Goal: Information Seeking & Learning: Learn about a topic

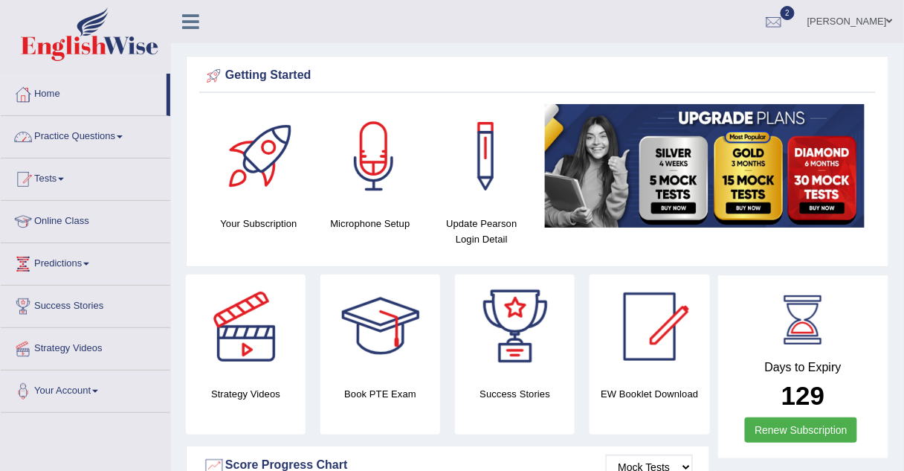
click at [111, 138] on link "Practice Questions" at bounding box center [86, 134] width 170 height 37
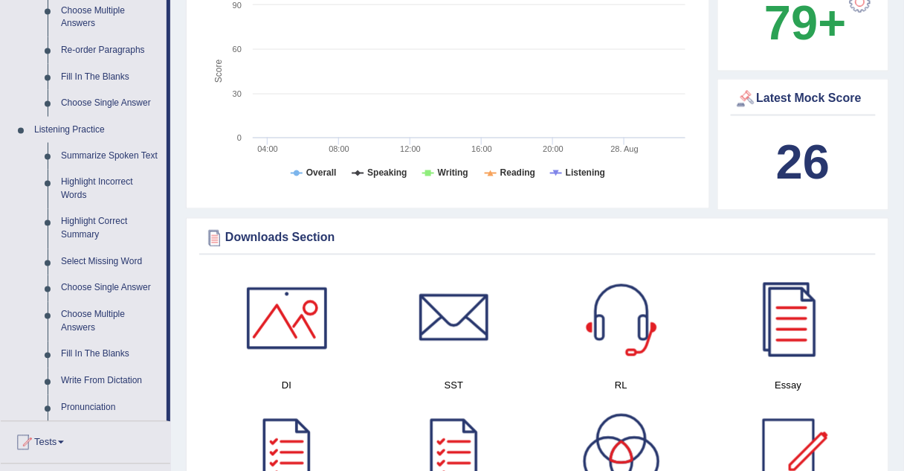
scroll to position [535, 0]
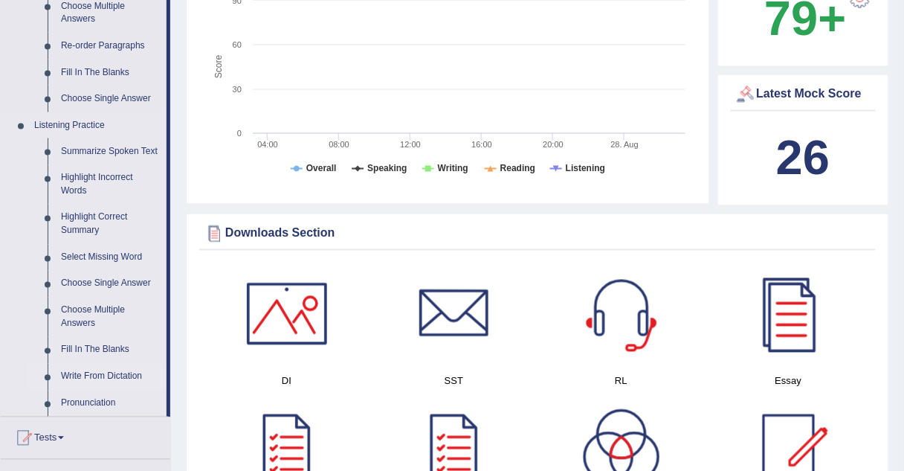
click at [73, 373] on link "Write From Dictation" at bounding box center [110, 377] width 112 height 27
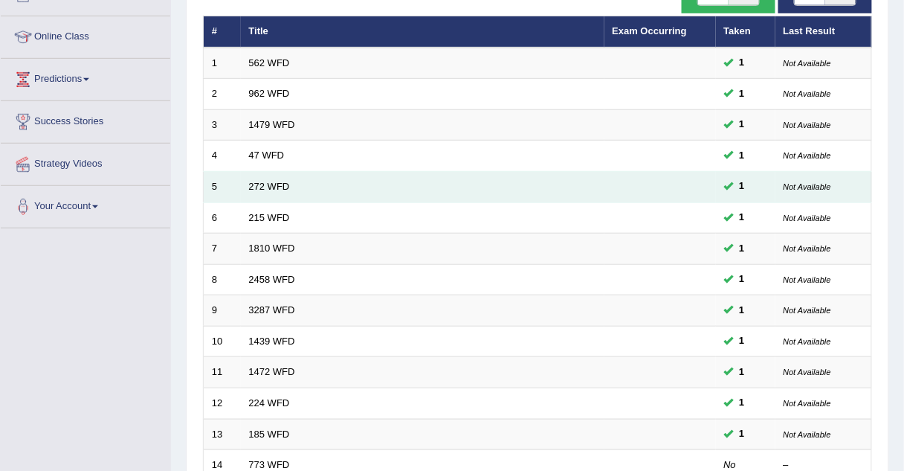
scroll to position [190, 0]
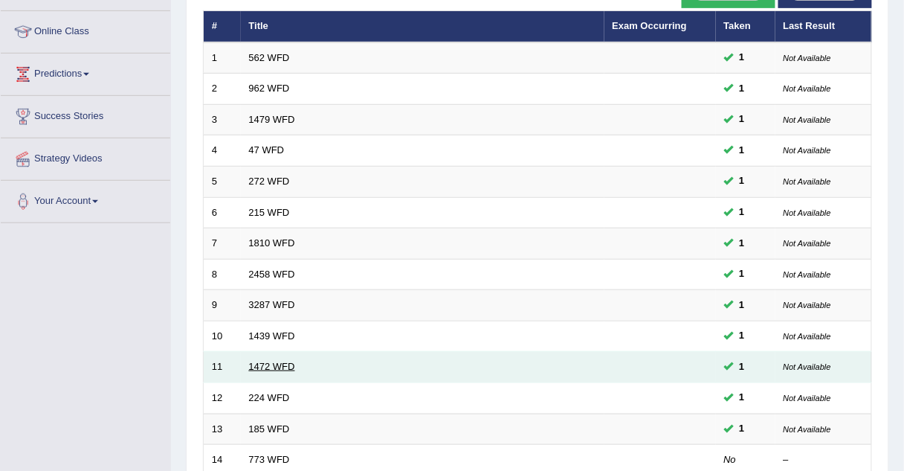
click at [274, 361] on link "1472 WFD" at bounding box center [272, 366] width 46 height 11
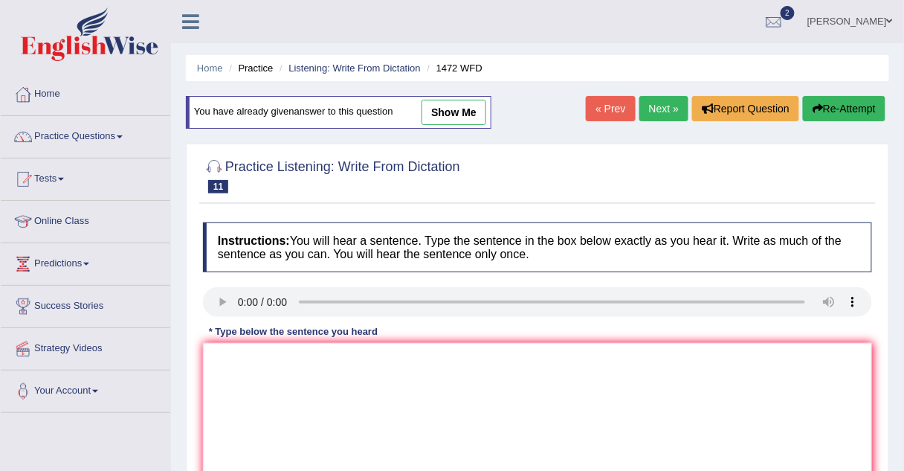
scroll to position [1, 0]
click at [70, 135] on link "Practice Questions" at bounding box center [86, 133] width 170 height 37
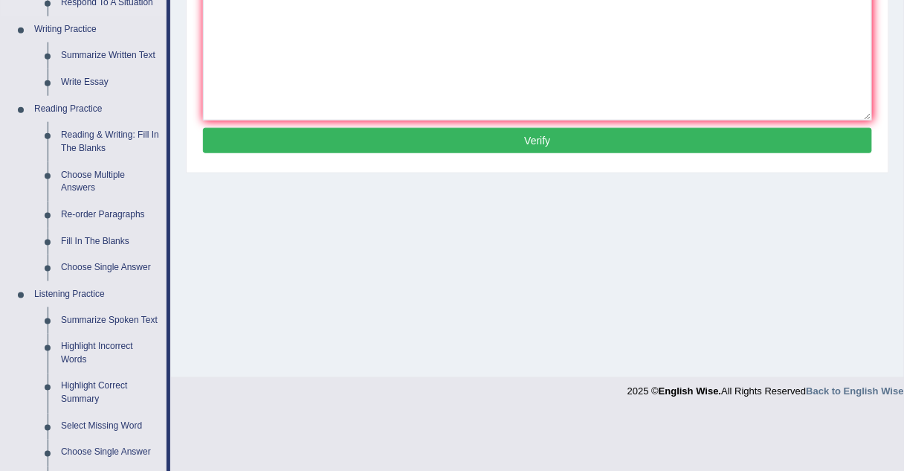
scroll to position [365, 0]
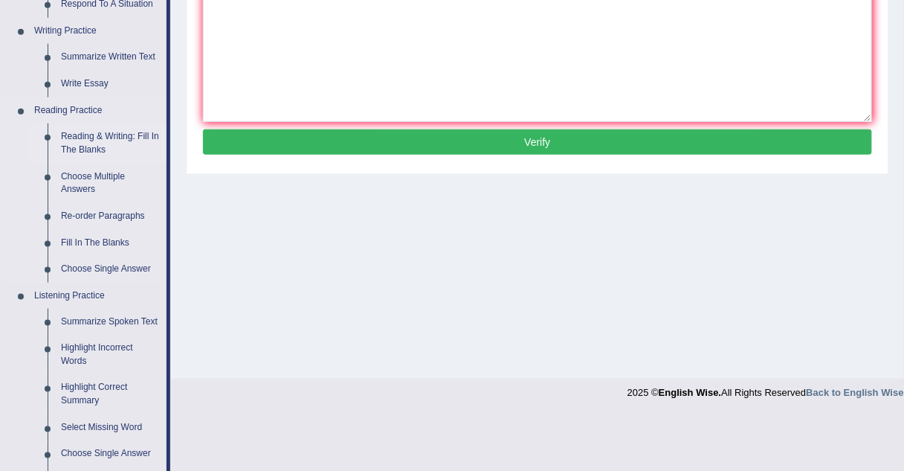
click at [86, 137] on link "Reading & Writing: Fill In The Blanks" at bounding box center [110, 142] width 112 height 39
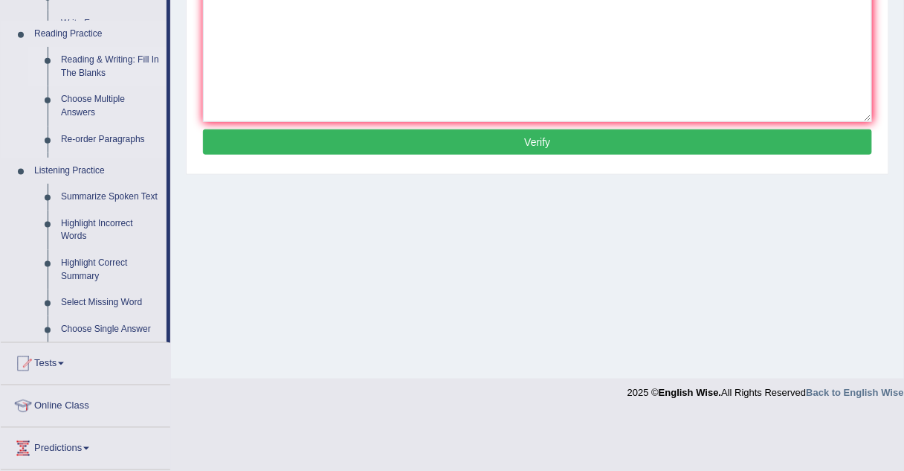
scroll to position [277, 0]
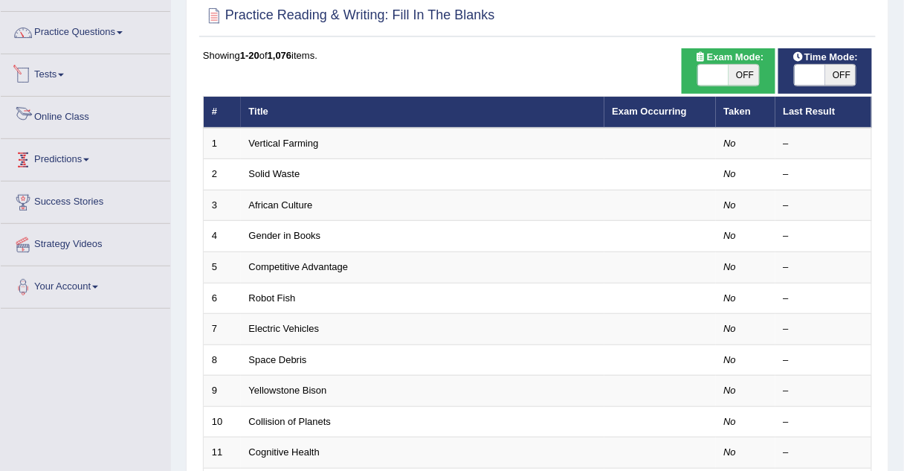
scroll to position [116, 0]
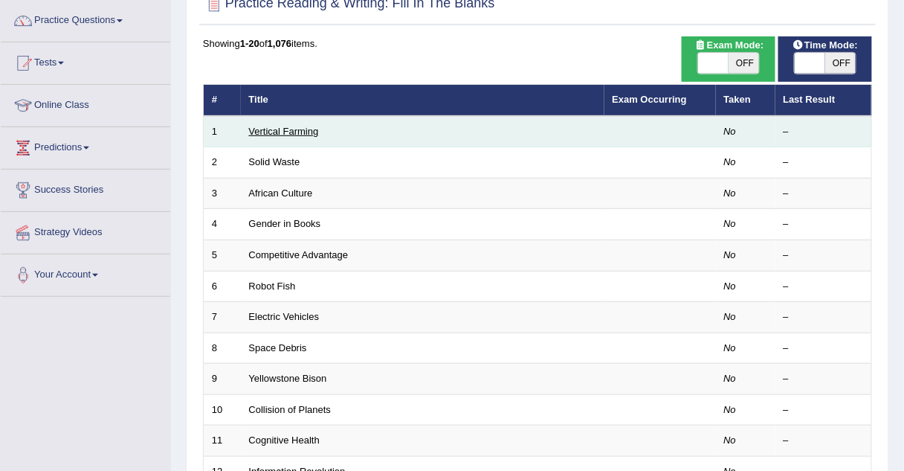
click at [311, 128] on link "Vertical Farming" at bounding box center [284, 131] width 70 height 11
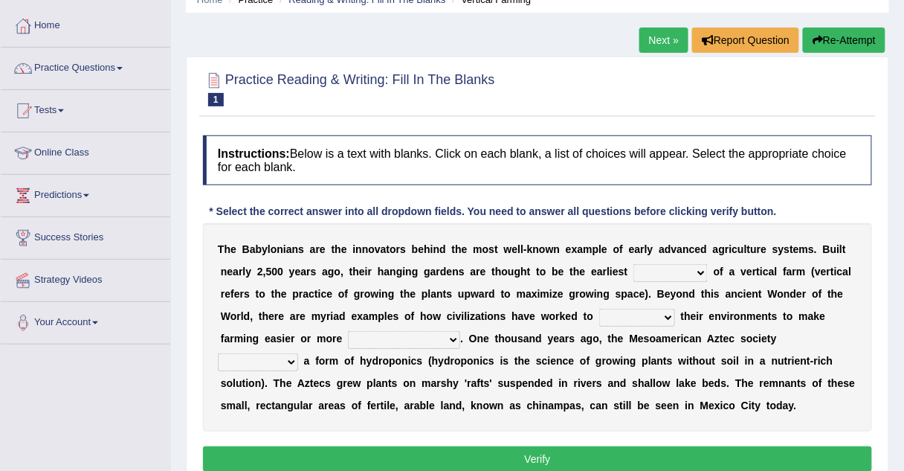
scroll to position [74, 0]
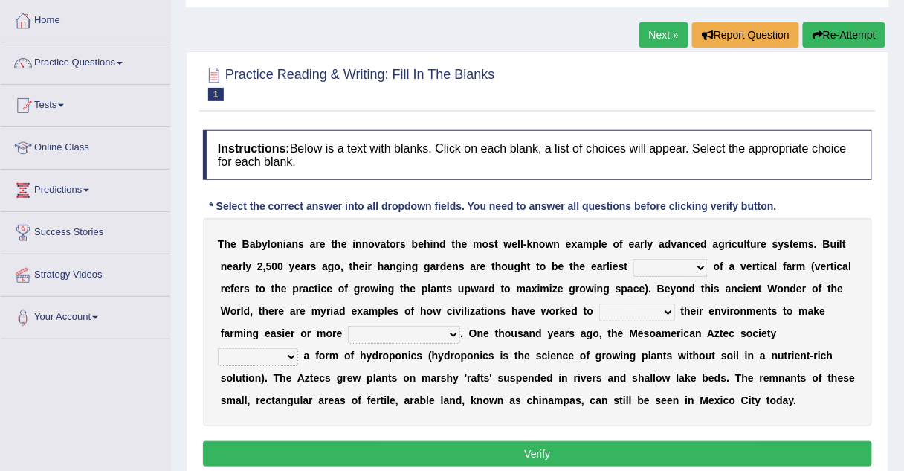
click at [634, 269] on select "prototype failure discredit protocol" at bounding box center [671, 268] width 74 height 18
select select "protocol"
click at [634, 259] on select "prototype failure discredit protocol" at bounding box center [671, 268] width 74 height 18
click at [599, 314] on select "manipulate escape respect disarrange" at bounding box center [637, 312] width 76 height 18
select select "escape"
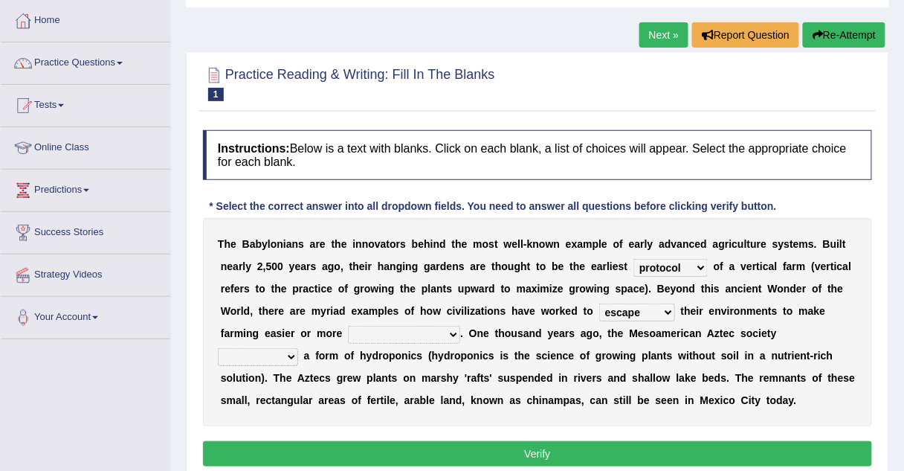
click at [599, 303] on select "manipulate escape respect disarrange" at bounding box center [637, 312] width 76 height 18
click at [348, 341] on select "productive constructive connective counterproductive" at bounding box center [404, 335] width 112 height 18
select select "constructive"
click at [348, 326] on select "productive constructive connective counterproductive" at bounding box center [404, 335] width 112 height 18
click at [298, 348] on select "domineered volunteered pioneered engineered" at bounding box center [258, 357] width 80 height 18
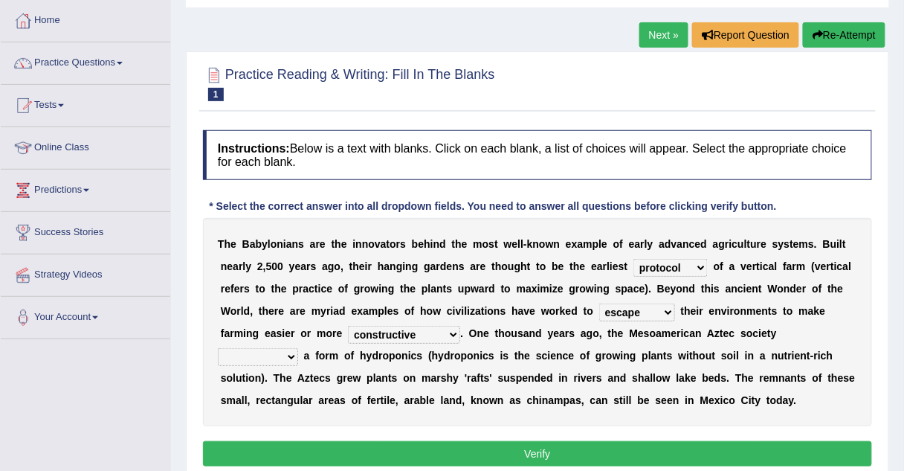
select select "pioneered"
click at [298, 348] on select "domineered volunteered pioneered engineered" at bounding box center [258, 357] width 80 height 18
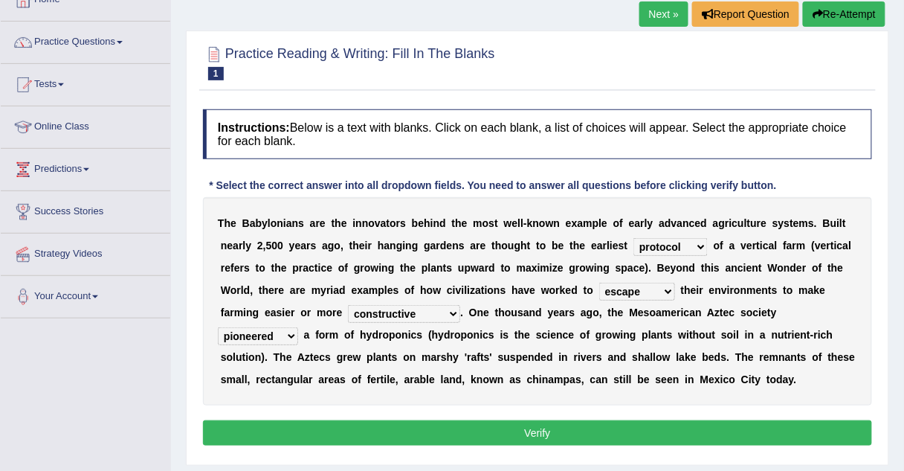
click at [641, 428] on button "Verify" at bounding box center [537, 432] width 669 height 25
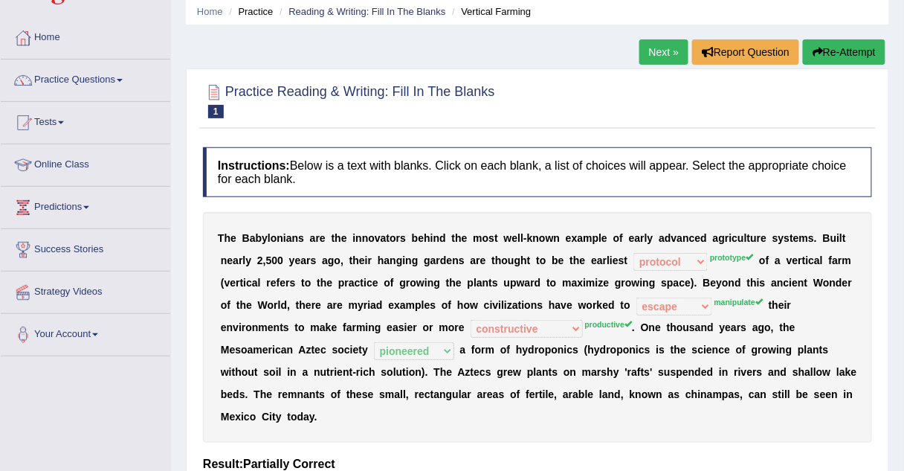
scroll to position [0, 0]
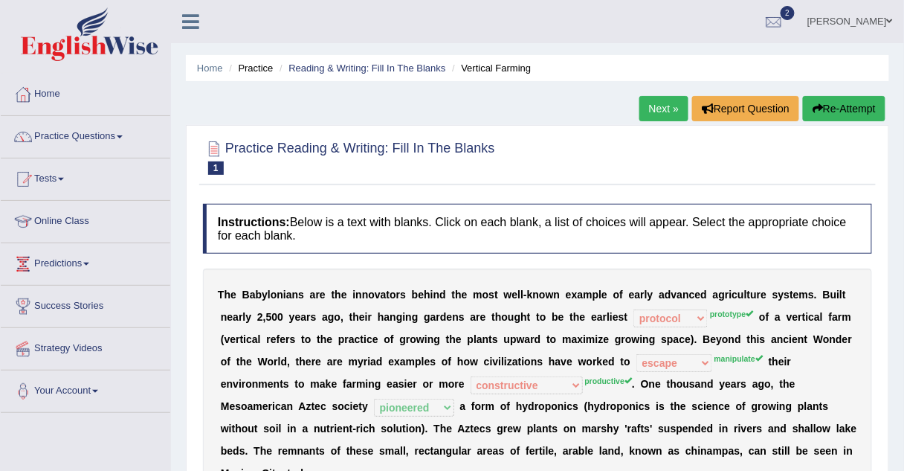
click at [664, 103] on link "Next »" at bounding box center [664, 108] width 49 height 25
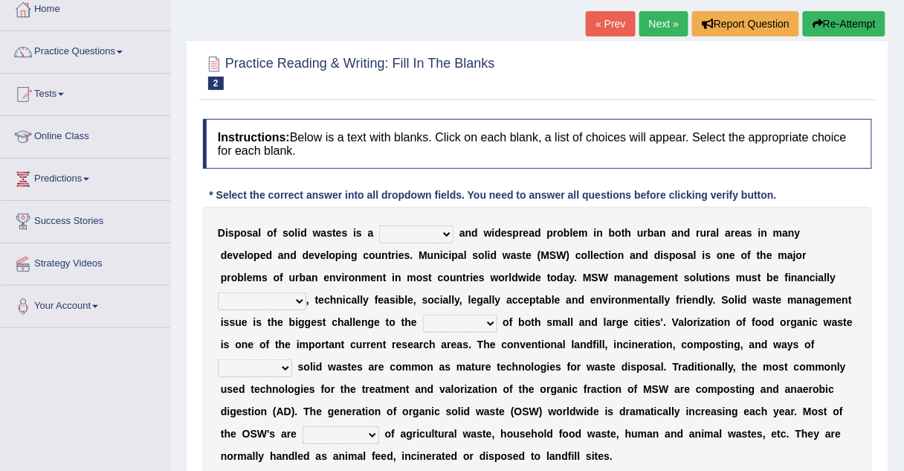
scroll to position [94, 0]
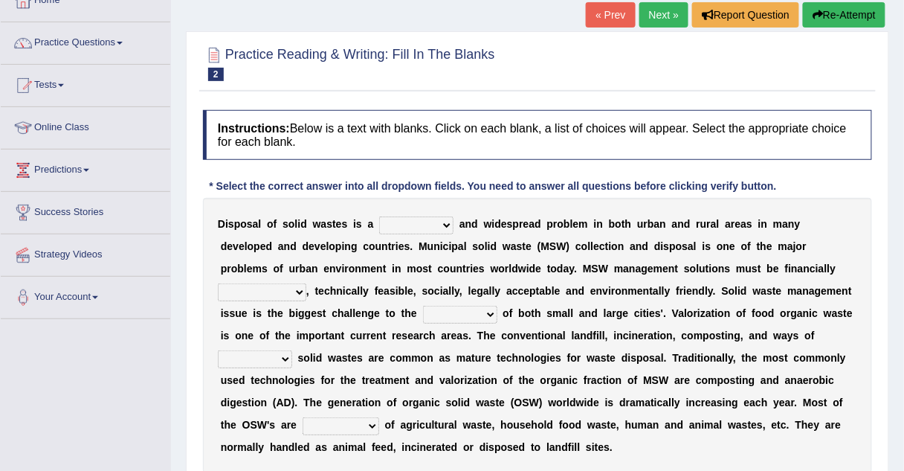
click at [421, 223] on select "slanting stinging stalling shafting" at bounding box center [416, 225] width 74 height 18
select select "stalling"
click at [379, 216] on select "slanting stinging stalling shafting" at bounding box center [416, 225] width 74 height 18
click at [390, 216] on select "slanting stinging stalling shafting" at bounding box center [416, 225] width 74 height 18
click at [306, 283] on select "unattainable sustainable objectionable treasonable" at bounding box center [262, 292] width 88 height 18
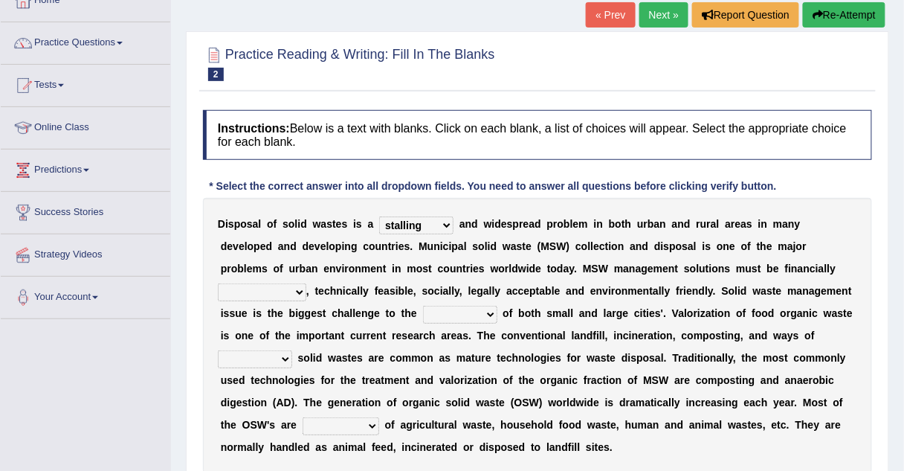
select select "sustainable"
click at [306, 283] on select "unattainable sustainable objectionable treasonable" at bounding box center [262, 292] width 88 height 18
click at [423, 306] on select "plants culture authorities history" at bounding box center [460, 315] width 74 height 18
click at [423, 318] on select "plants culture authorities history" at bounding box center [460, 315] width 74 height 18
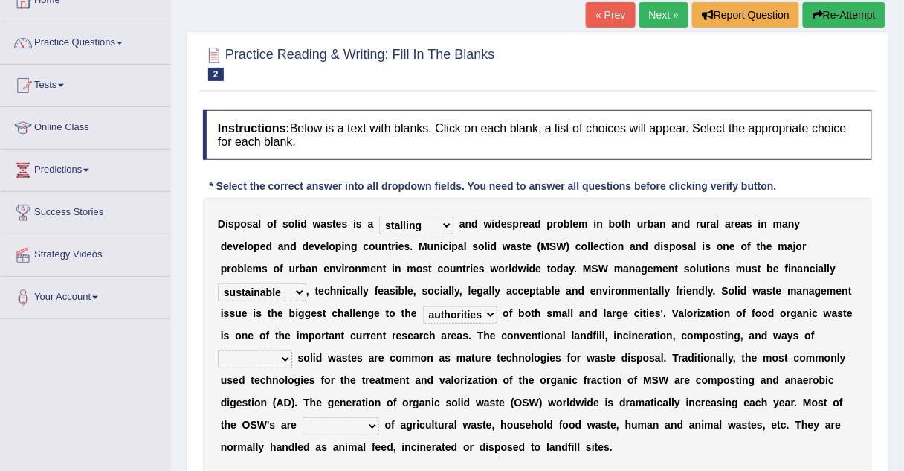
select select "history"
click at [423, 306] on select "plants culture authorities history" at bounding box center [460, 315] width 74 height 18
click at [292, 350] on select "reserving preserving deserving handling" at bounding box center [255, 359] width 74 height 18
select select "handling"
click at [292, 350] on select "reserving preserving deserving handling" at bounding box center [255, 359] width 74 height 18
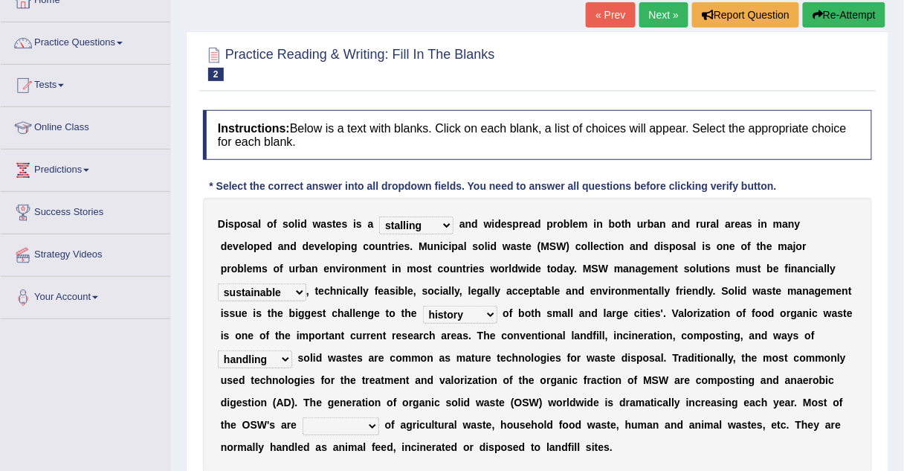
click at [379, 417] on select "composed disposed composing disposing" at bounding box center [341, 426] width 77 height 18
select select "disposing"
click at [379, 417] on select "composed disposed composing disposing" at bounding box center [341, 426] width 77 height 18
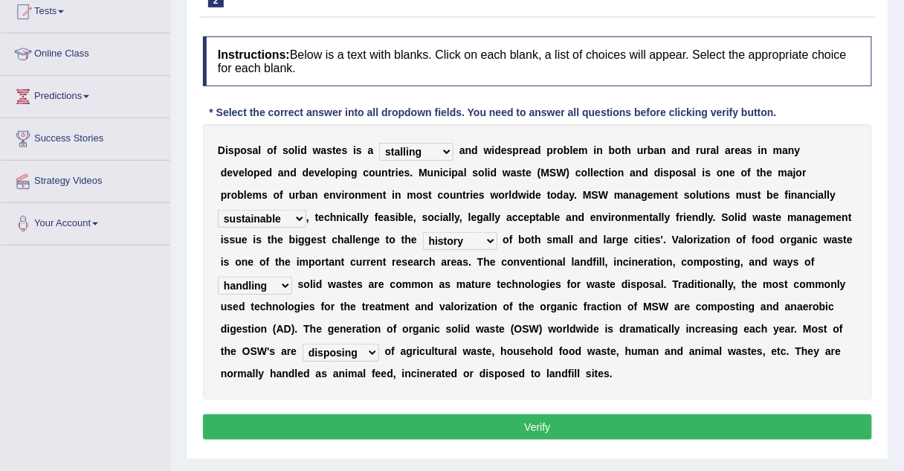
scroll to position [170, 0]
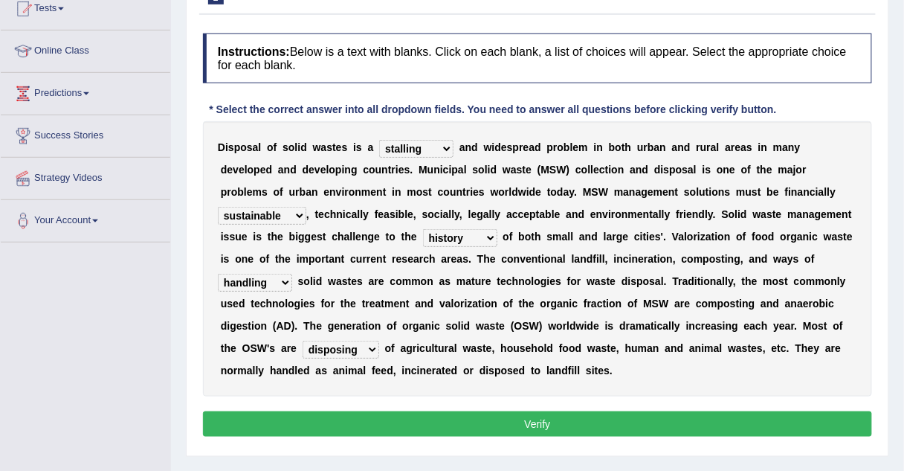
click at [549, 411] on button "Verify" at bounding box center [537, 423] width 669 height 25
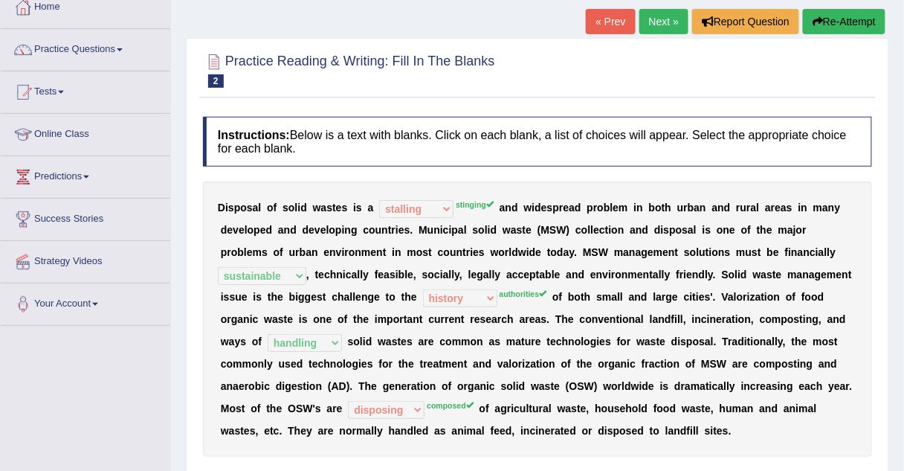
scroll to position [83, 0]
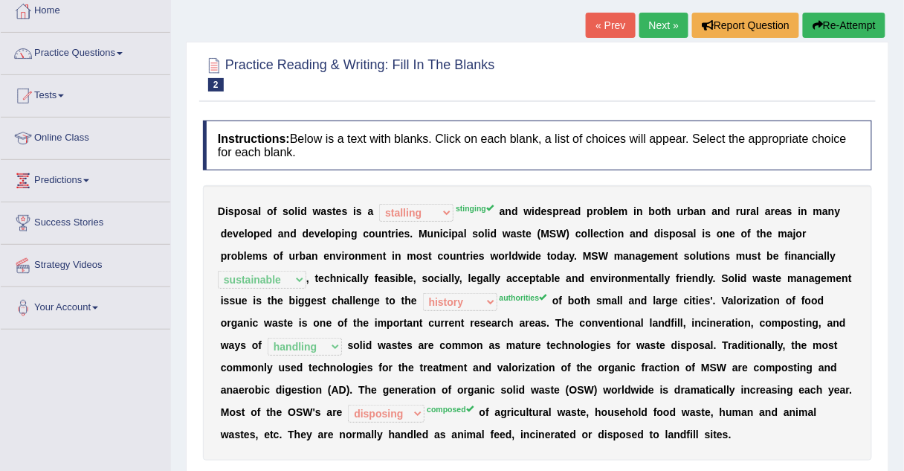
click at [657, 30] on link "Next »" at bounding box center [664, 25] width 49 height 25
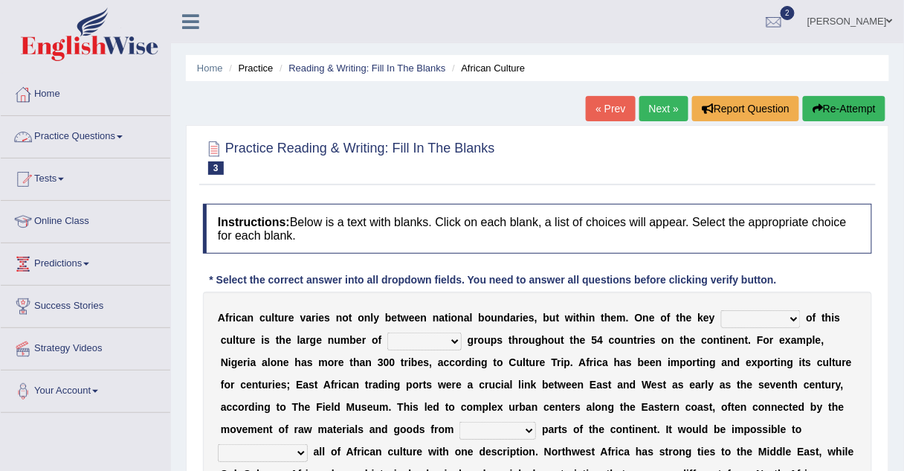
click at [118, 138] on link "Practice Questions" at bounding box center [86, 134] width 170 height 37
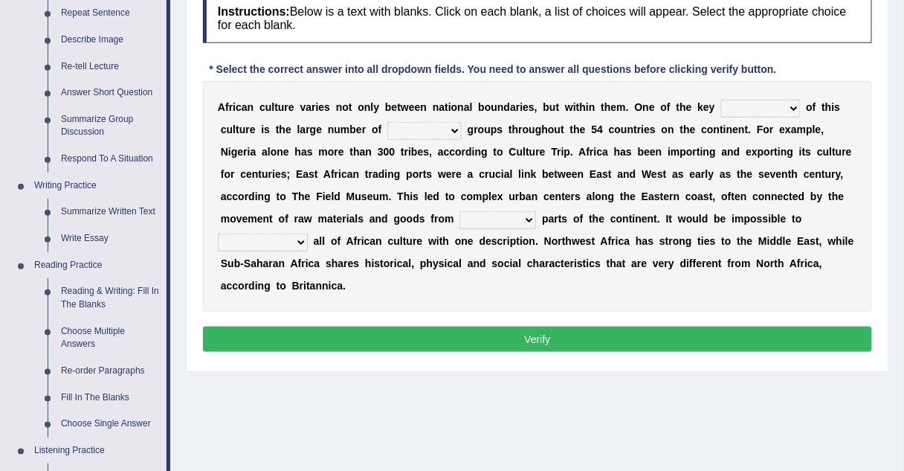
scroll to position [210, 0]
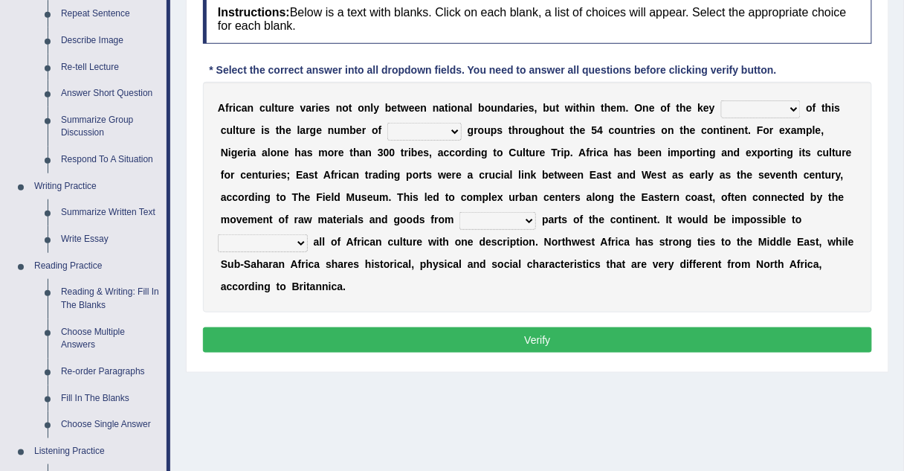
click at [721, 110] on select "conjectures features issues doubts" at bounding box center [761, 109] width 80 height 18
select select "issues"
click at [721, 100] on select "conjectures features issues doubts" at bounding box center [761, 109] width 80 height 18
click at [387, 130] on select "ethic ethnic eugenic epic" at bounding box center [424, 132] width 74 height 18
select select "ethic"
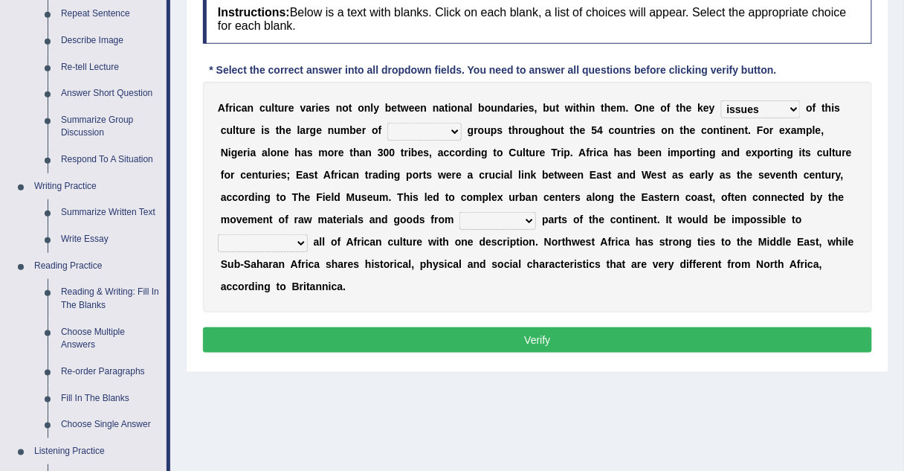
click at [387, 123] on select "ethic ethnic eugenic epic" at bounding box center [424, 132] width 74 height 18
click at [460, 221] on select "forelocked interlocked unlocked landlocked" at bounding box center [498, 221] width 77 height 18
select select "interlocked"
click at [460, 212] on select "forelocked interlocked unlocked landlocked" at bounding box center [498, 221] width 77 height 18
click at [308, 234] on select "characterize conceptualize symbolize synthesize" at bounding box center [263, 243] width 90 height 18
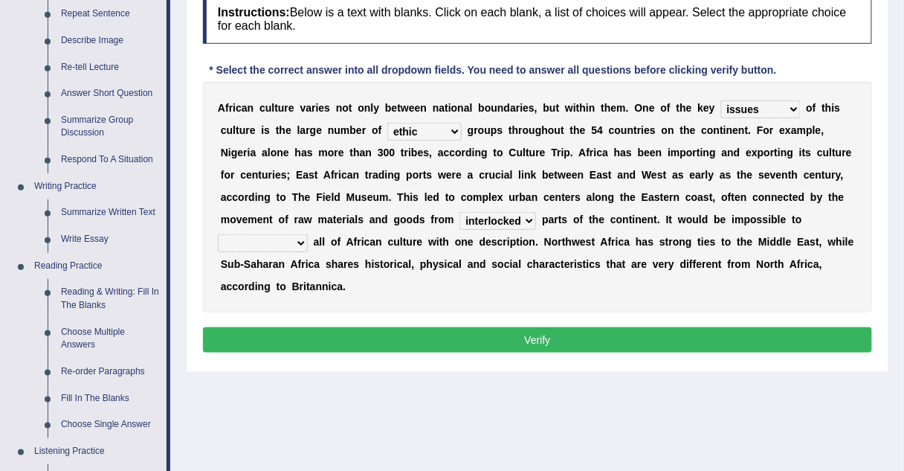
select select "characterize"
click at [308, 234] on select "characterize conceptualize symbolize synthesize" at bounding box center [263, 243] width 90 height 18
click at [593, 327] on button "Verify" at bounding box center [537, 339] width 669 height 25
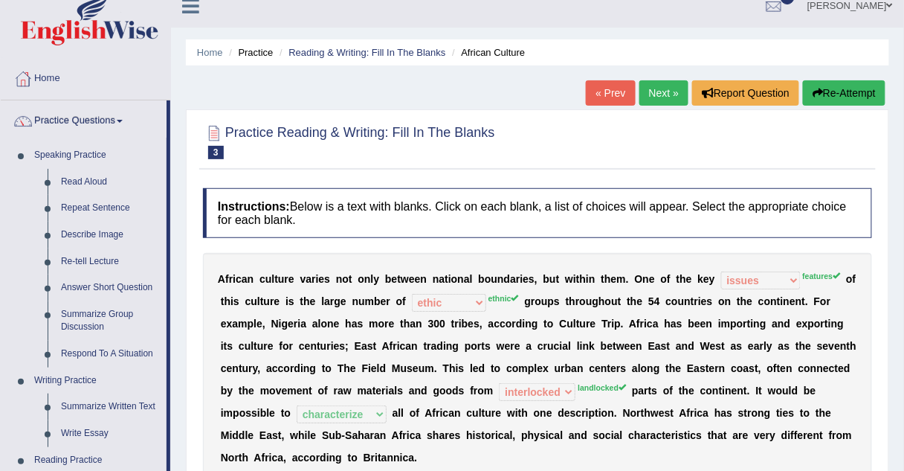
scroll to position [0, 0]
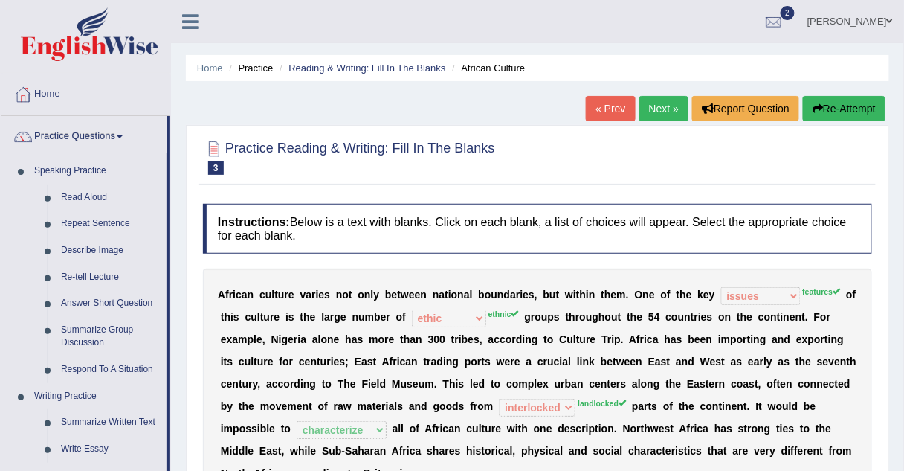
click at [671, 110] on link "Next »" at bounding box center [664, 108] width 49 height 25
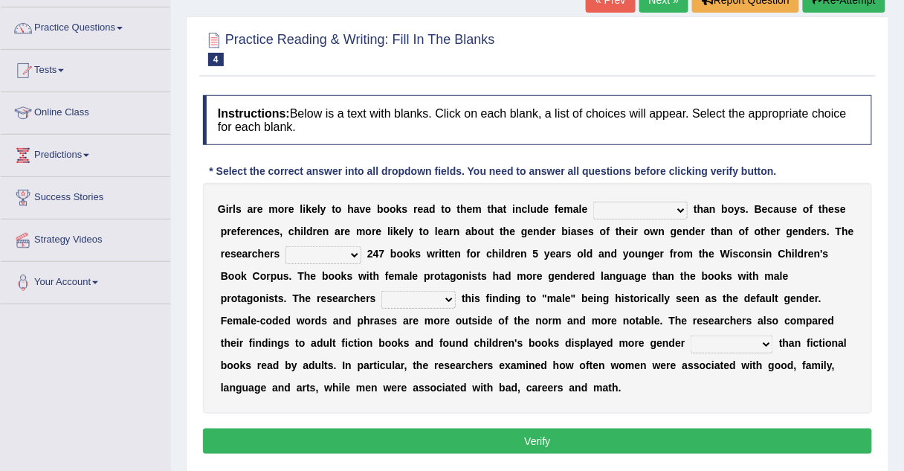
scroll to position [109, 0]
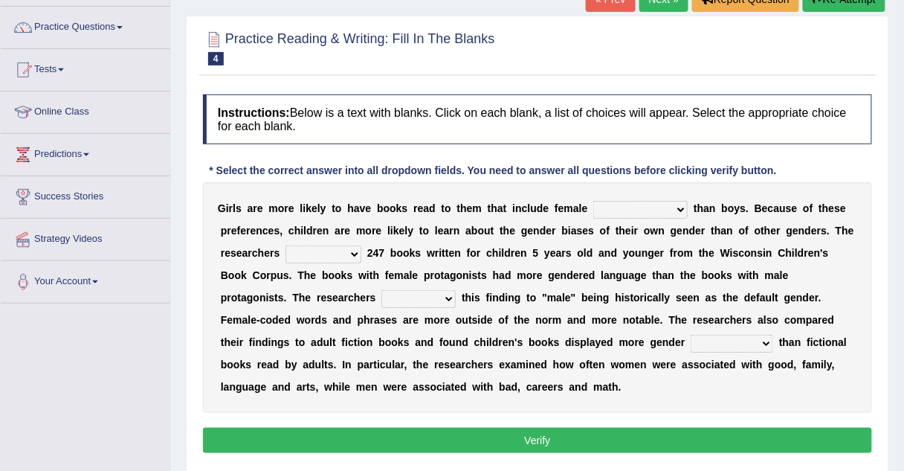
click at [601, 211] on select "protagonists cosmogonists agonists expressionists" at bounding box center [640, 210] width 94 height 18
select select "expressionists"
click at [593, 201] on select "protagonists cosmogonists agonists expressionists" at bounding box center [640, 210] width 94 height 18
click at [330, 259] on select "hydrolyzed paralyzed catalyzed analyzed" at bounding box center [324, 254] width 76 height 18
select select "analyzed"
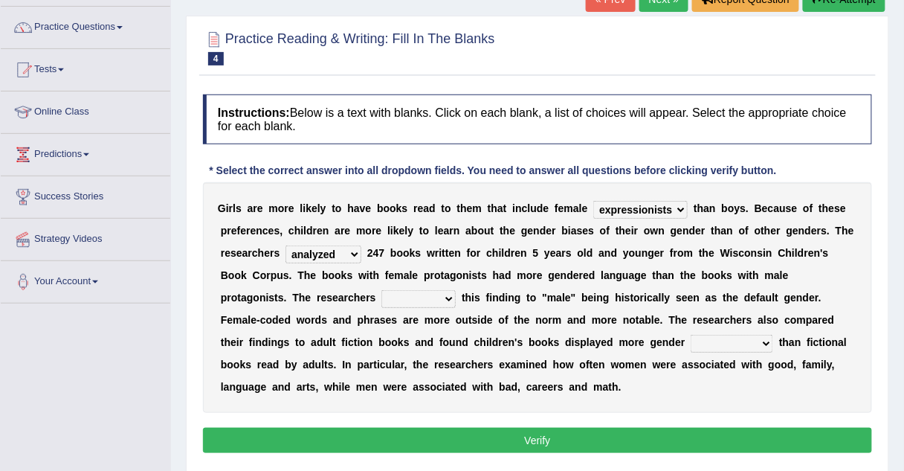
click at [286, 245] on select "hydrolyzed paralyzed catalyzed analyzed" at bounding box center [324, 254] width 76 height 18
click at [381, 296] on select "contribute tribute distribute attribute" at bounding box center [418, 299] width 74 height 18
select select "contribute"
click at [381, 290] on select "contribute tribute distribute attribute" at bounding box center [418, 299] width 74 height 18
click at [691, 344] on select "stereotypes teletypes prototypes electrotypes" at bounding box center [732, 344] width 83 height 18
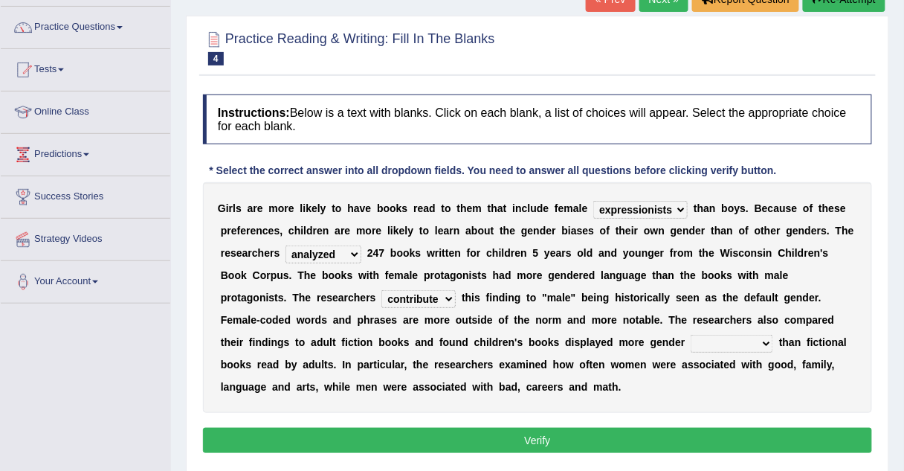
select select "stereotypes"
click at [691, 335] on select "stereotypes teletypes prototypes electrotypes" at bounding box center [732, 344] width 83 height 18
click at [500, 437] on button "Verify" at bounding box center [537, 440] width 669 height 25
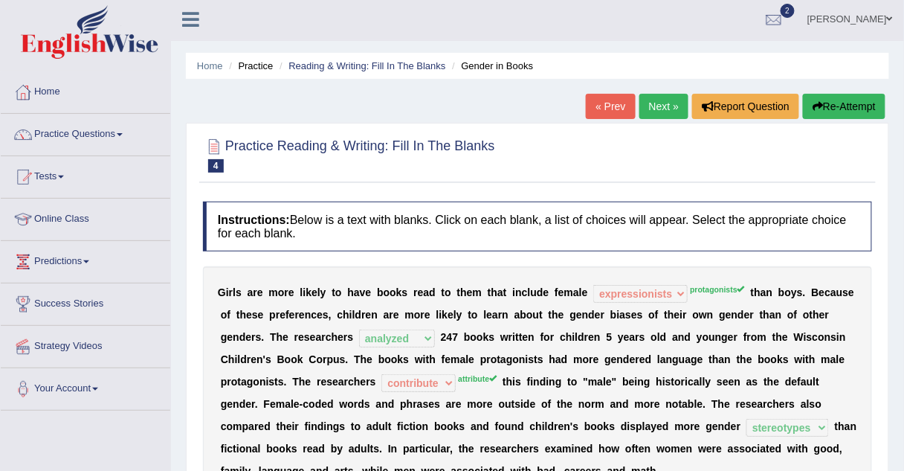
scroll to position [0, 0]
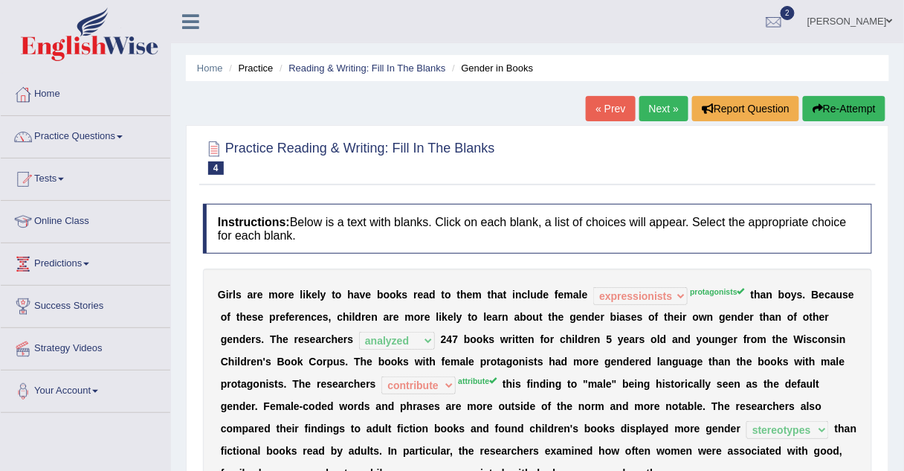
click at [660, 113] on link "Next »" at bounding box center [664, 108] width 49 height 25
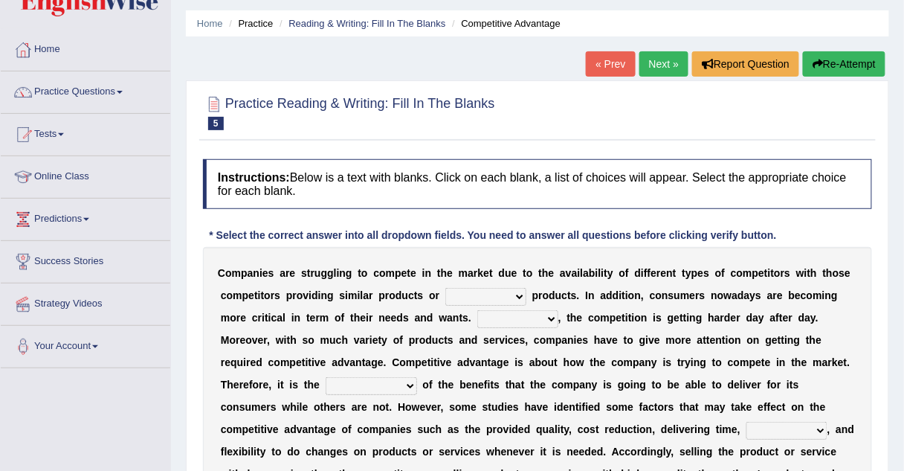
scroll to position [47, 0]
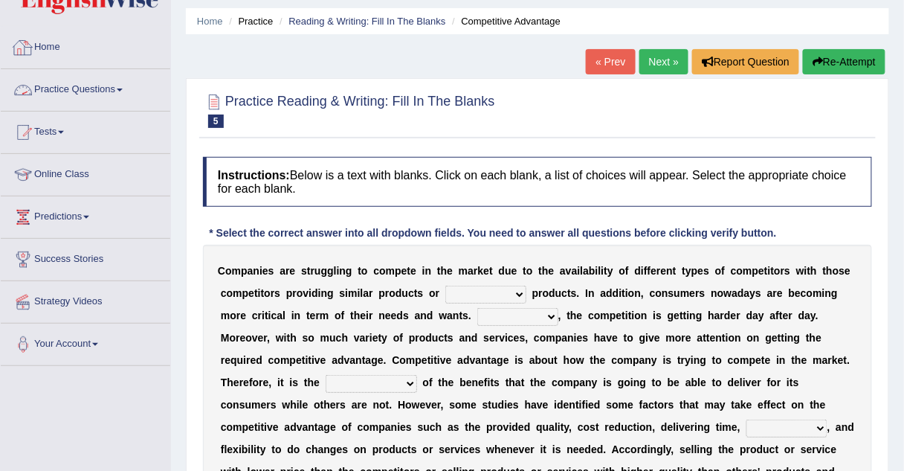
click at [105, 88] on link "Practice Questions" at bounding box center [86, 87] width 170 height 37
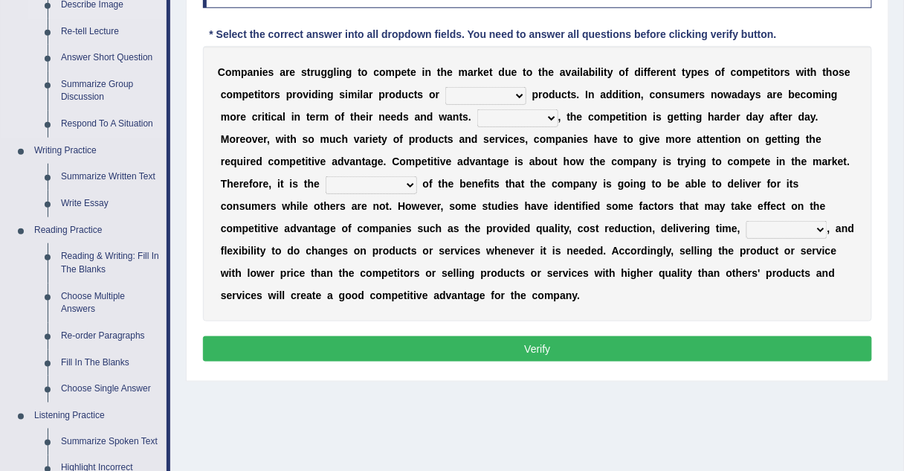
scroll to position [247, 0]
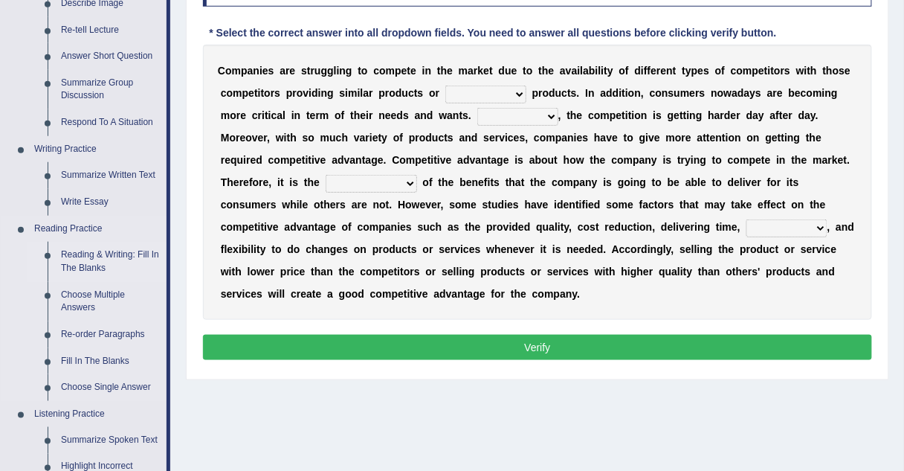
click at [86, 264] on link "Reading & Writing: Fill In The Blanks" at bounding box center [110, 261] width 112 height 39
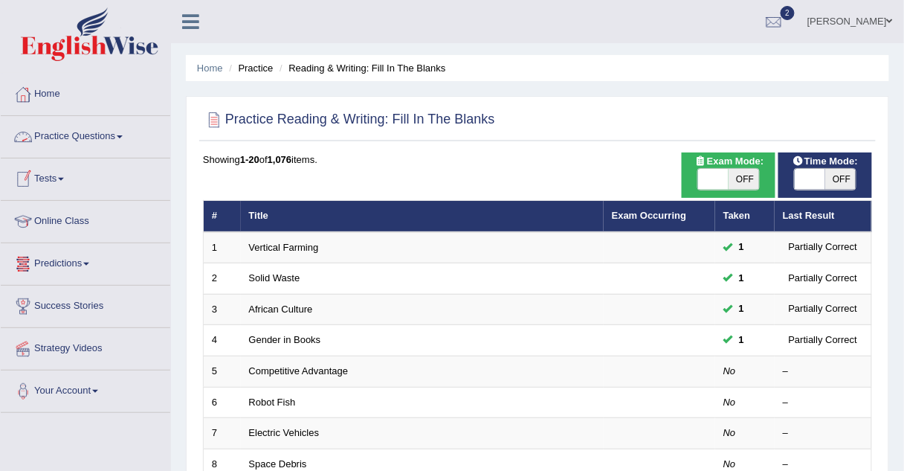
click at [99, 134] on link "Practice Questions" at bounding box center [86, 134] width 170 height 37
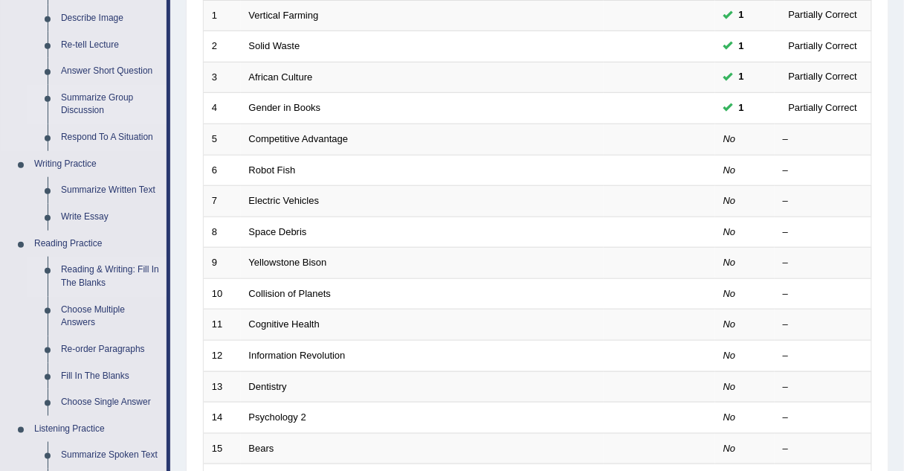
scroll to position [235, 0]
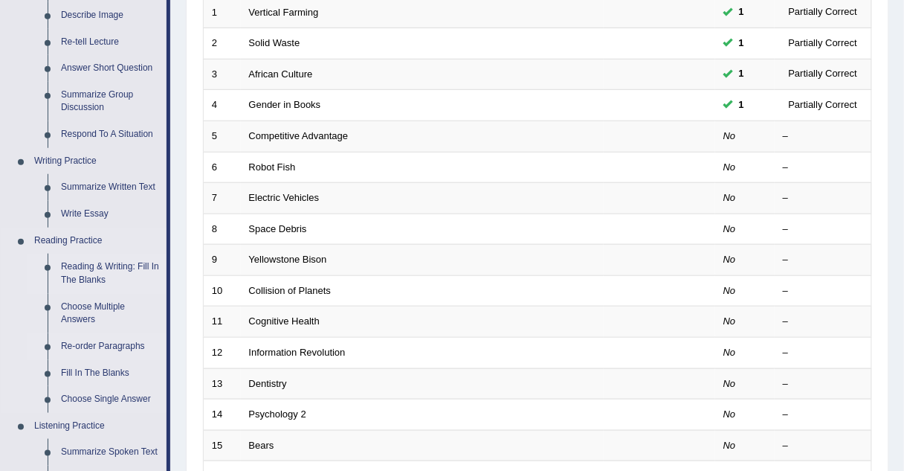
click at [83, 347] on link "Re-order Paragraphs" at bounding box center [110, 346] width 112 height 27
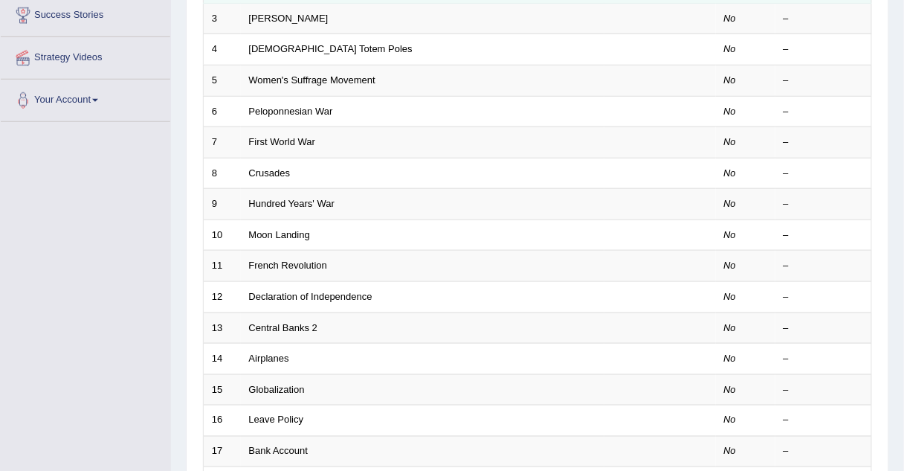
scroll to position [507, 0]
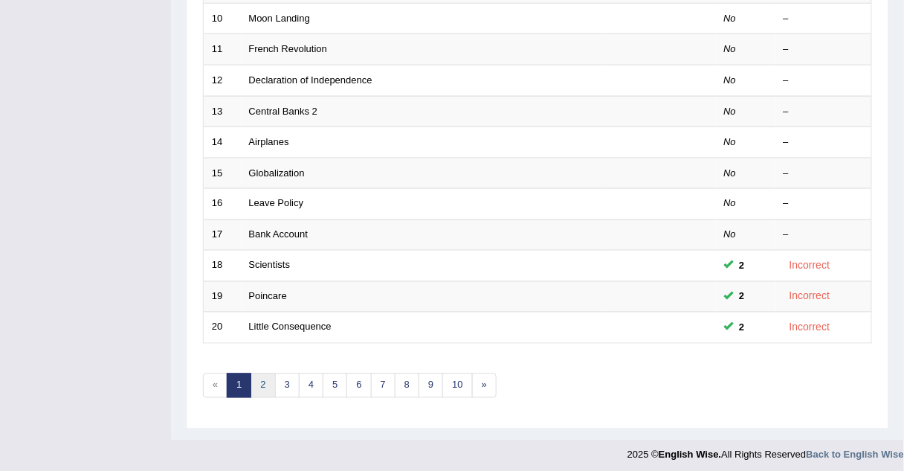
click at [255, 382] on link "2" at bounding box center [263, 385] width 25 height 25
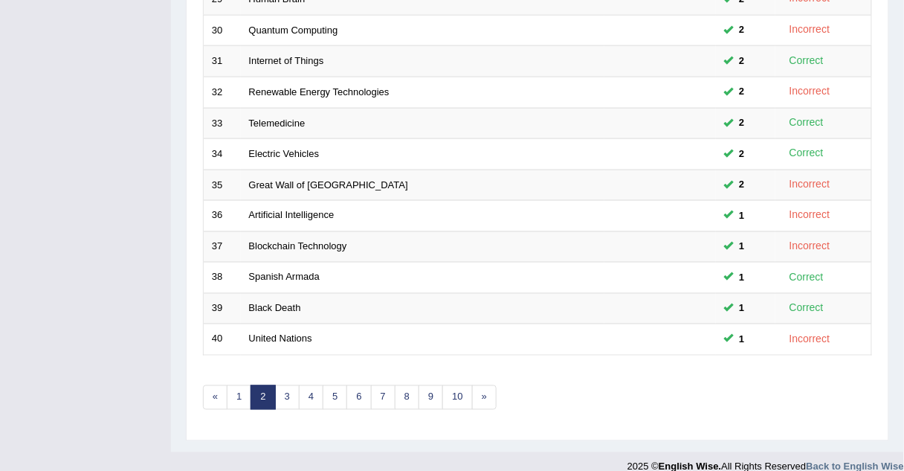
scroll to position [507, 0]
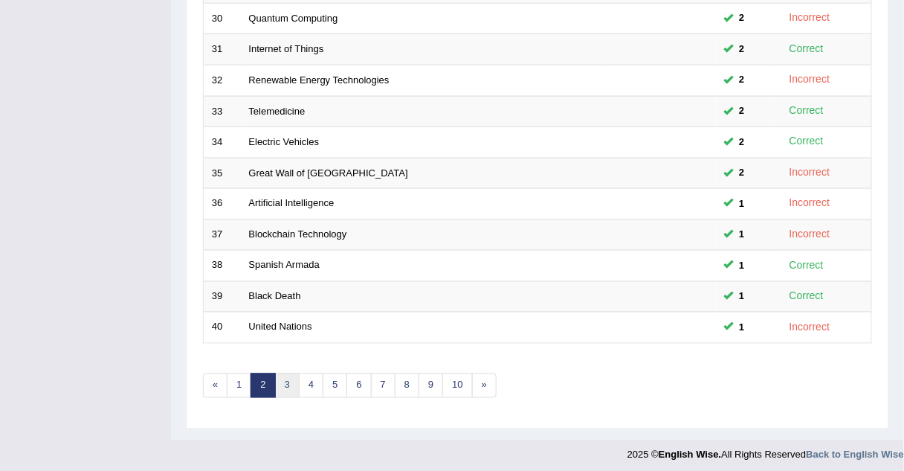
click at [279, 381] on link "3" at bounding box center [287, 385] width 25 height 25
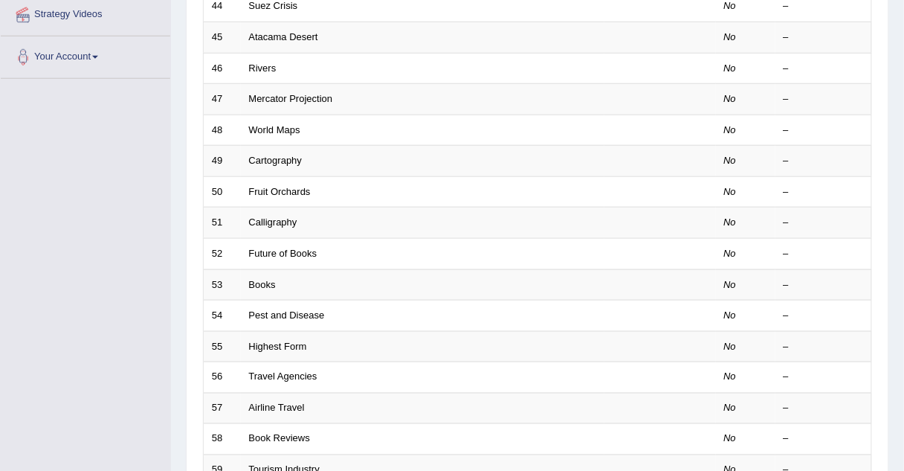
scroll to position [507, 0]
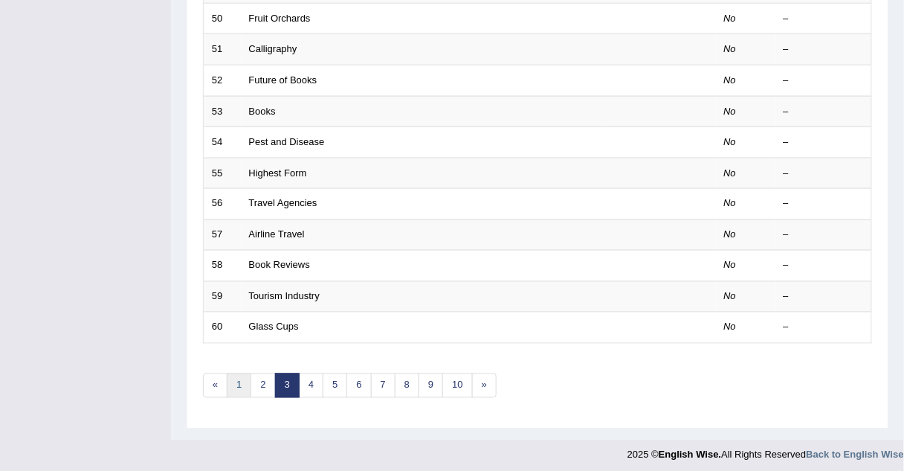
click at [238, 377] on link "1" at bounding box center [239, 385] width 25 height 25
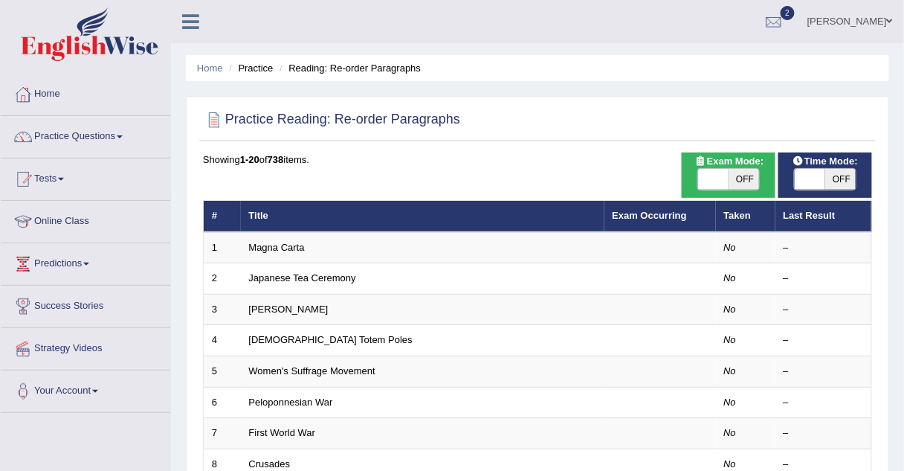
scroll to position [33, 0]
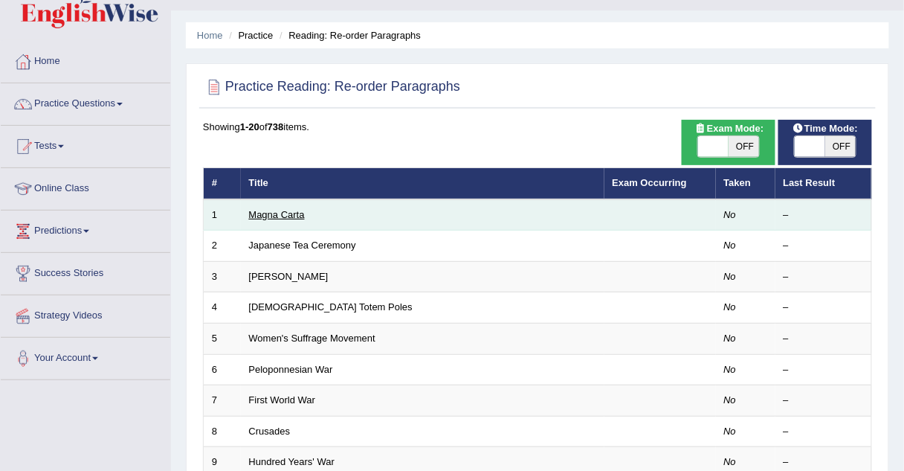
click at [271, 210] on link "Magna Carta" at bounding box center [277, 214] width 56 height 11
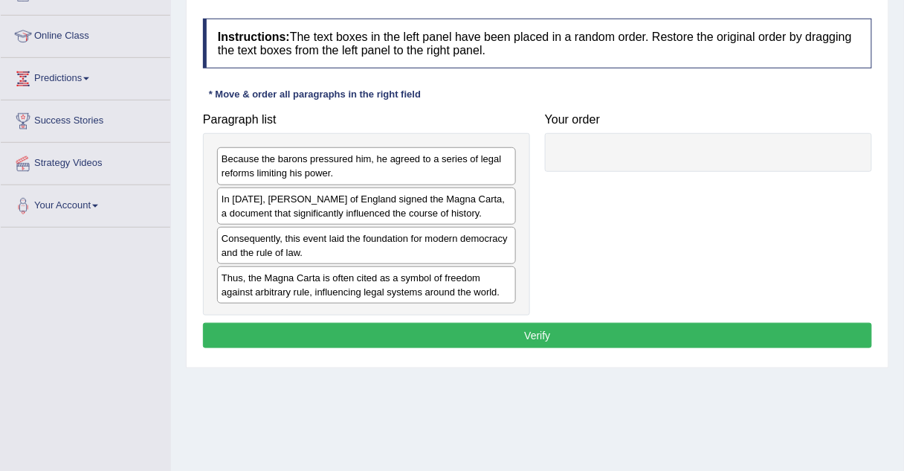
scroll to position [184, 0]
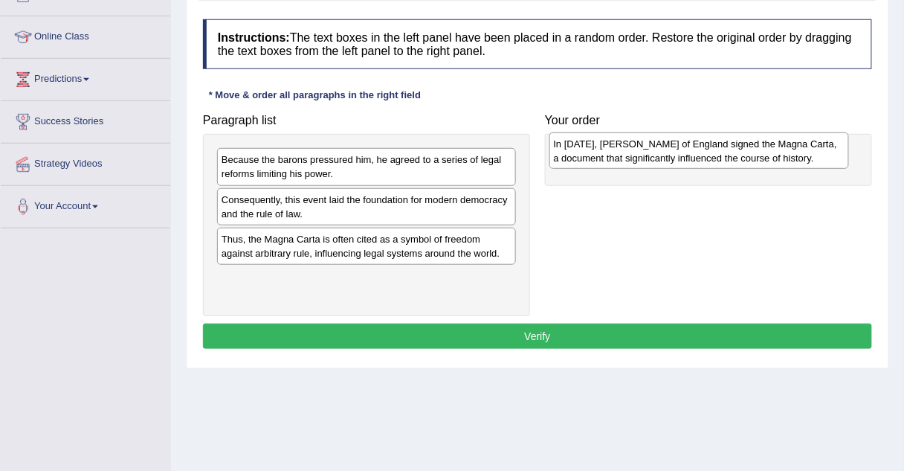
drag, startPoint x: 266, startPoint y: 196, endPoint x: 600, endPoint y: 142, distance: 338.3
click at [600, 142] on div "In 1215, King John of England signed the Magna Carta, a document that significa…" at bounding box center [700, 150] width 300 height 37
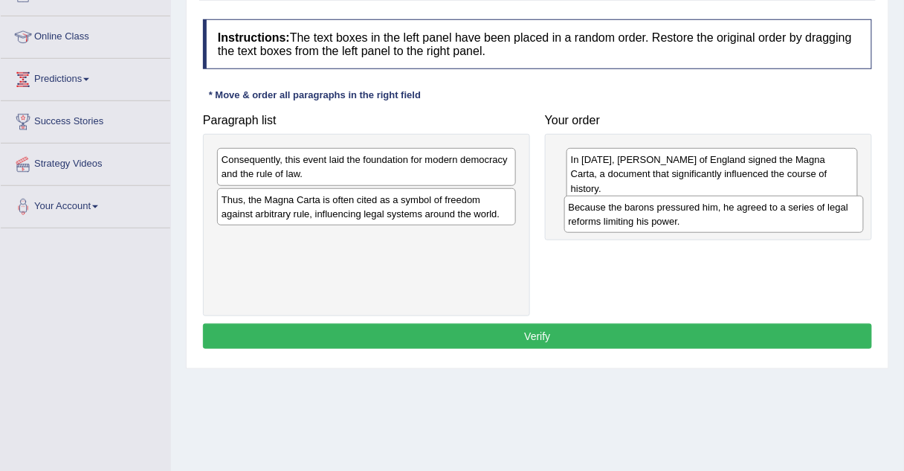
drag, startPoint x: 282, startPoint y: 170, endPoint x: 631, endPoint y: 215, distance: 351.7
click at [631, 215] on div "Because the barons pressured him, he agreed to a series of legal reforms limiti…" at bounding box center [714, 214] width 300 height 37
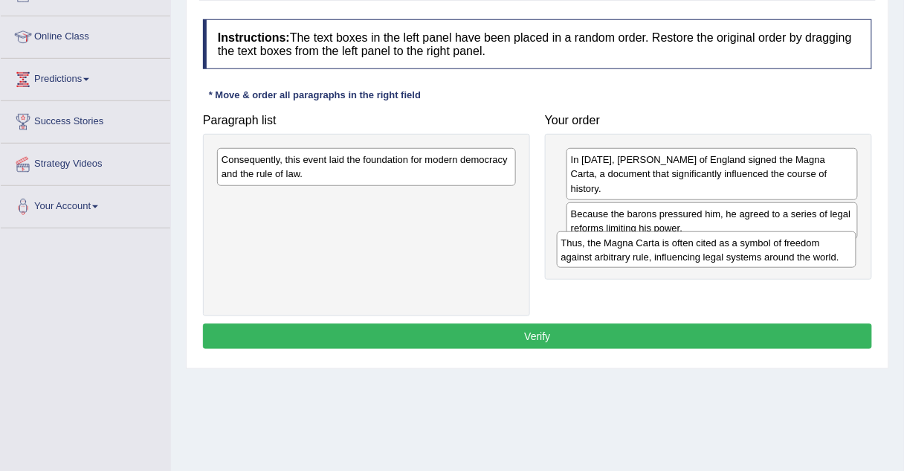
drag, startPoint x: 347, startPoint y: 201, endPoint x: 690, endPoint y: 245, distance: 345.7
click at [690, 245] on div "Thus, the Magna Carta is often cited as a symbol of freedom against arbitrary r…" at bounding box center [707, 249] width 300 height 37
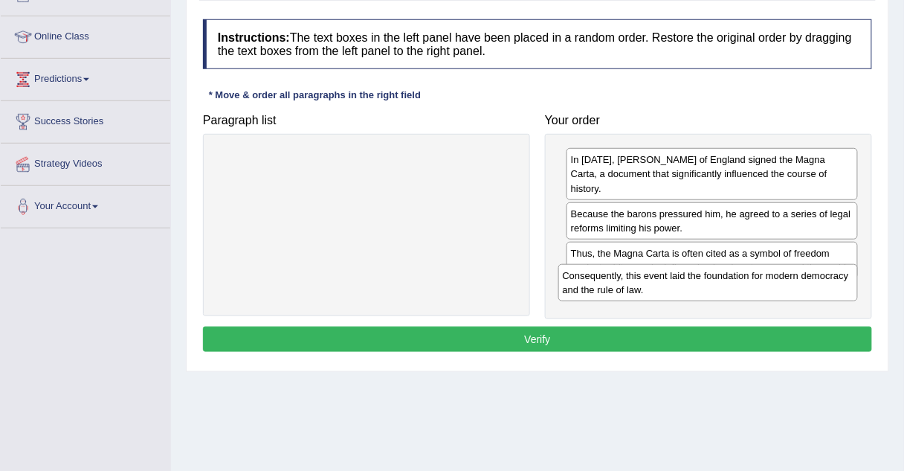
drag, startPoint x: 409, startPoint y: 159, endPoint x: 754, endPoint y: 276, distance: 364.3
click at [754, 276] on div "Consequently, this event laid the foundation for modern democracy and the rule …" at bounding box center [708, 282] width 300 height 37
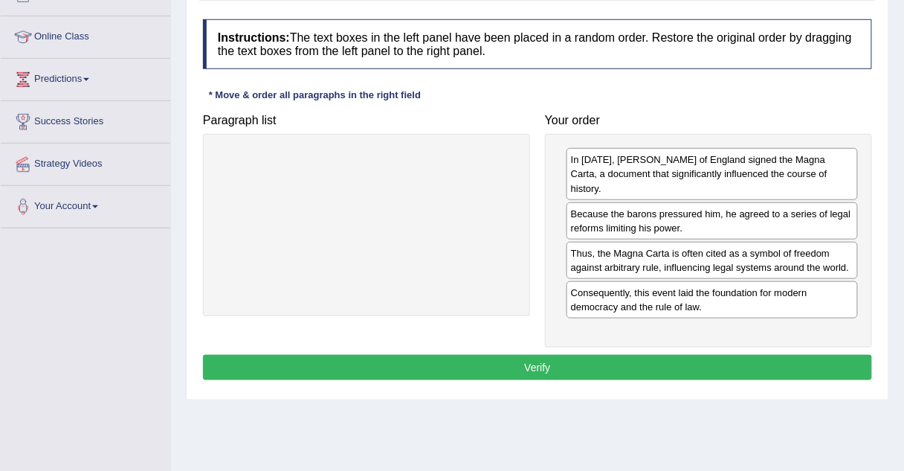
click at [553, 355] on button "Verify" at bounding box center [537, 367] width 669 height 25
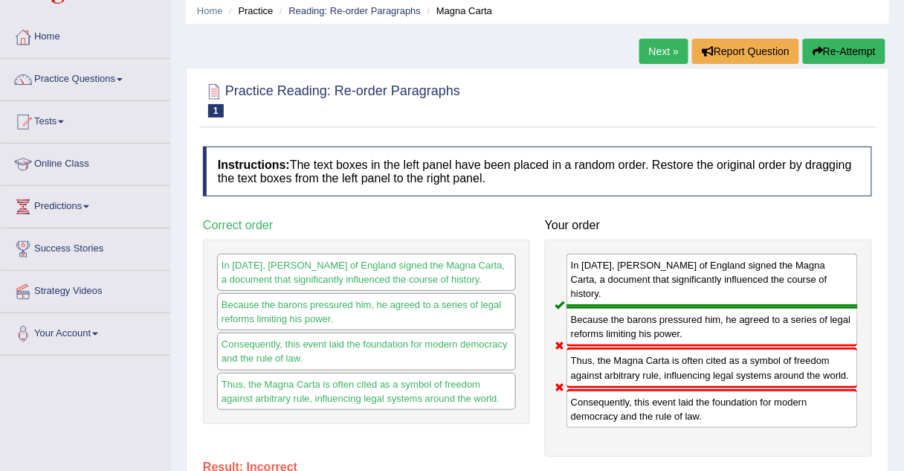
scroll to position [0, 0]
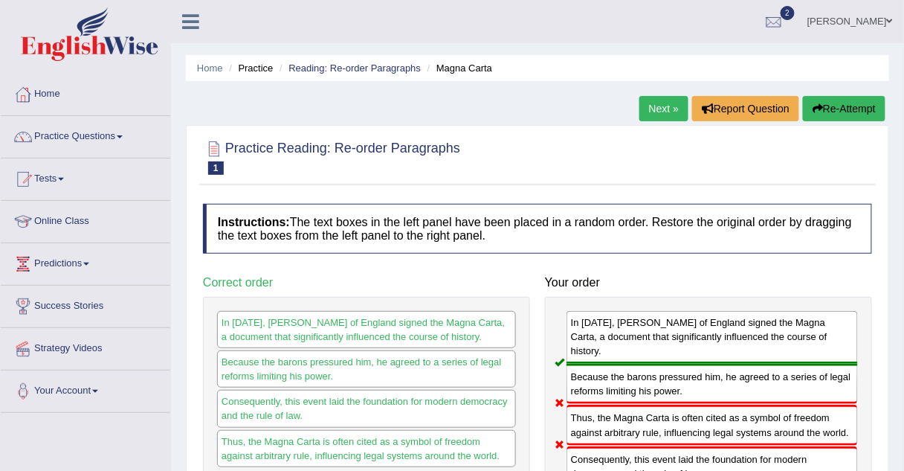
click at [646, 108] on link "Next »" at bounding box center [664, 108] width 49 height 25
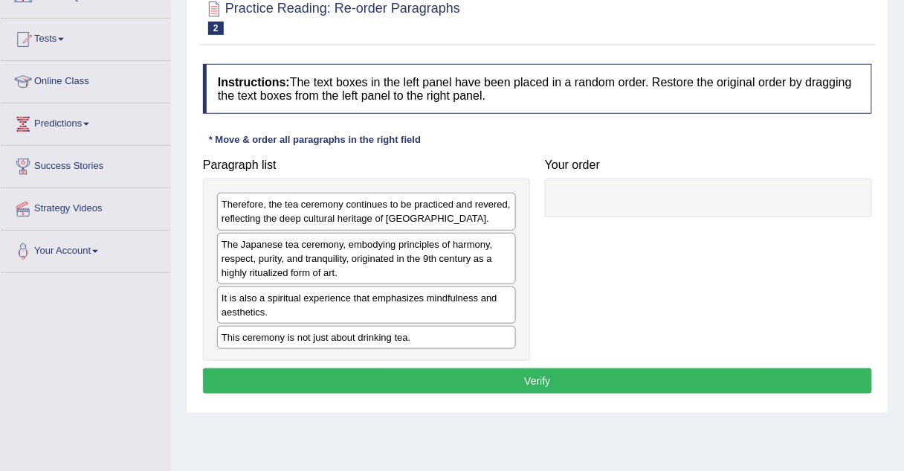
scroll to position [141, 0]
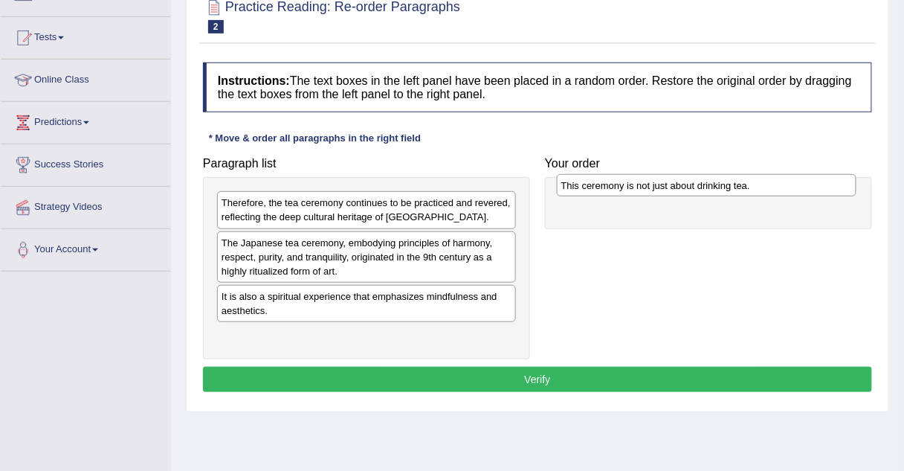
drag, startPoint x: 261, startPoint y: 338, endPoint x: 601, endPoint y: 188, distance: 371.3
click at [601, 188] on div "This ceremony is not just about drinking tea." at bounding box center [707, 185] width 300 height 22
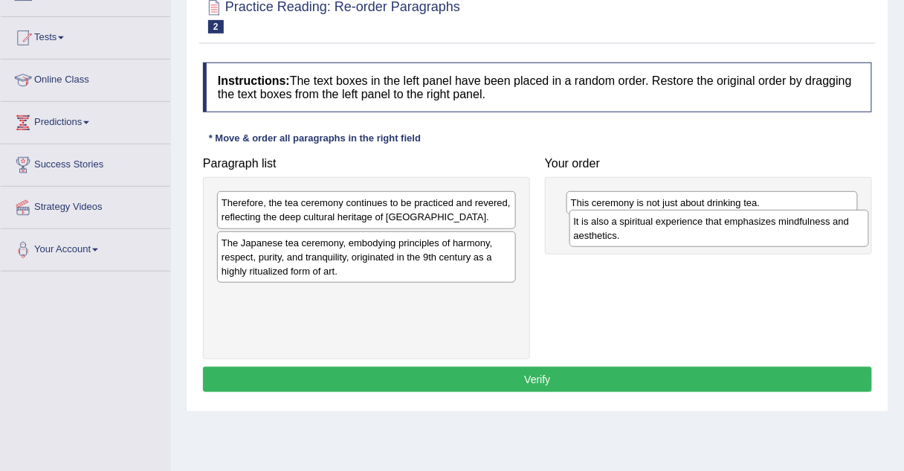
drag, startPoint x: 283, startPoint y: 293, endPoint x: 636, endPoint y: 220, distance: 359.9
click at [636, 220] on div "It is also a spiritual experience that emphasizes mindfulness and aesthetics." at bounding box center [720, 228] width 300 height 37
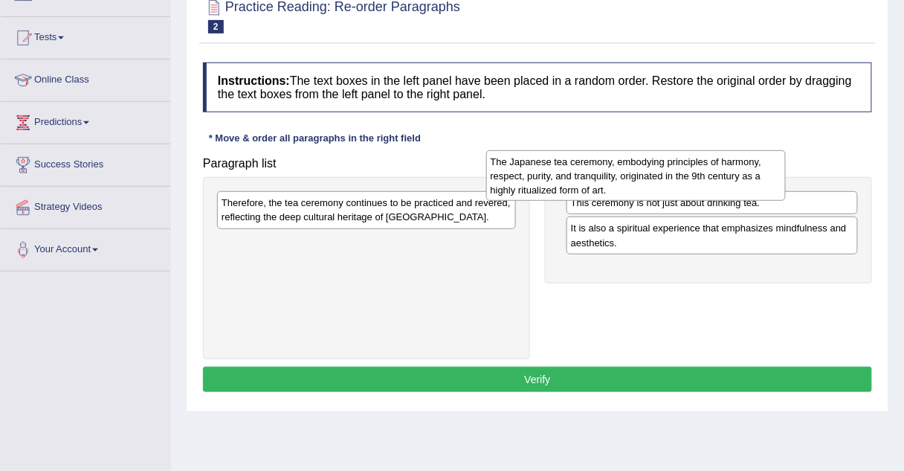
drag, startPoint x: 462, startPoint y: 239, endPoint x: 735, endPoint y: 159, distance: 284.5
click at [735, 159] on div "The Japanese tea ceremony, embodying principles of harmony, respect, purity, an…" at bounding box center [636, 175] width 300 height 51
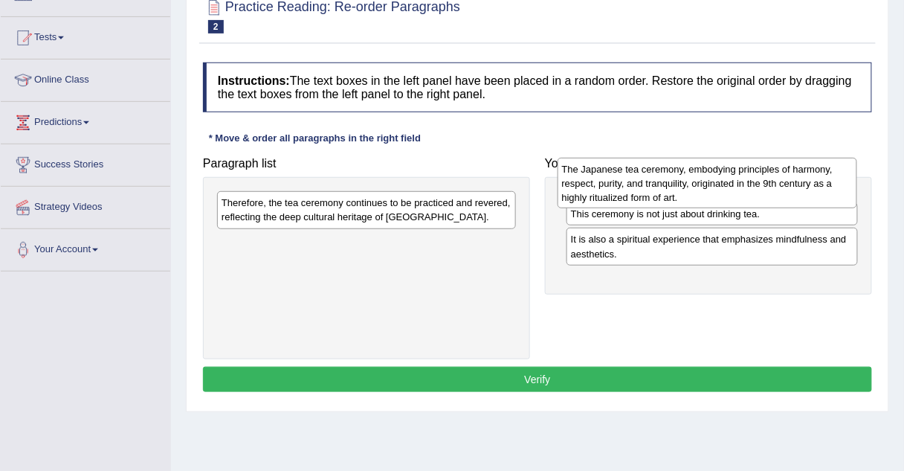
drag, startPoint x: 363, startPoint y: 267, endPoint x: 703, endPoint y: 194, distance: 348.3
click at [703, 194] on div "The Japanese tea ceremony, embodying principles of harmony, respect, purity, an…" at bounding box center [708, 183] width 300 height 51
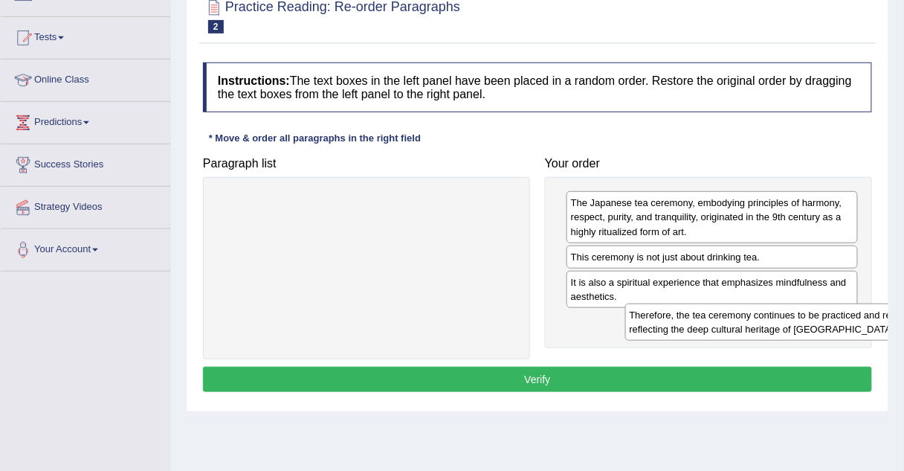
drag, startPoint x: 422, startPoint y: 216, endPoint x: 839, endPoint y: 326, distance: 431.3
click at [839, 326] on div "Therefore, the tea ceremony continues to be practiced and revered, reflecting t…" at bounding box center [775, 321] width 300 height 37
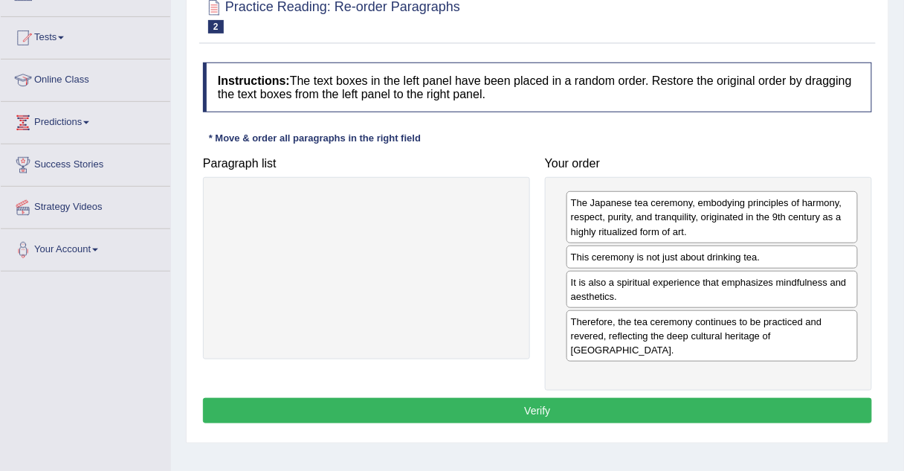
click at [486, 398] on button "Verify" at bounding box center [537, 410] width 669 height 25
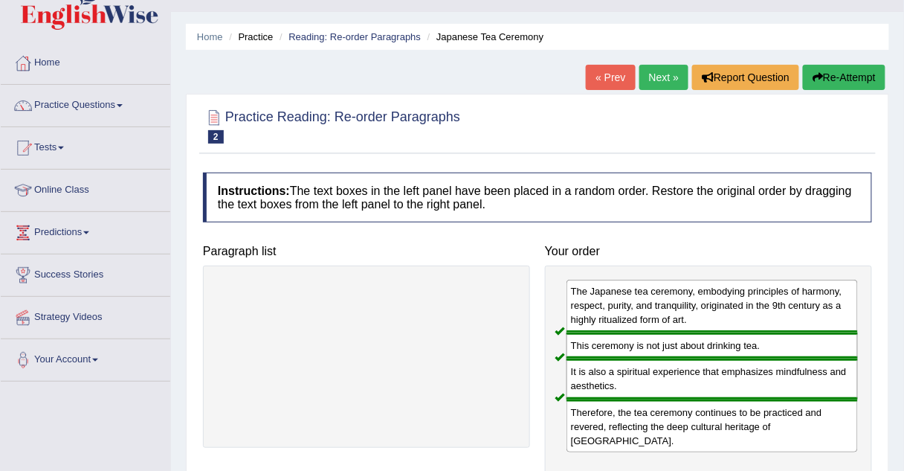
scroll to position [4, 0]
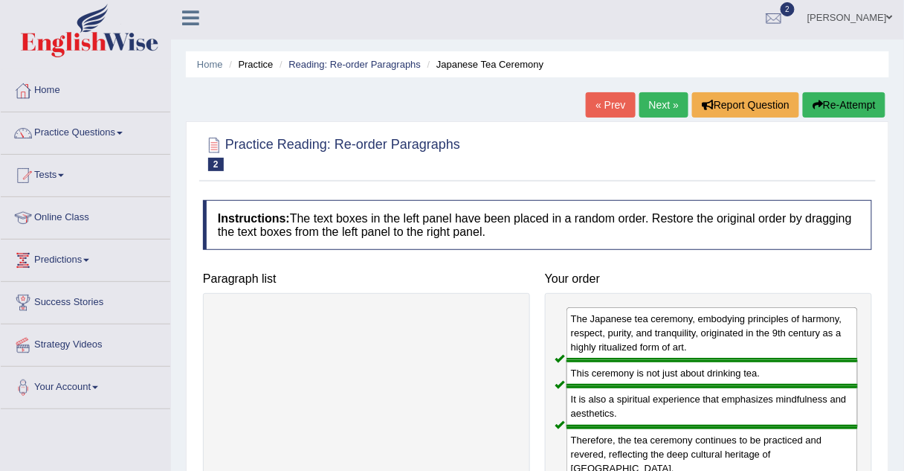
click at [653, 107] on link "Next »" at bounding box center [664, 104] width 49 height 25
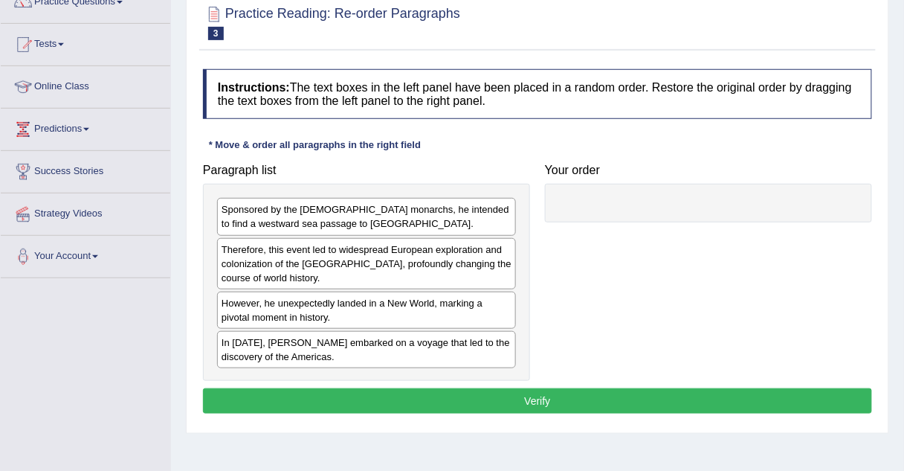
scroll to position [138, 0]
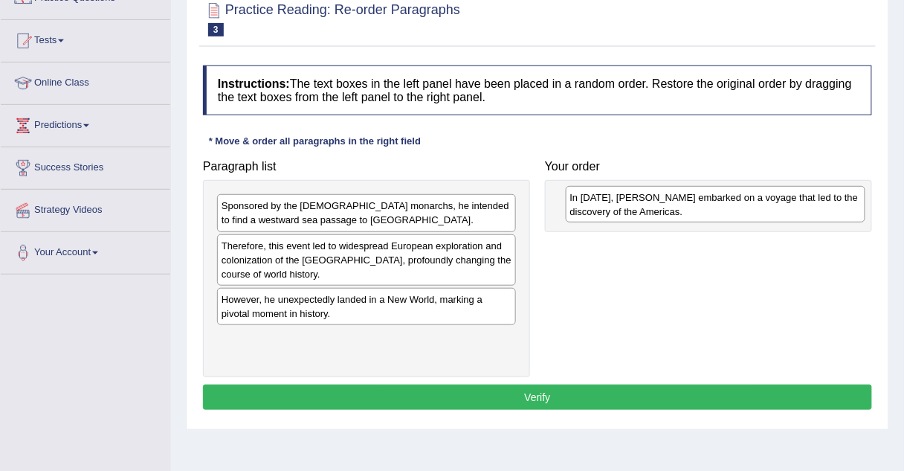
drag, startPoint x: 234, startPoint y: 351, endPoint x: 573, endPoint y: 211, distance: 367.5
click at [573, 211] on div "In [DATE], [PERSON_NAME] embarked on a voyage that led to the discovery of the …" at bounding box center [716, 204] width 300 height 37
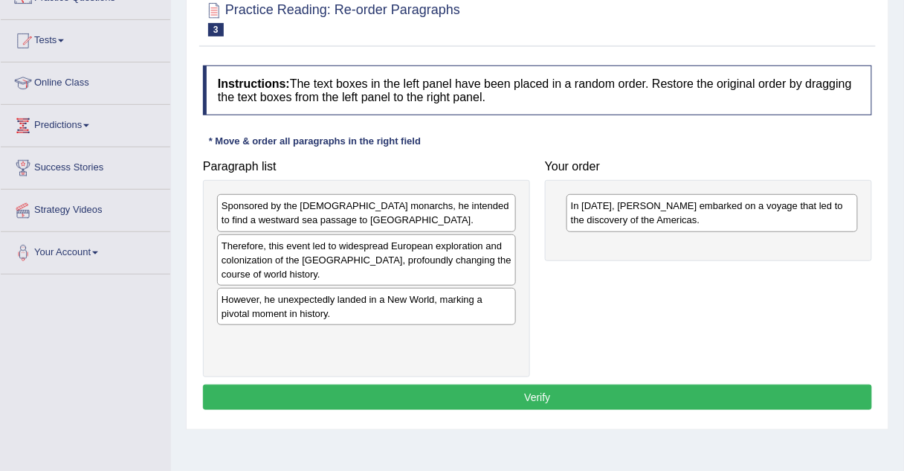
click at [294, 208] on div "Sponsored by the [DEMOGRAPHIC_DATA] monarchs, he intended to find a westward se…" at bounding box center [366, 212] width 299 height 37
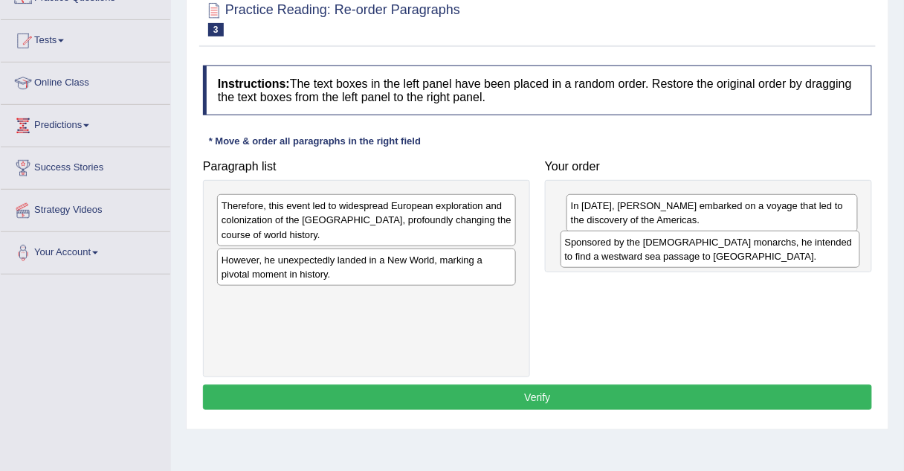
drag, startPoint x: 294, startPoint y: 208, endPoint x: 637, endPoint y: 245, distance: 345.5
click at [637, 245] on div "Sponsored by the [DEMOGRAPHIC_DATA] monarchs, he intended to find a westward se…" at bounding box center [711, 249] width 300 height 37
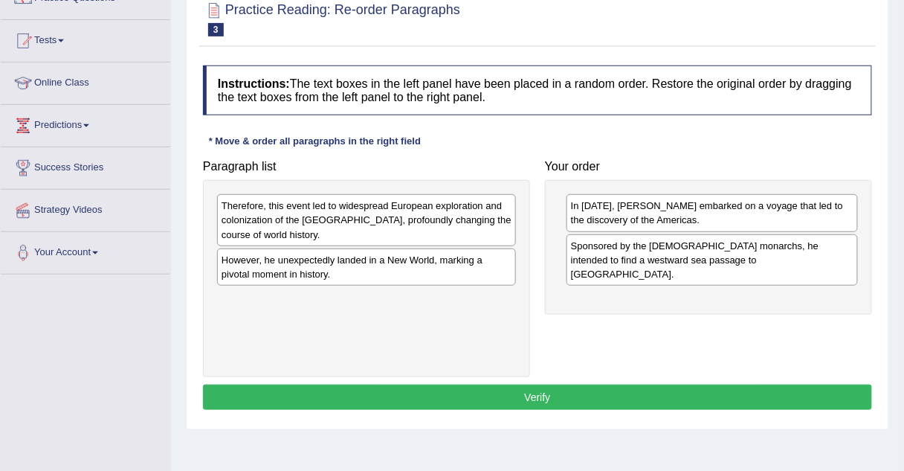
click at [245, 220] on div "Therefore, this event led to widespread European exploration and colonization o…" at bounding box center [366, 219] width 299 height 51
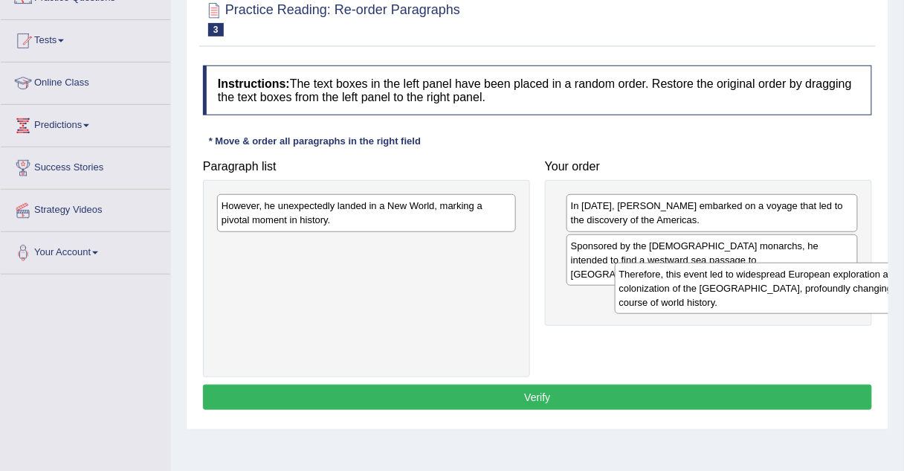
drag, startPoint x: 245, startPoint y: 220, endPoint x: 643, endPoint y: 289, distance: 404.4
click at [643, 289] on div "Therefore, this event led to widespread European exploration and colonization o…" at bounding box center [765, 288] width 300 height 51
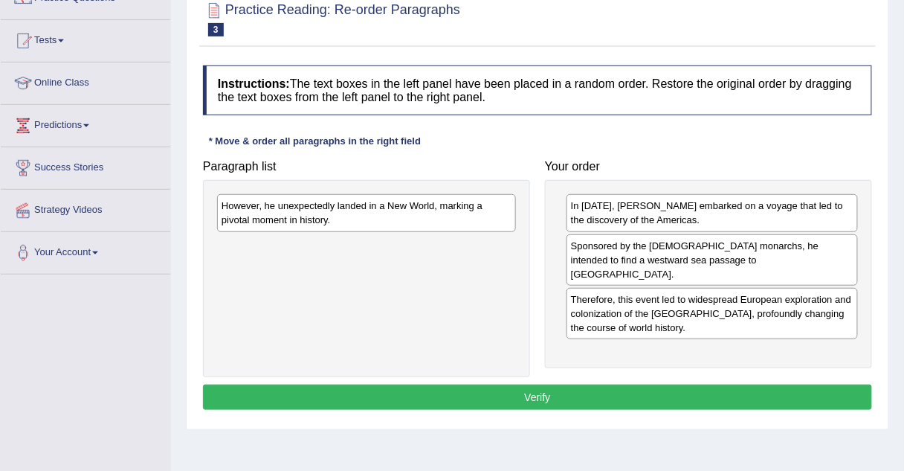
click at [410, 222] on div "However, he unexpectedly landed in a New World, marking a pivotal moment in his…" at bounding box center [366, 212] width 299 height 37
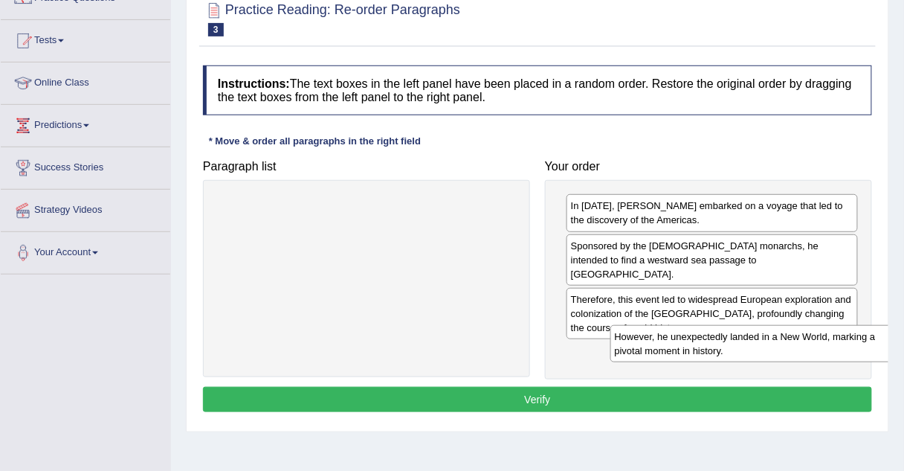
drag, startPoint x: 410, startPoint y: 222, endPoint x: 802, endPoint y: 350, distance: 412.5
click at [802, 350] on div "However, he unexpectedly landed in a New World, marking a pivotal moment in his…" at bounding box center [761, 343] width 300 height 37
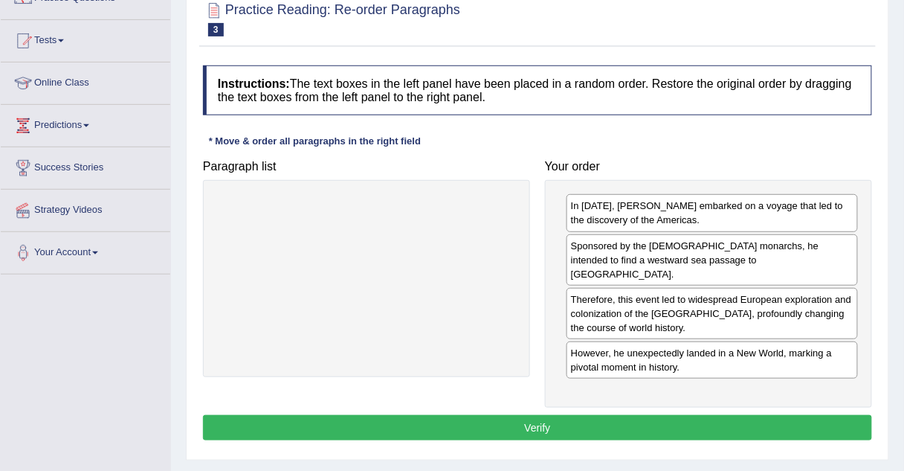
click at [524, 415] on button "Verify" at bounding box center [537, 427] width 669 height 25
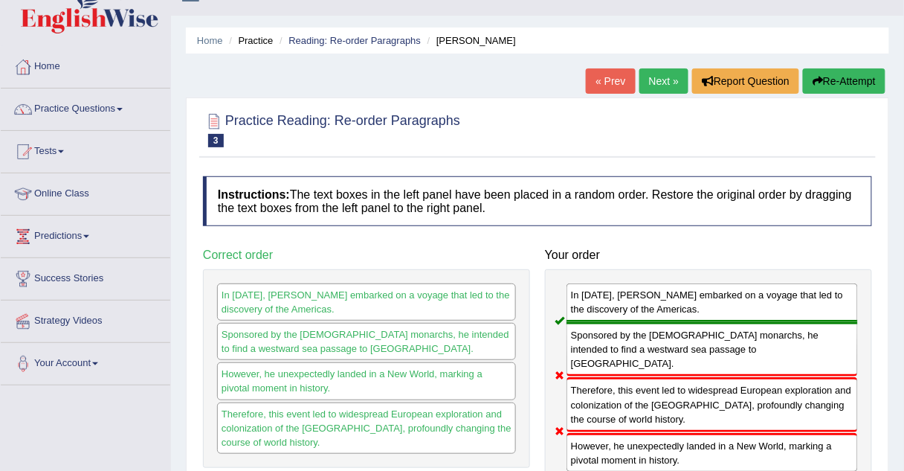
scroll to position [28, 0]
click at [666, 84] on link "Next »" at bounding box center [664, 80] width 49 height 25
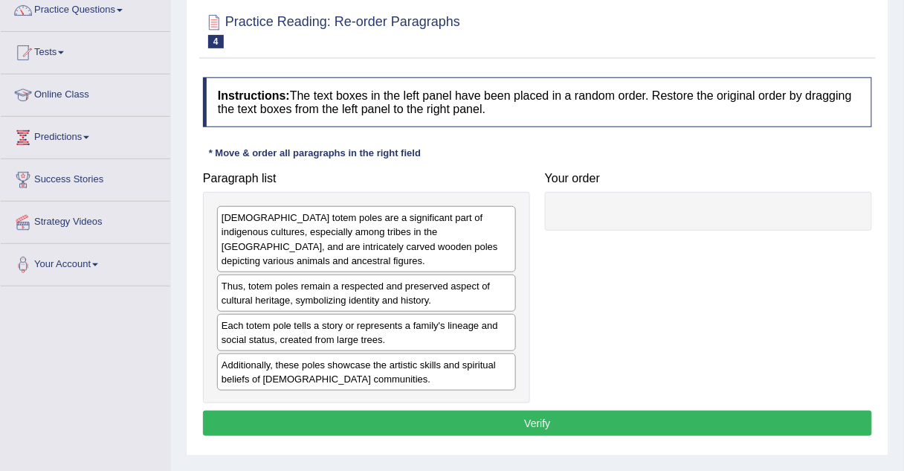
scroll to position [133, 0]
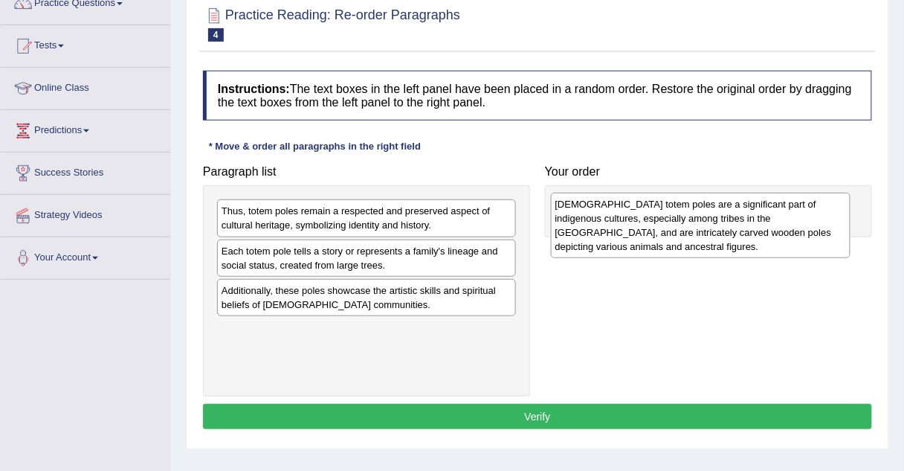
drag, startPoint x: 292, startPoint y: 220, endPoint x: 622, endPoint y: 212, distance: 330.3
click at [622, 212] on div "[DEMOGRAPHIC_DATA] totem poles are a significant part of indigenous cultures, e…" at bounding box center [701, 225] width 300 height 65
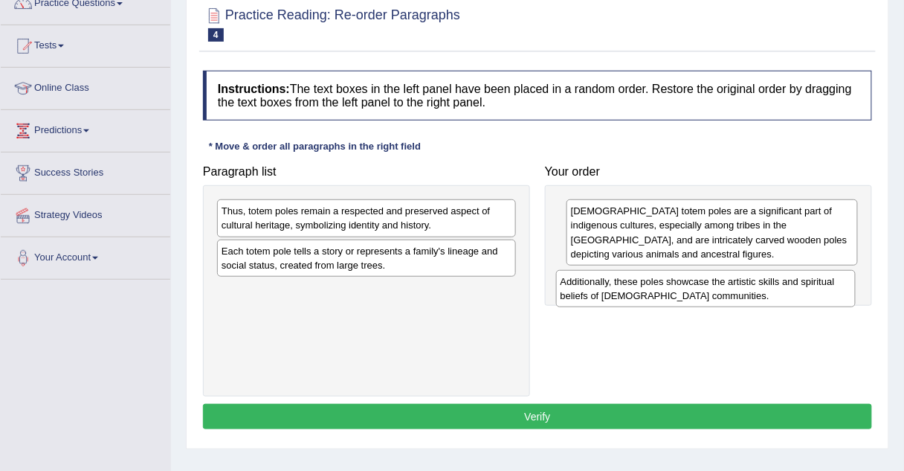
drag, startPoint x: 291, startPoint y: 286, endPoint x: 630, endPoint y: 279, distance: 339.2
click at [630, 279] on div "Additionally, these poles showcase the artistic skills and spiritual beliefs of…" at bounding box center [706, 288] width 300 height 37
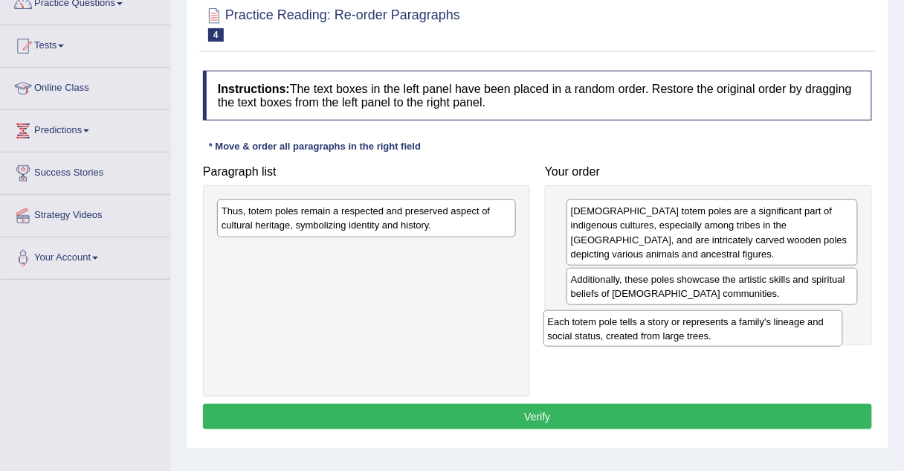
drag, startPoint x: 315, startPoint y: 260, endPoint x: 642, endPoint y: 332, distance: 334.2
click at [642, 332] on div "Each totem pole tells a story or represents a family's lineage and social statu…" at bounding box center [694, 328] width 300 height 37
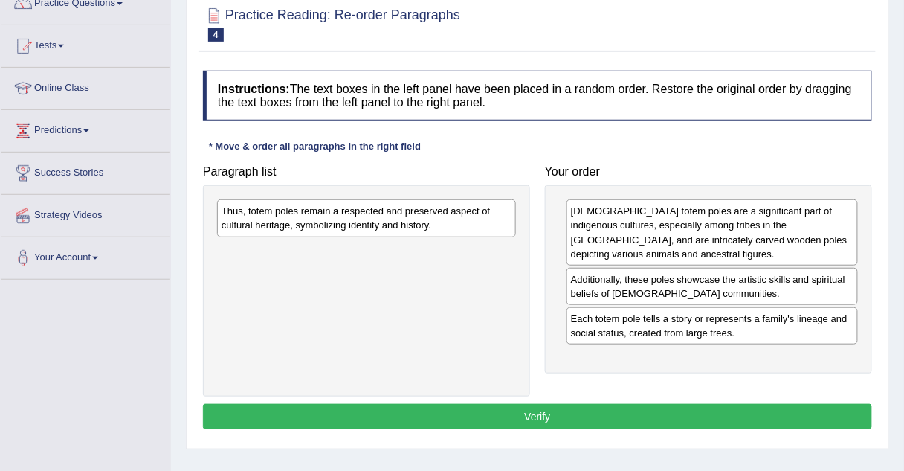
click at [407, 227] on div "Thus, totem poles remain a respected and preserved aspect of cultural heritage,…" at bounding box center [366, 217] width 299 height 37
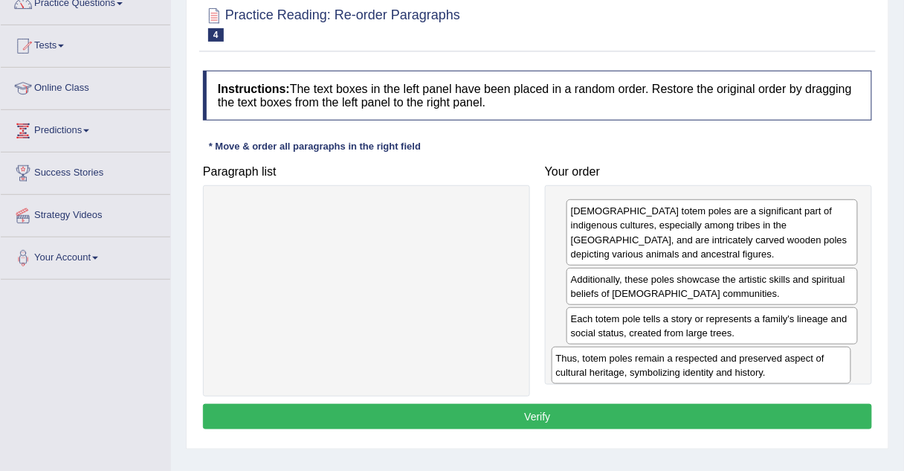
drag, startPoint x: 407, startPoint y: 227, endPoint x: 743, endPoint y: 373, distance: 366.7
click at [743, 373] on div "Thus, totem poles remain a respected and preserved aspect of cultural heritage,…" at bounding box center [702, 365] width 300 height 37
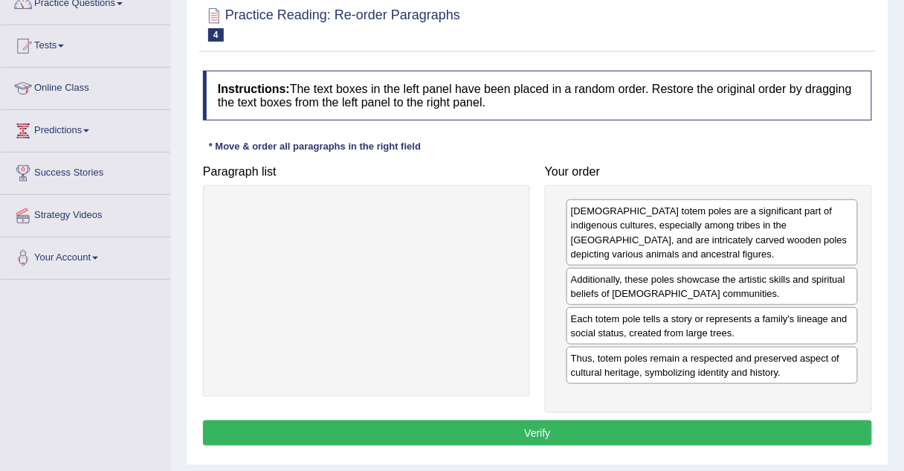
click at [496, 437] on button "Verify" at bounding box center [537, 432] width 669 height 25
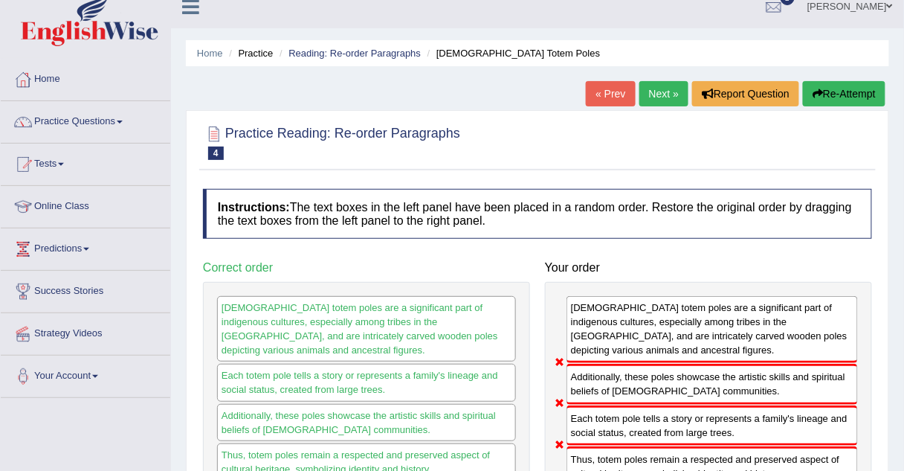
scroll to position [0, 0]
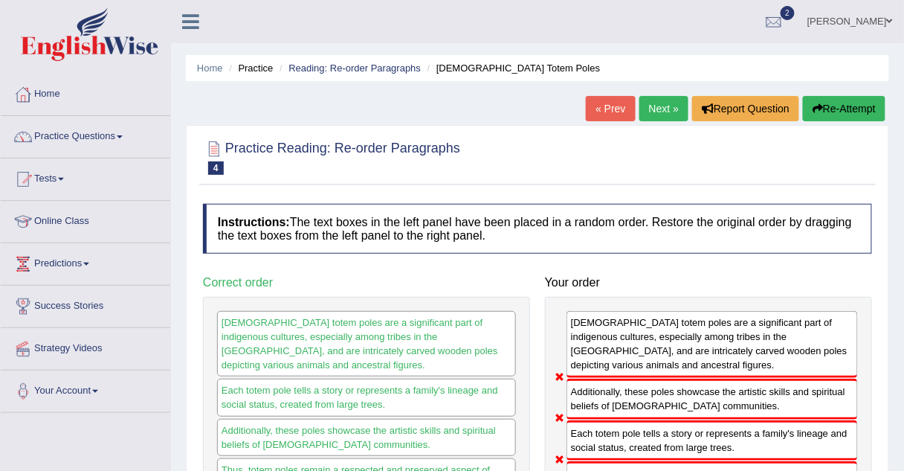
click at [664, 104] on link "Next »" at bounding box center [664, 108] width 49 height 25
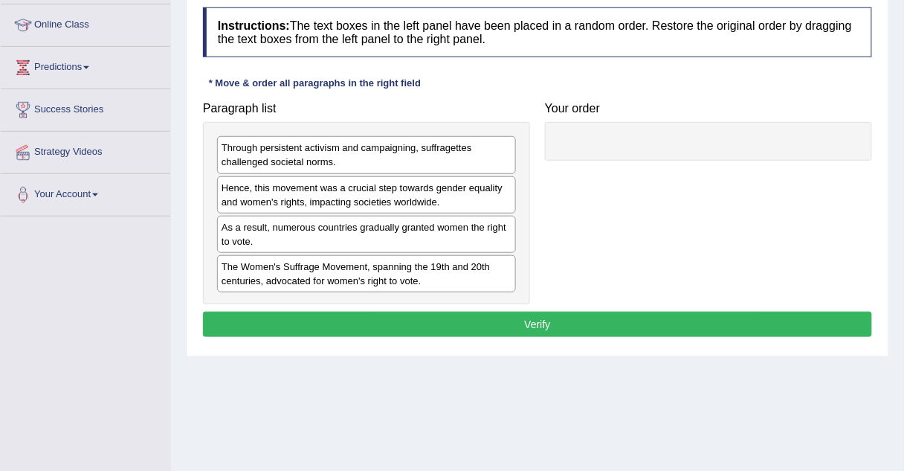
scroll to position [213, 0]
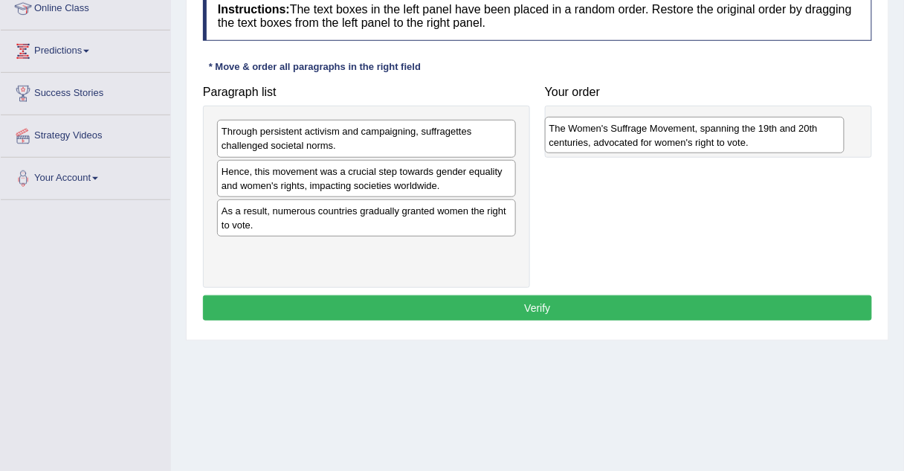
drag, startPoint x: 278, startPoint y: 249, endPoint x: 606, endPoint y: 129, distance: 349.4
click at [606, 129] on div "The Women's Suffrage Movement, spanning the 19th and 20th centuries, advocated …" at bounding box center [695, 135] width 300 height 37
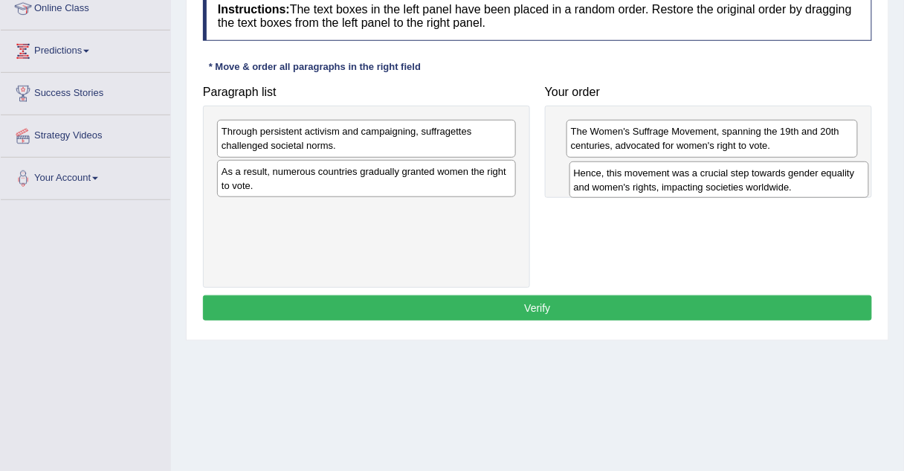
drag, startPoint x: 284, startPoint y: 169, endPoint x: 637, endPoint y: 171, distance: 352.5
click at [637, 171] on div "Hence, this movement was a crucial step towards gender equality and women's rig…" at bounding box center [720, 179] width 300 height 37
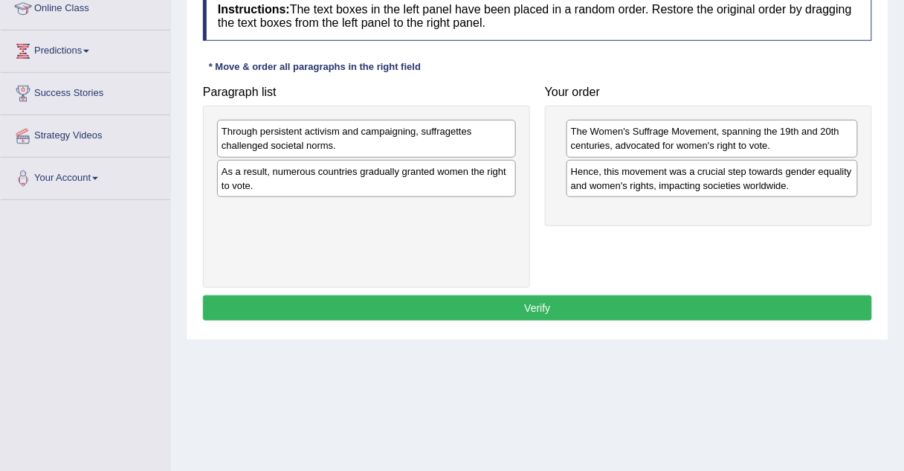
click at [306, 141] on div "Through persistent activism and campaigning, suffragettes challenged societal n…" at bounding box center [366, 138] width 299 height 37
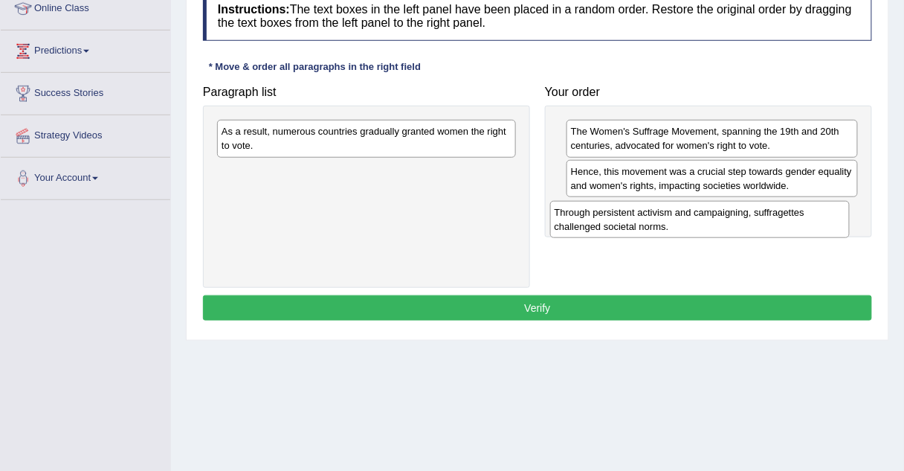
drag, startPoint x: 306, startPoint y: 141, endPoint x: 640, endPoint y: 222, distance: 342.9
click at [640, 222] on div "Through persistent activism and campaigning, suffragettes challenged societal n…" at bounding box center [700, 219] width 300 height 37
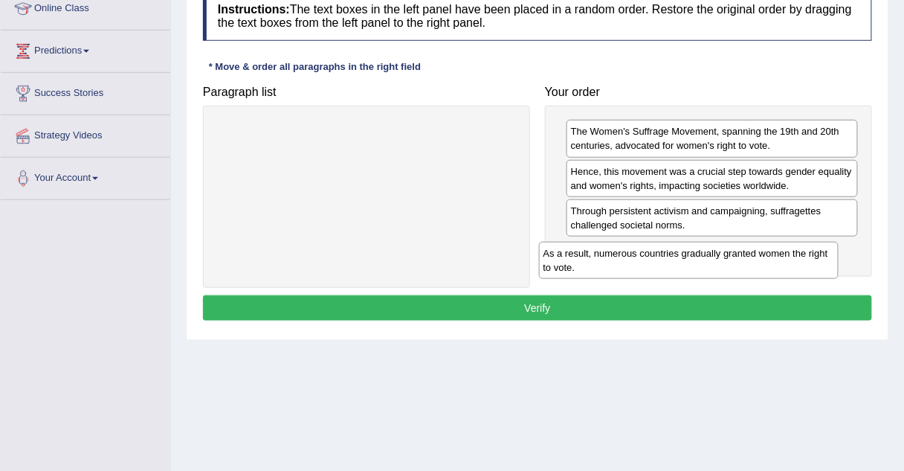
drag, startPoint x: 452, startPoint y: 145, endPoint x: 804, endPoint y: 261, distance: 370.4
click at [804, 261] on div "As a result, numerous countries gradually granted women the right to vote." at bounding box center [689, 260] width 300 height 37
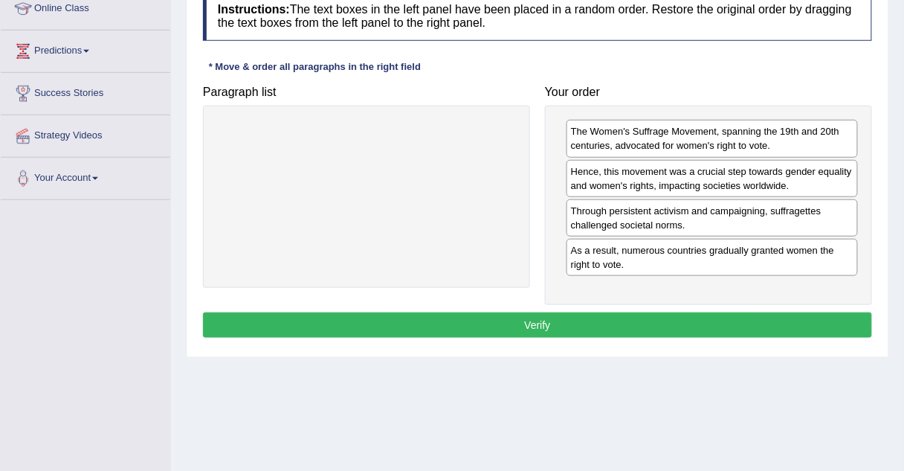
click at [585, 318] on button "Verify" at bounding box center [537, 324] width 669 height 25
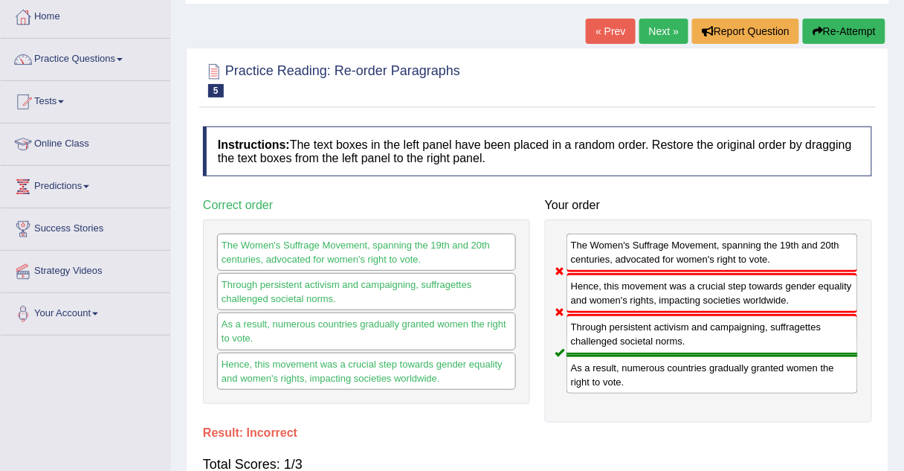
scroll to position [77, 0]
click at [651, 36] on link "Next »" at bounding box center [664, 31] width 49 height 25
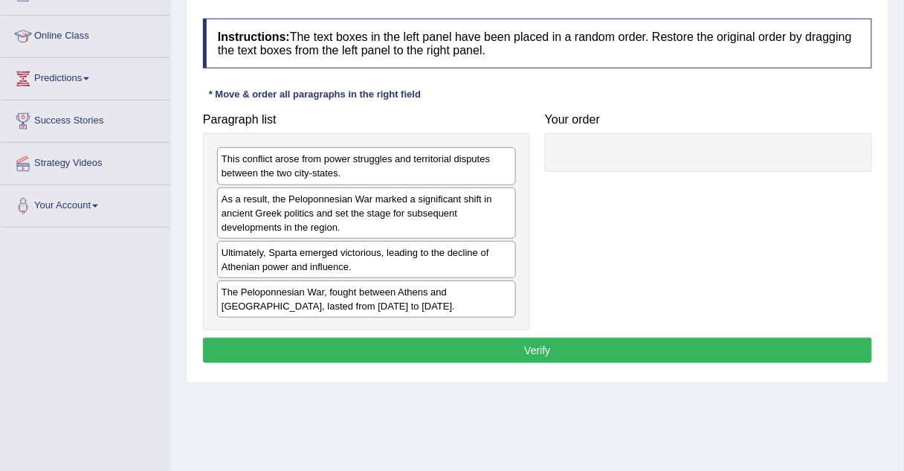
scroll to position [187, 0]
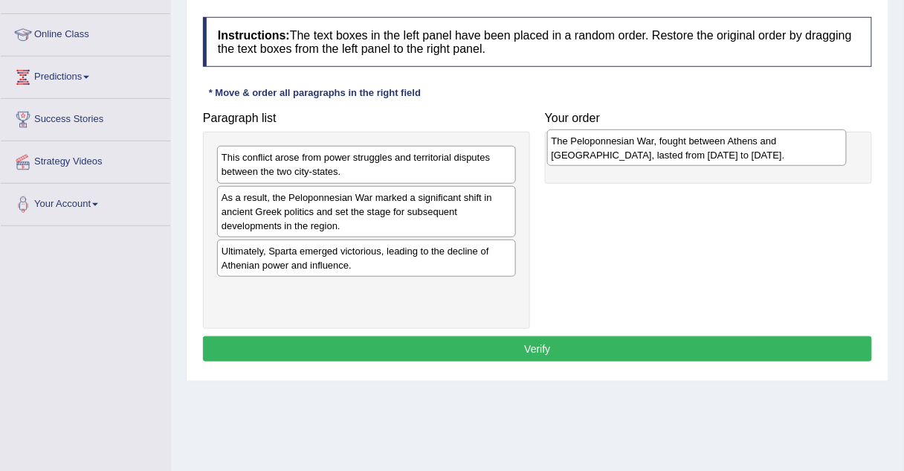
drag, startPoint x: 233, startPoint y: 295, endPoint x: 563, endPoint y: 148, distance: 361.5
click at [563, 148] on div "The Peloponnesian War, fought between Athens and Sparta, lasted from 431 to 404…" at bounding box center [697, 147] width 300 height 37
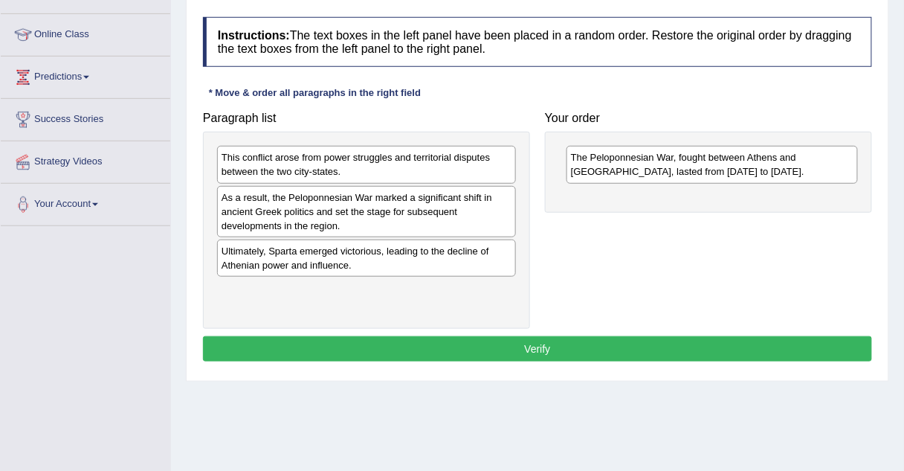
click at [285, 163] on div "This conflict arose from power struggles and territorial disputes between the t…" at bounding box center [366, 164] width 299 height 37
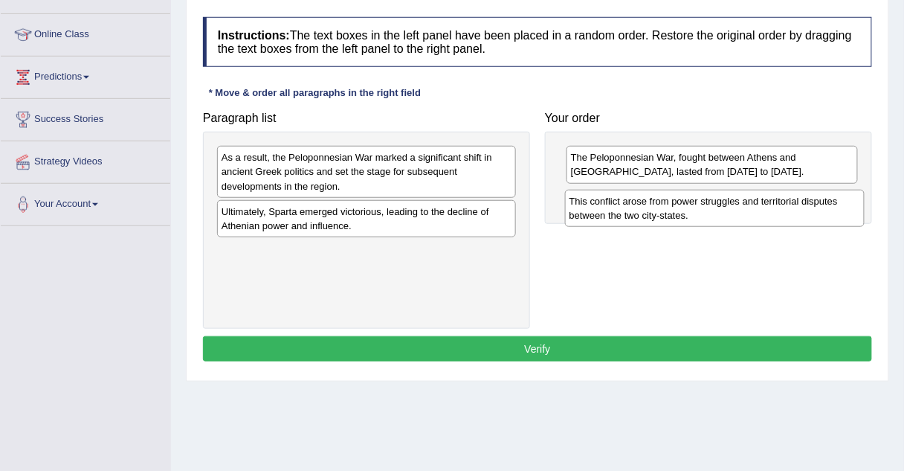
drag, startPoint x: 285, startPoint y: 163, endPoint x: 633, endPoint y: 207, distance: 350.8
click at [633, 207] on div "This conflict arose from power struggles and territorial disputes between the t…" at bounding box center [715, 208] width 300 height 37
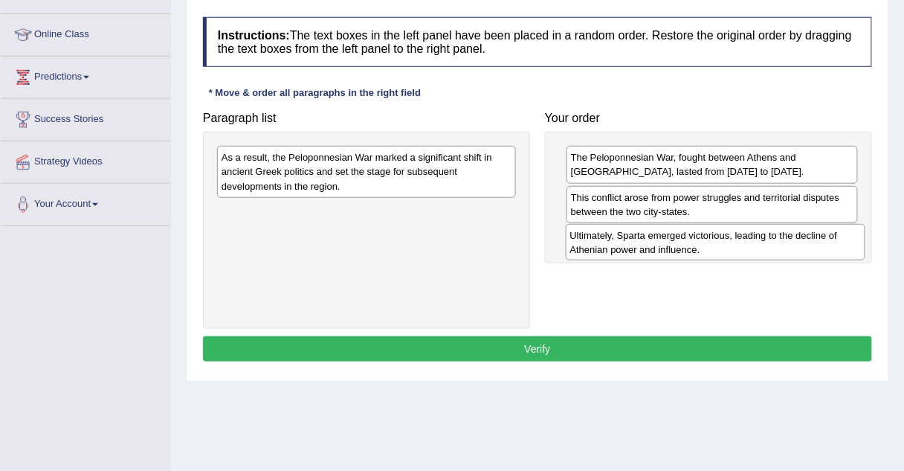
drag, startPoint x: 248, startPoint y: 229, endPoint x: 597, endPoint y: 254, distance: 349.6
click at [597, 254] on div "Ultimately, Sparta emerged victorious, leading to the decline of Athenian power…" at bounding box center [716, 242] width 300 height 37
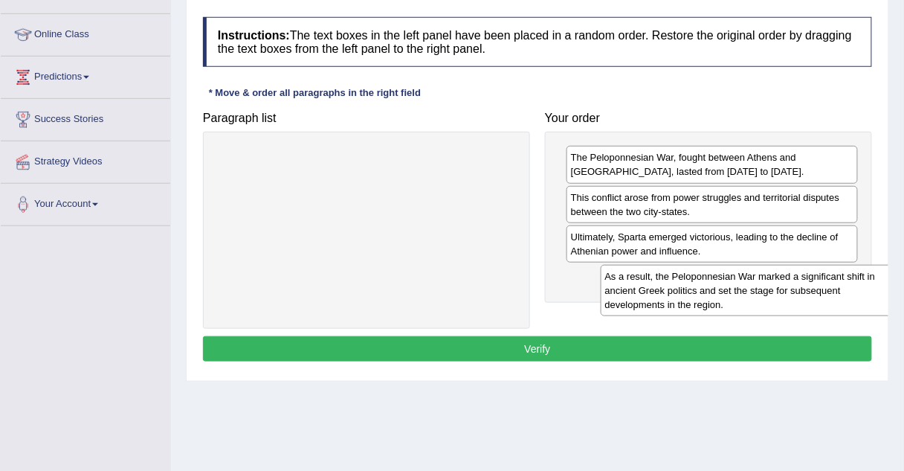
drag, startPoint x: 448, startPoint y: 170, endPoint x: 828, endPoint y: 288, distance: 398.5
click at [828, 288] on div "As a result, the Peloponnesian War marked a significant shift in ancient Greek …" at bounding box center [751, 290] width 300 height 51
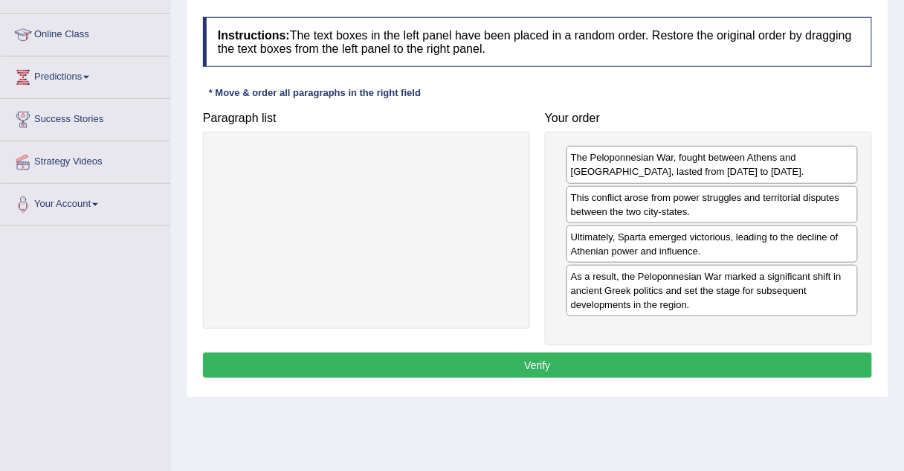
click at [553, 352] on button "Verify" at bounding box center [537, 364] width 669 height 25
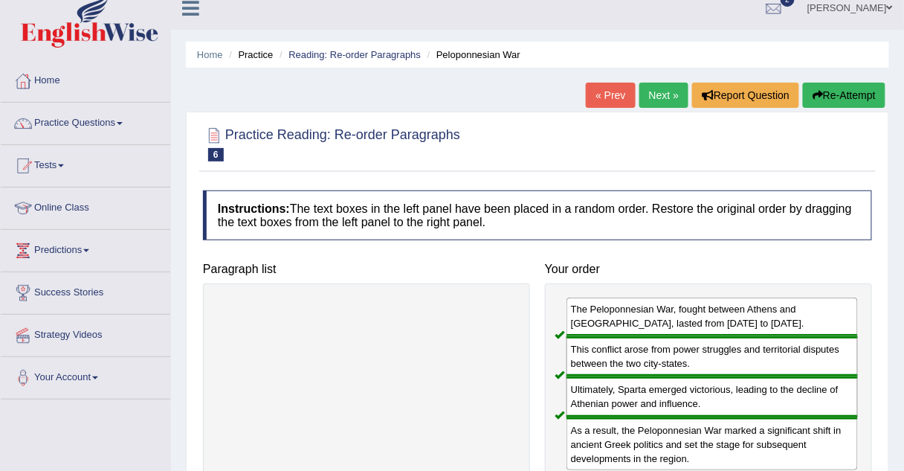
scroll to position [0, 0]
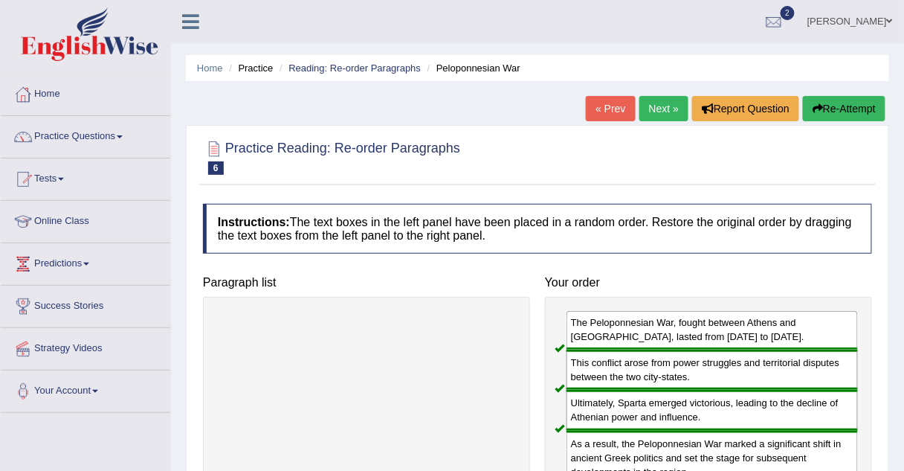
click at [665, 106] on link "Next »" at bounding box center [664, 108] width 49 height 25
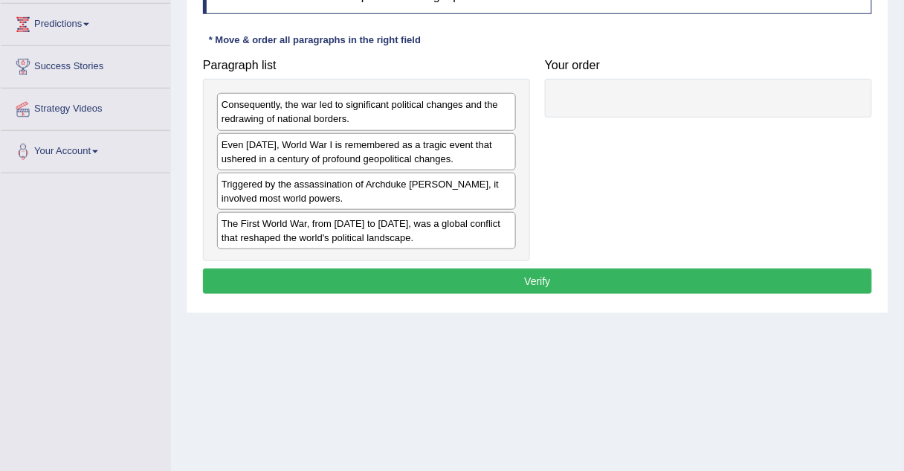
scroll to position [243, 0]
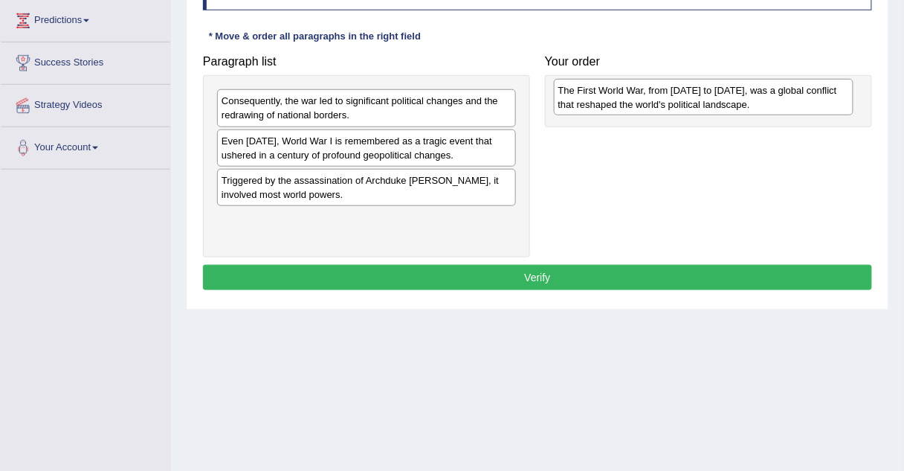
drag, startPoint x: 257, startPoint y: 232, endPoint x: 593, endPoint y: 104, distance: 360.3
click at [593, 104] on div "The First World War, from [DATE] to [DATE], was a global conflict that reshaped…" at bounding box center [704, 97] width 300 height 37
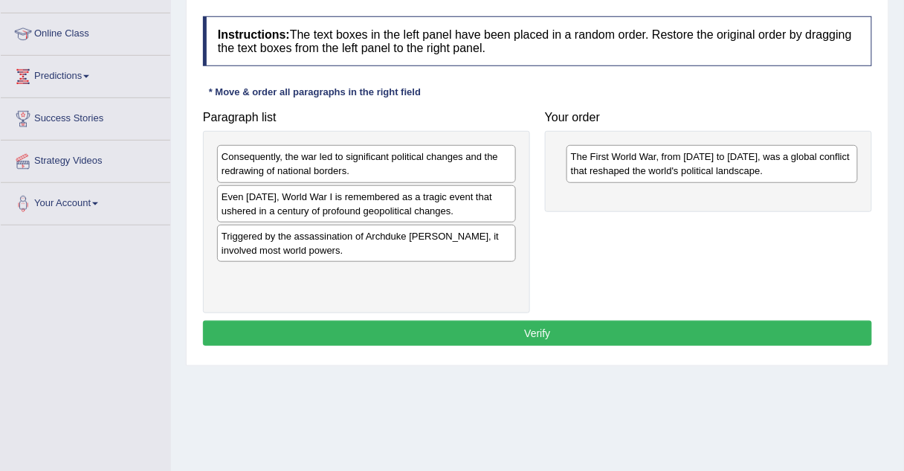
scroll to position [199, 0]
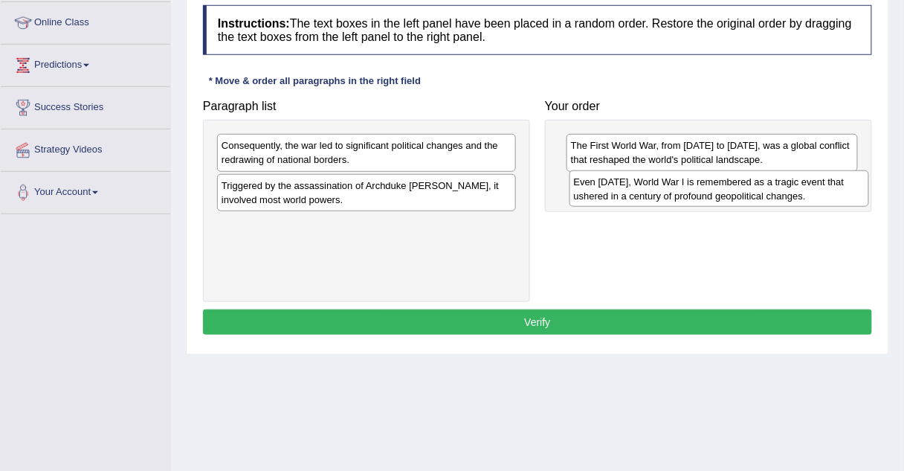
drag, startPoint x: 274, startPoint y: 190, endPoint x: 626, endPoint y: 187, distance: 352.5
click at [626, 187] on div "Even [DATE], World War I is remembered as a tragic event that ushered in a cent…" at bounding box center [720, 188] width 300 height 37
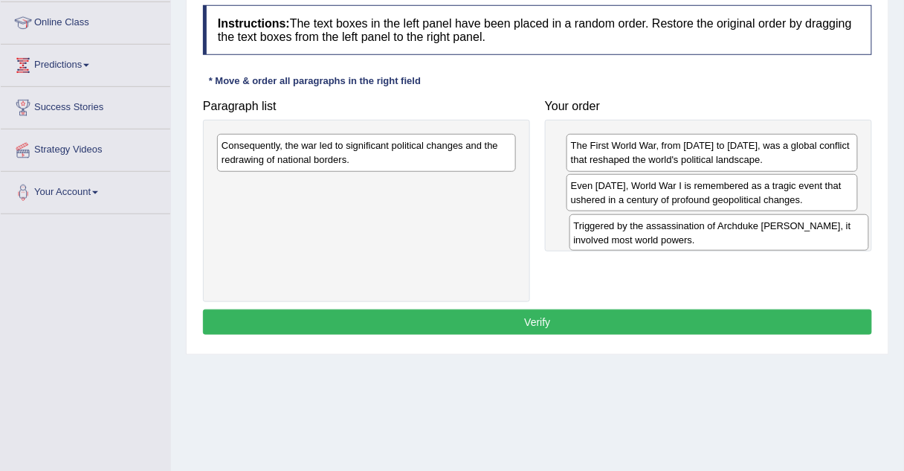
drag, startPoint x: 239, startPoint y: 181, endPoint x: 592, endPoint y: 222, distance: 354.9
click at [592, 222] on div "Triggered by the assassination of Archduke Franz Ferdinand, it involved most wo…" at bounding box center [720, 232] width 300 height 37
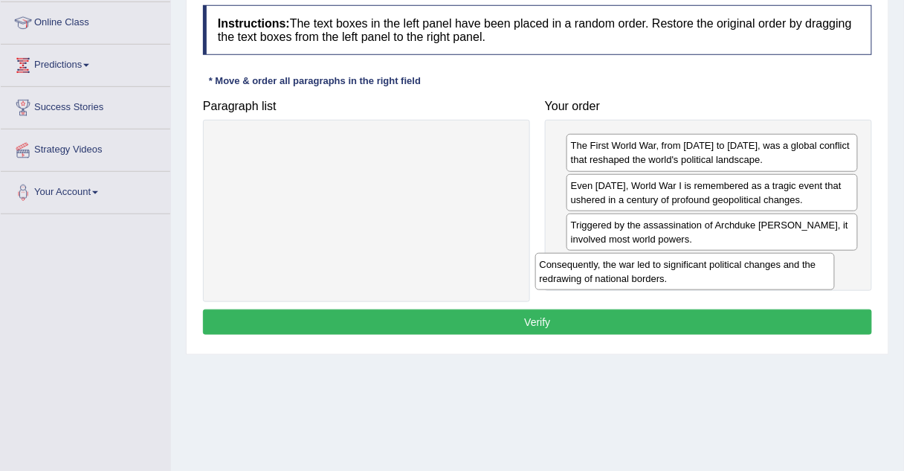
drag, startPoint x: 412, startPoint y: 140, endPoint x: 730, endPoint y: 259, distance: 339.1
click at [730, 259] on div "Consequently, the war led to significant political changes and the redrawing of…" at bounding box center [685, 271] width 300 height 37
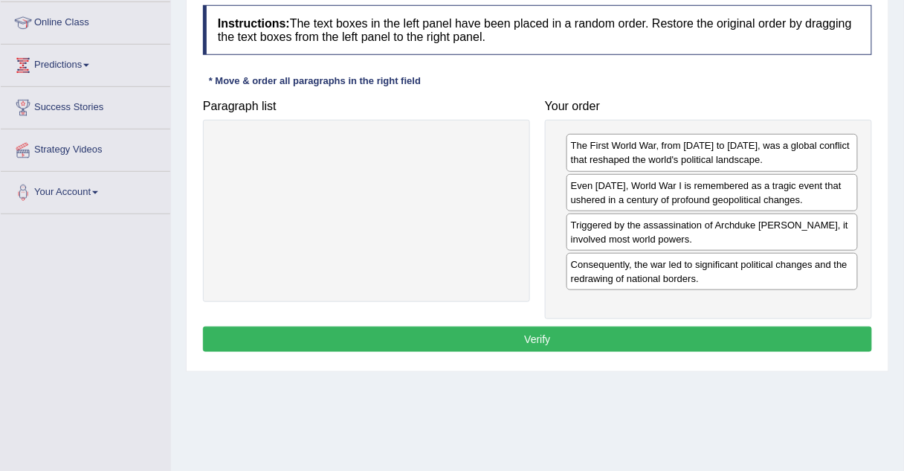
click at [473, 329] on button "Verify" at bounding box center [537, 338] width 669 height 25
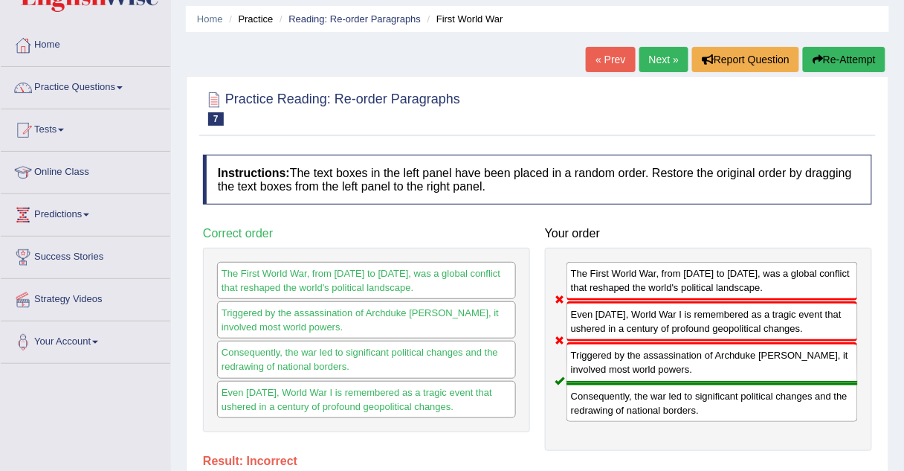
scroll to position [48, 0]
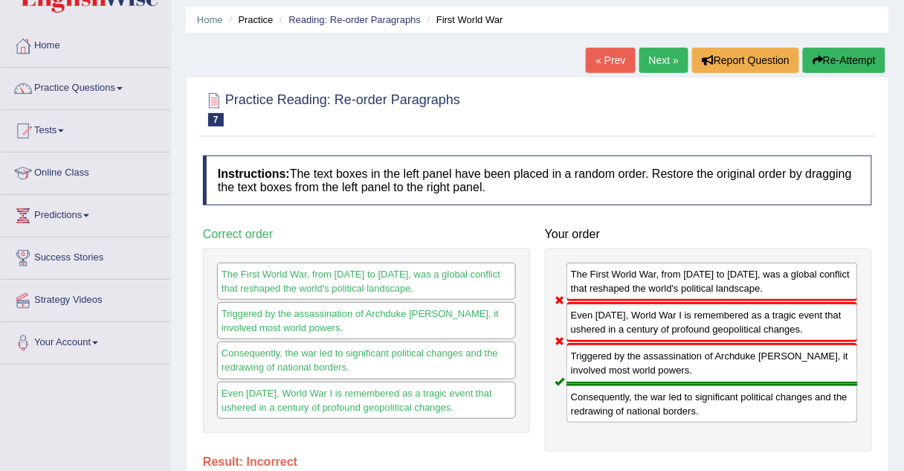
click at [663, 58] on link "Next »" at bounding box center [664, 60] width 49 height 25
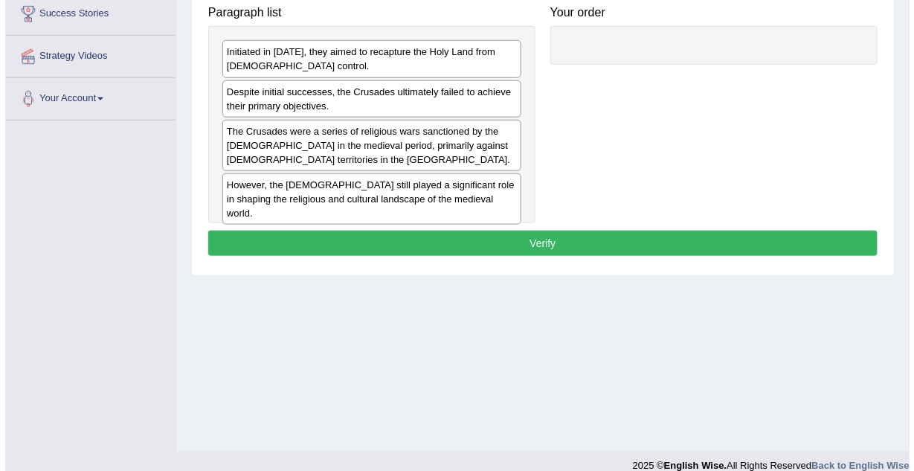
scroll to position [268, 0]
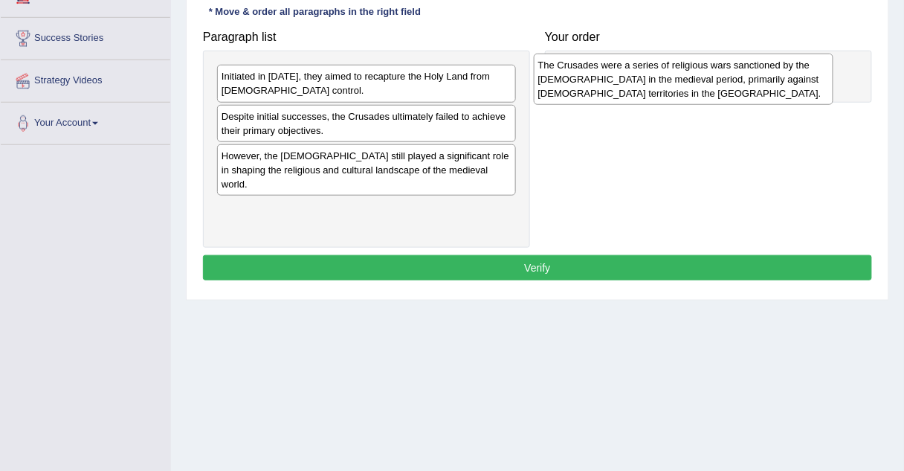
drag, startPoint x: 297, startPoint y: 152, endPoint x: 618, endPoint y: 64, distance: 333.2
click at [618, 64] on div "The Crusades were a series of religious wars sanctioned by the [DEMOGRAPHIC_DAT…" at bounding box center [684, 79] width 300 height 51
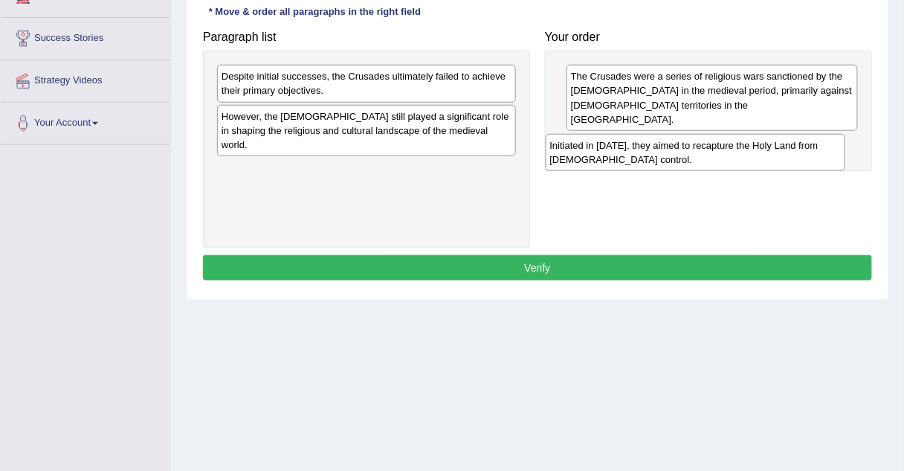
drag, startPoint x: 277, startPoint y: 88, endPoint x: 606, endPoint y: 157, distance: 335.9
click at [606, 157] on div "Initiated in [DATE], they aimed to recapture the Holy Land from [DEMOGRAPHIC_DA…" at bounding box center [696, 152] width 300 height 37
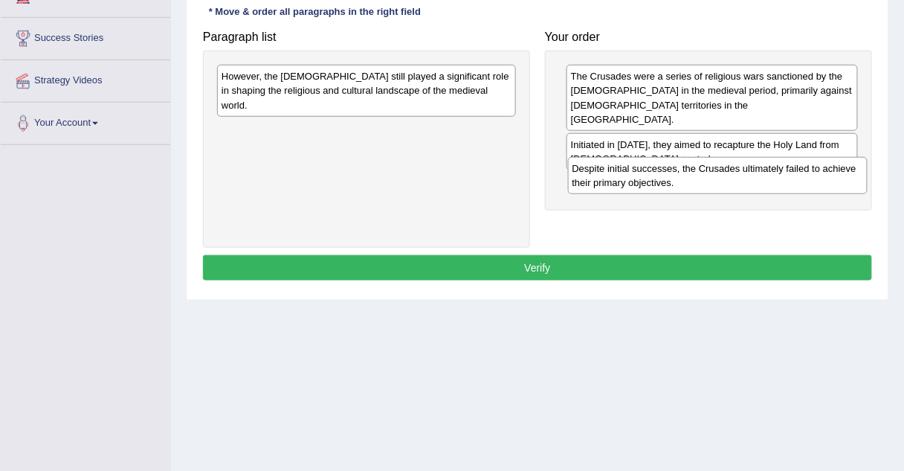
drag, startPoint x: 410, startPoint y: 94, endPoint x: 762, endPoint y: 184, distance: 363.1
click at [762, 184] on div "Despite initial successes, the Crusades ultimately failed to achieve their prim…" at bounding box center [718, 175] width 300 height 37
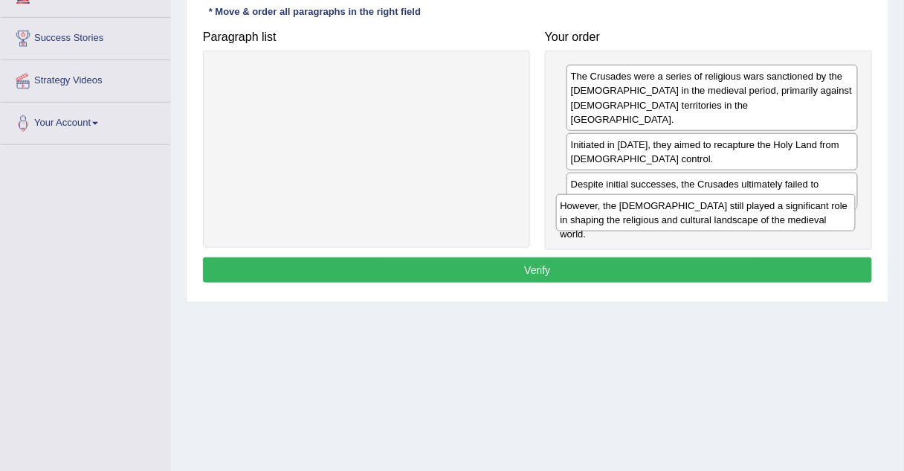
drag, startPoint x: 405, startPoint y: 94, endPoint x: 744, endPoint y: 224, distance: 363.0
click at [744, 224] on div "However, the [DEMOGRAPHIC_DATA] still played a significant role in shaping the …" at bounding box center [706, 212] width 300 height 37
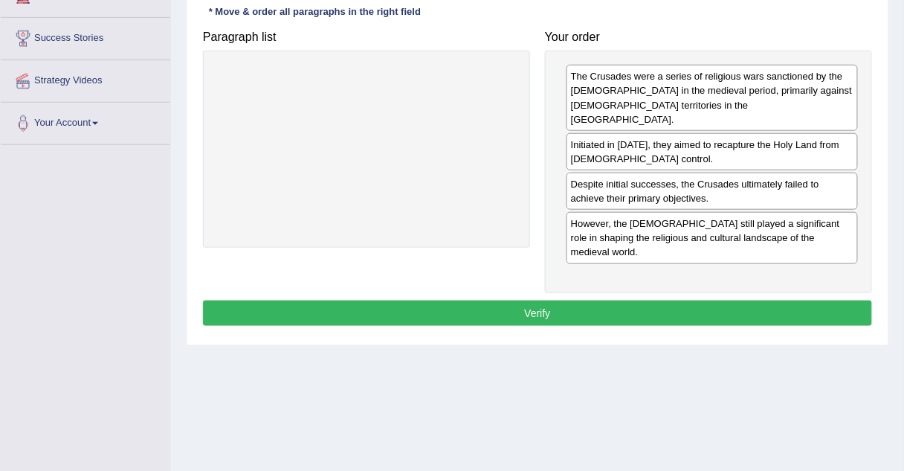
click at [585, 300] on button "Verify" at bounding box center [537, 312] width 669 height 25
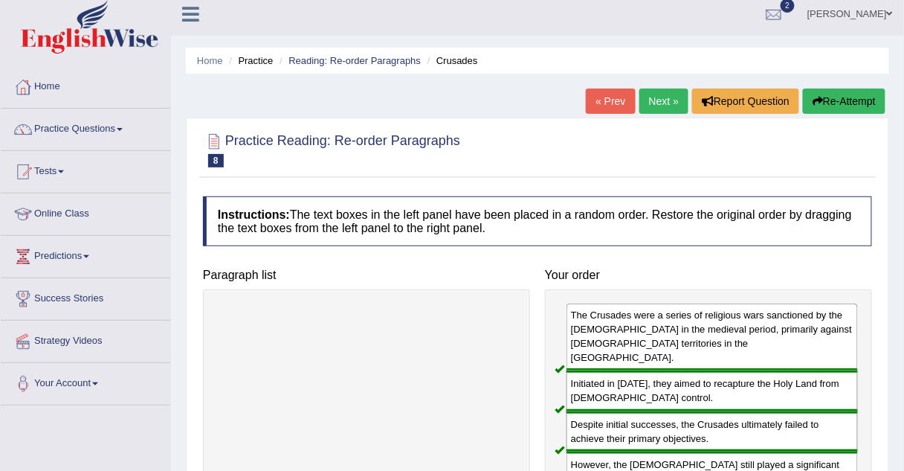
scroll to position [6, 0]
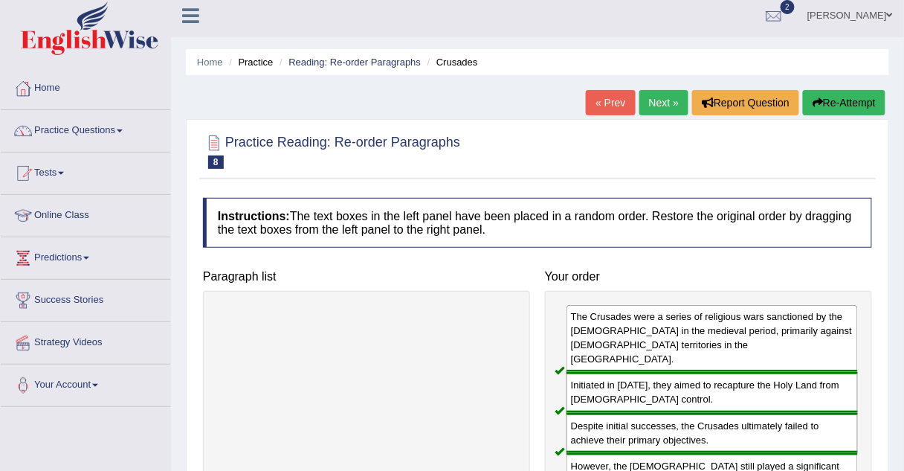
click at [40, 133] on link "Practice Questions" at bounding box center [86, 128] width 170 height 37
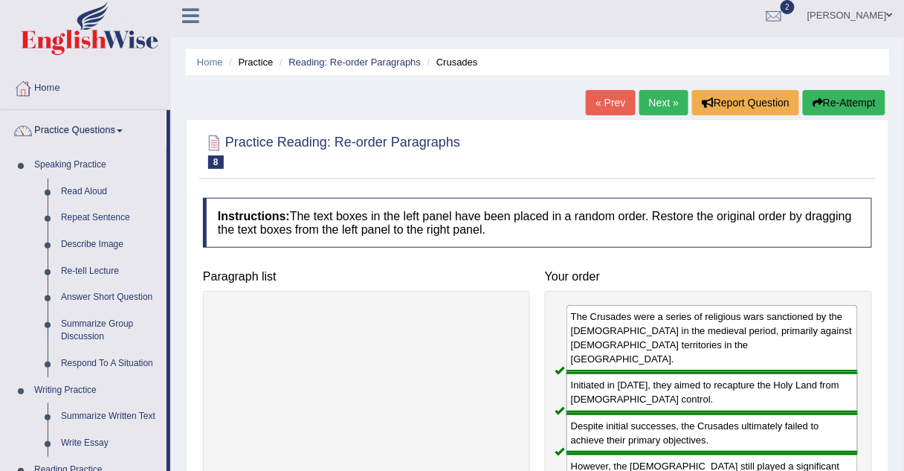
scroll to position [0, 0]
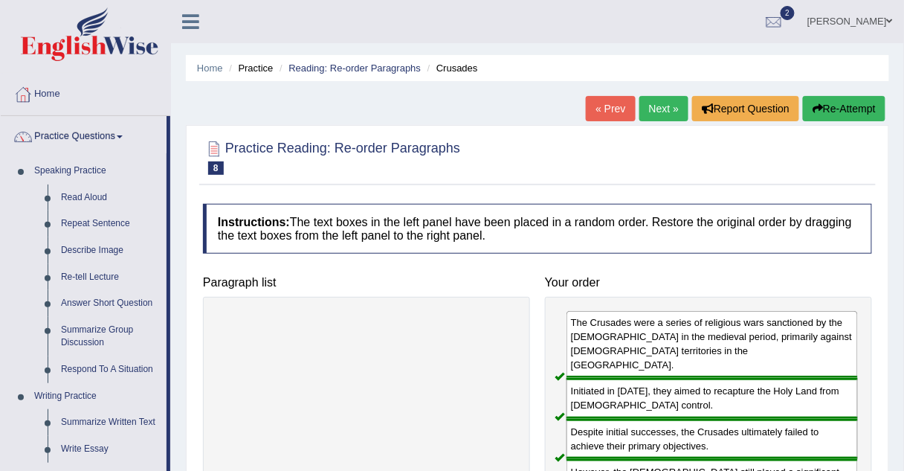
click at [642, 115] on link "Next »" at bounding box center [664, 108] width 49 height 25
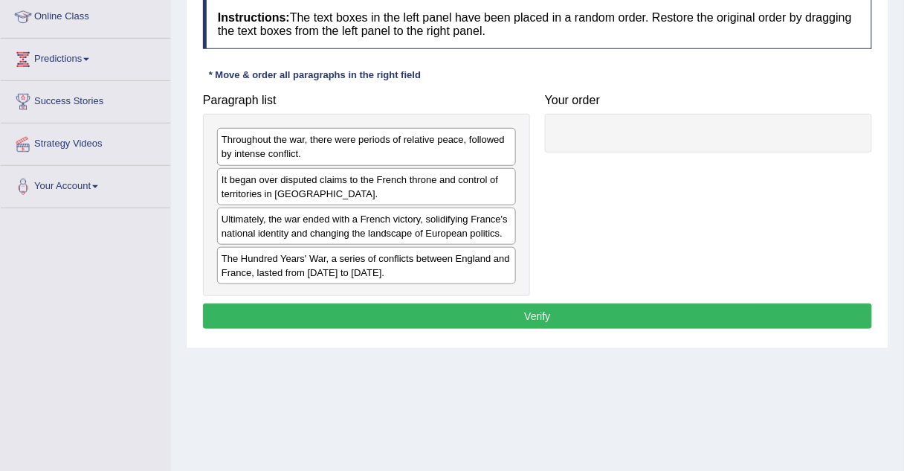
scroll to position [205, 0]
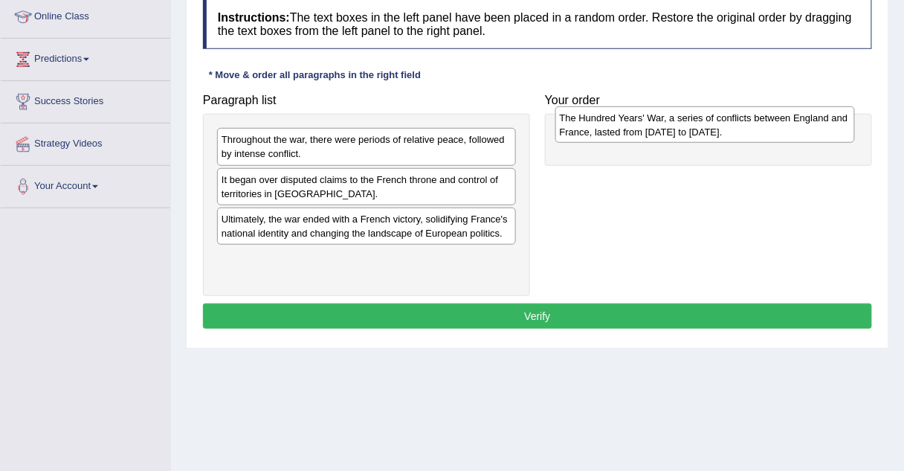
drag, startPoint x: 288, startPoint y: 256, endPoint x: 626, endPoint y: 117, distance: 365.5
click at [626, 117] on div "The Hundred Years' War, a series of conflicts between England and France, laste…" at bounding box center [706, 124] width 300 height 37
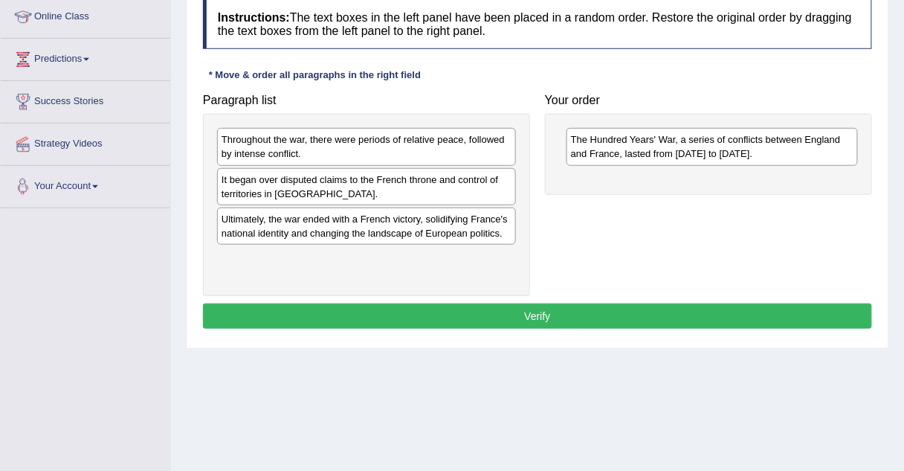
click at [57, 274] on div "Toggle navigation Home Practice Questions Speaking Practice Read Aloud Repeat S…" at bounding box center [452, 181] width 904 height 773
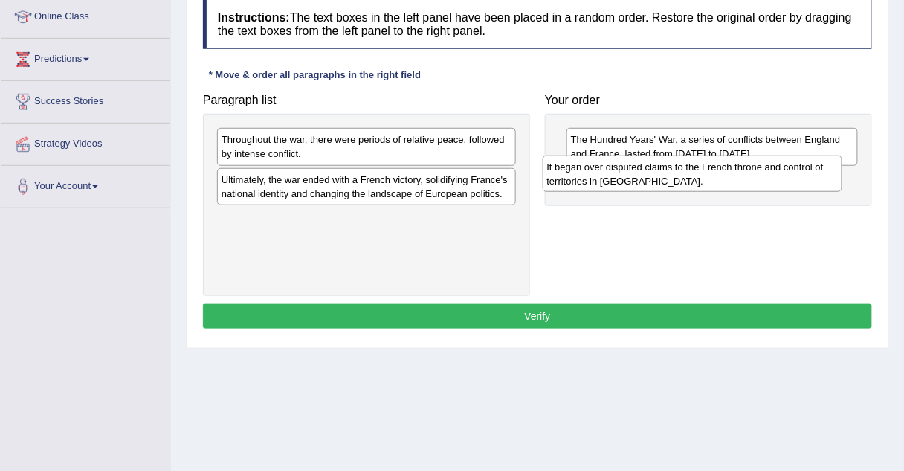
drag, startPoint x: 231, startPoint y: 185, endPoint x: 570, endPoint y: 173, distance: 338.6
click at [570, 173] on div "It began over disputed claims to the French throne and control of territories i…" at bounding box center [693, 173] width 300 height 37
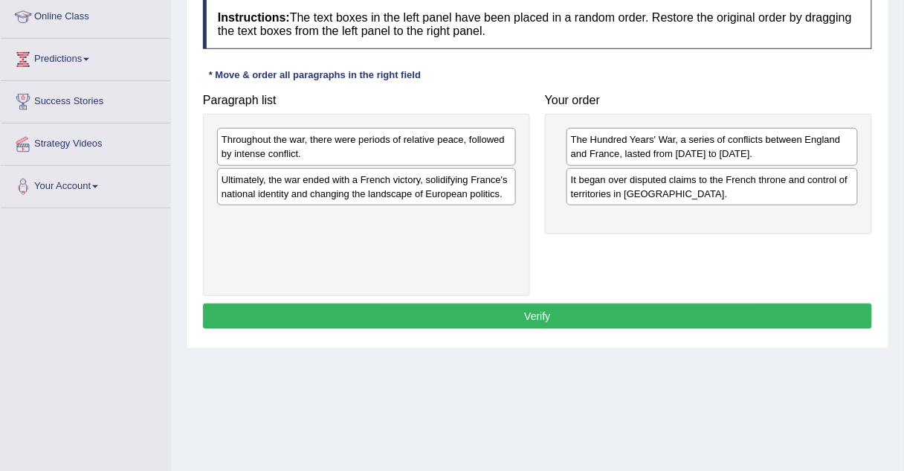
click at [355, 155] on div "Throughout the war, there were periods of relative peace, followed by intense c…" at bounding box center [366, 146] width 299 height 37
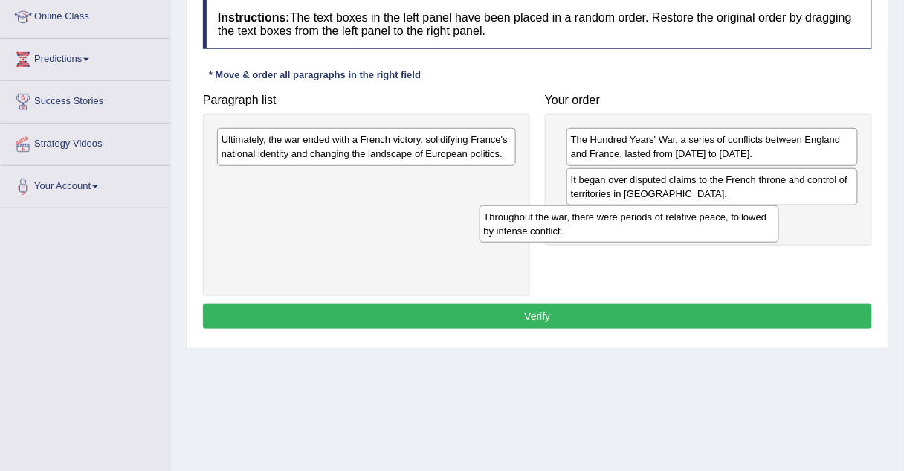
drag, startPoint x: 355, startPoint y: 155, endPoint x: 643, endPoint y: 237, distance: 299.2
click at [643, 237] on div "Throughout the war, there were periods of relative peace, followed by intense c…" at bounding box center [630, 223] width 300 height 37
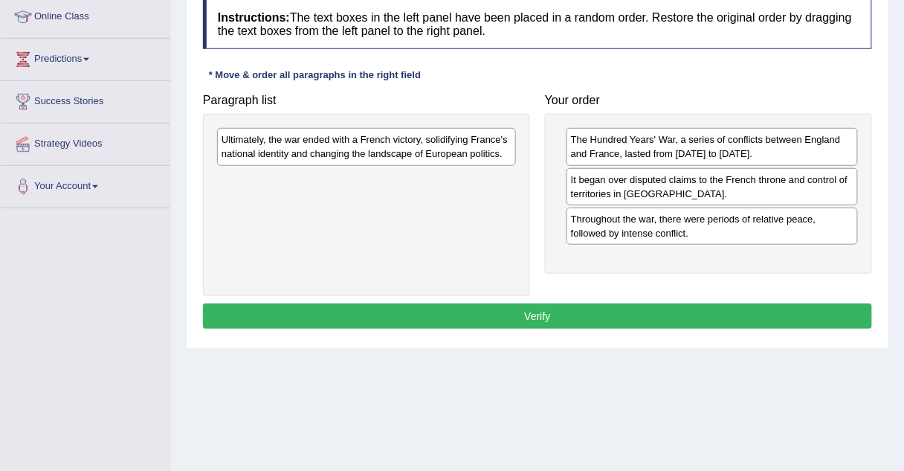
click at [405, 148] on div "Ultimately, the war ended with a French victory, solidifying France's national …" at bounding box center [366, 146] width 299 height 37
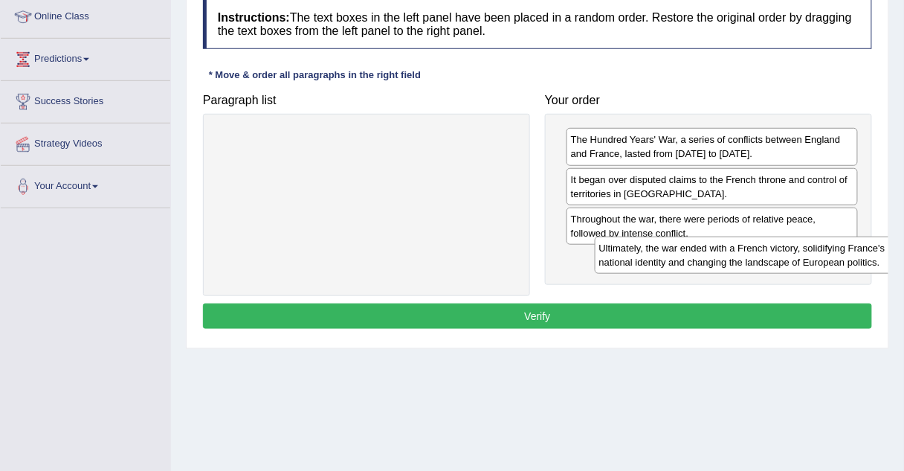
drag, startPoint x: 405, startPoint y: 148, endPoint x: 779, endPoint y: 257, distance: 389.5
click at [779, 257] on div "Ultimately, the war ended with a French victory, solidifying France's national …" at bounding box center [745, 254] width 300 height 37
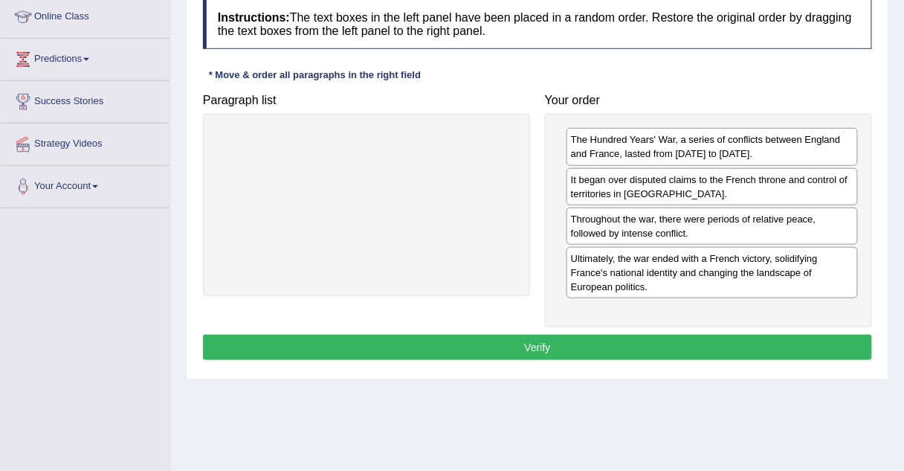
click at [551, 335] on button "Verify" at bounding box center [537, 347] width 669 height 25
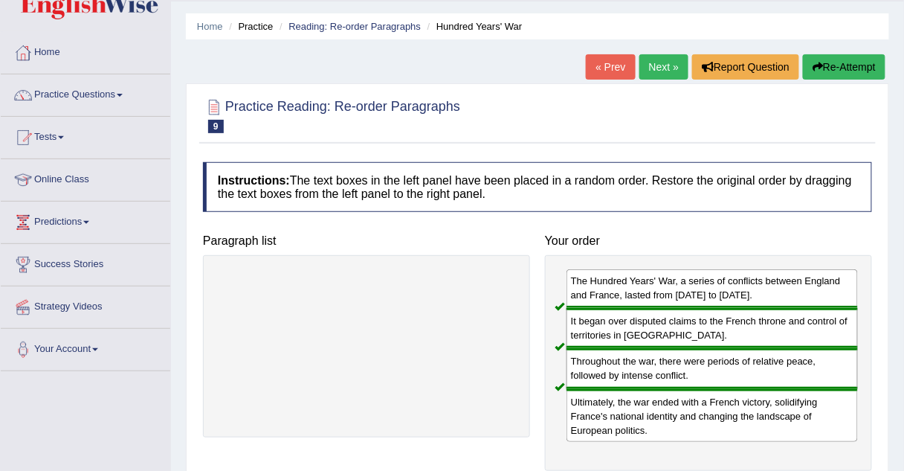
scroll to position [40, 0]
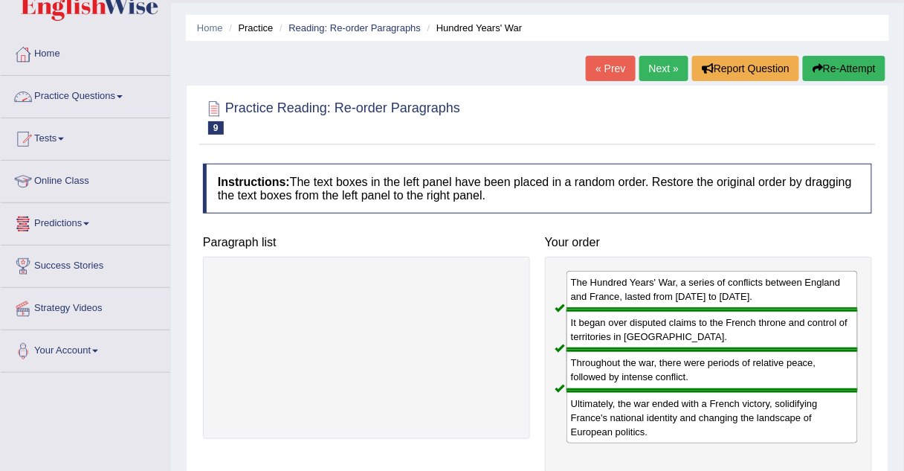
click at [45, 89] on link "Practice Questions" at bounding box center [86, 94] width 170 height 37
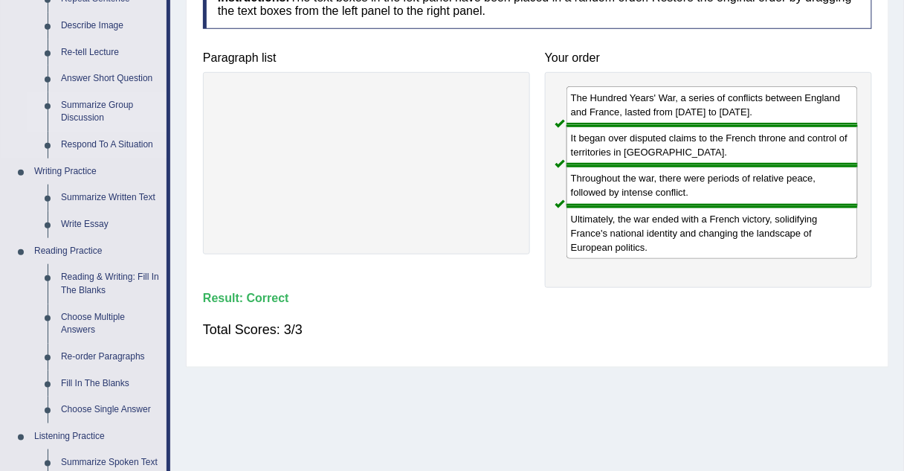
scroll to position [225, 0]
click at [54, 281] on link "Reading & Writing: Fill In The Blanks" at bounding box center [110, 282] width 112 height 39
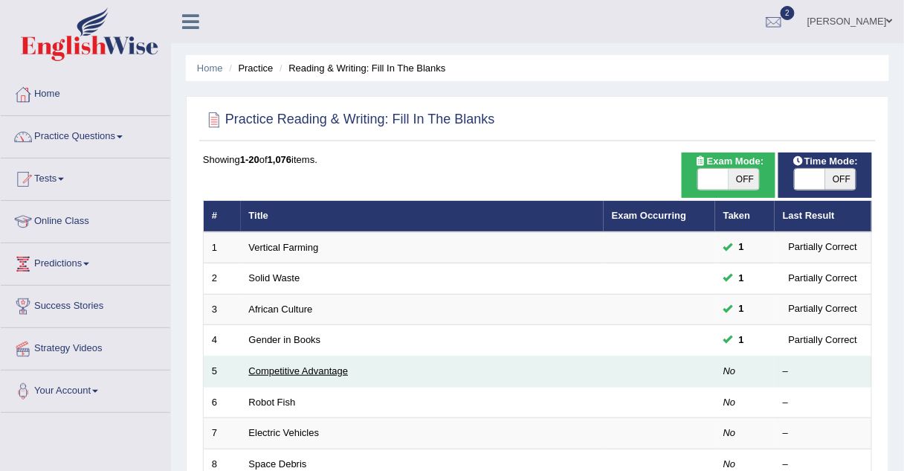
click at [277, 371] on link "Competitive Advantage" at bounding box center [299, 370] width 100 height 11
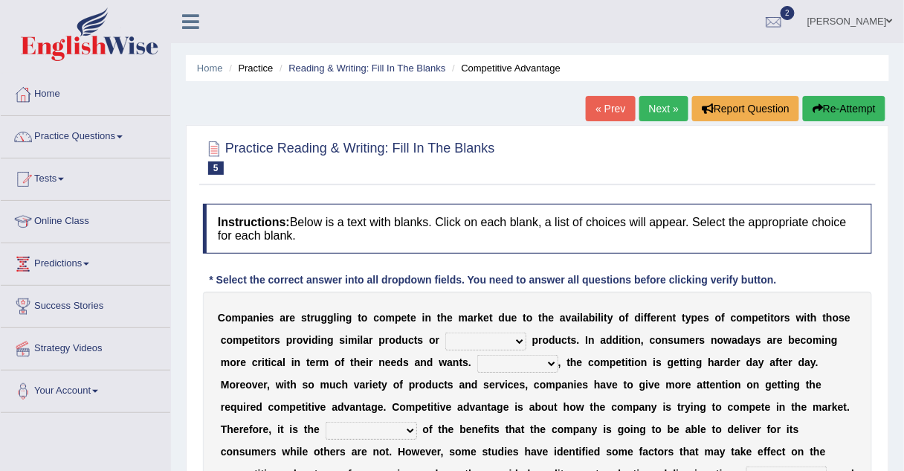
click at [445, 338] on select "constitution restitution substitution institution" at bounding box center [485, 341] width 81 height 18
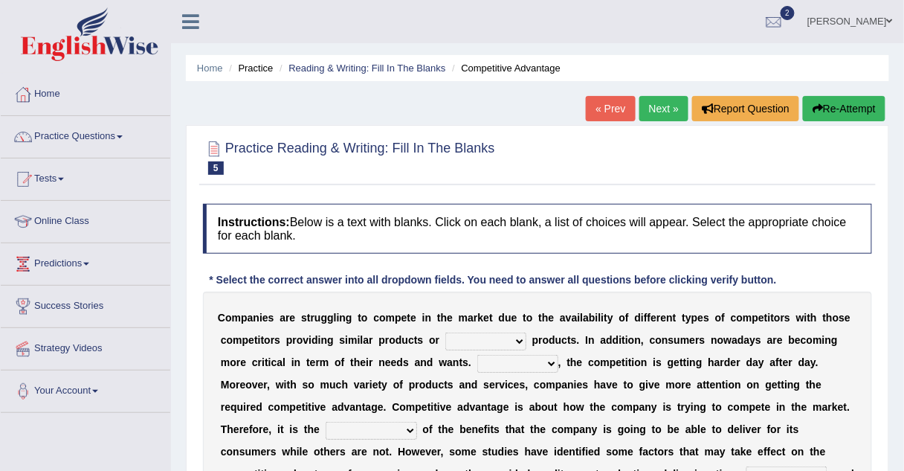
click at [445, 338] on select "constitution restitution substitution institution" at bounding box center [485, 341] width 81 height 18
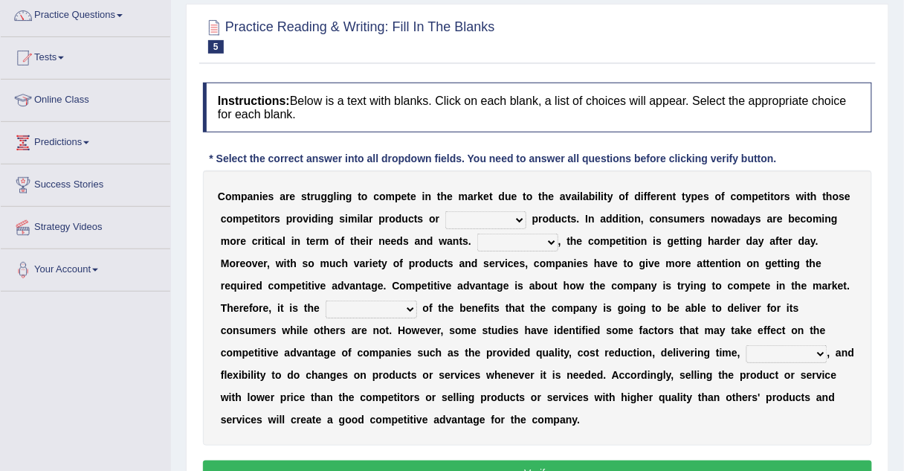
scroll to position [130, 0]
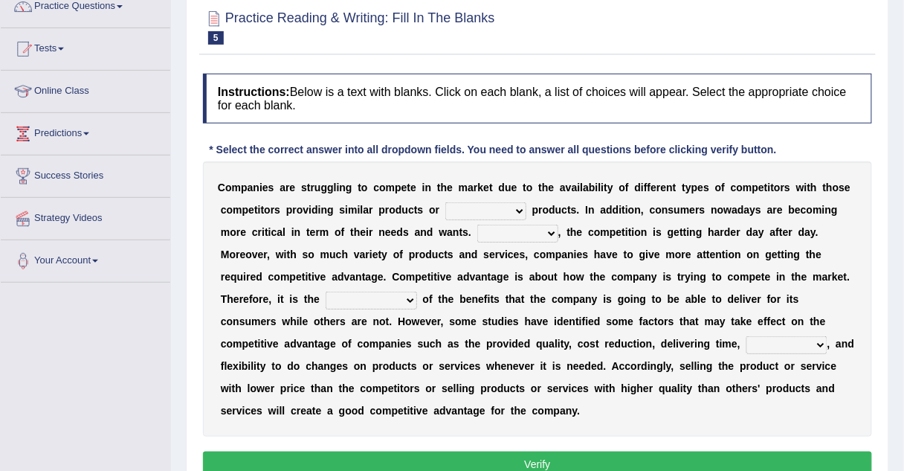
click at [466, 211] on select "constitution restitution substitution institution" at bounding box center [485, 211] width 81 height 18
select select "constitution"
click at [445, 202] on select "constitution restitution substitution institution" at bounding box center [485, 211] width 81 height 18
click at [477, 230] on select "However Instead Additionally Therefore" at bounding box center [517, 234] width 81 height 18
select select "Therefore"
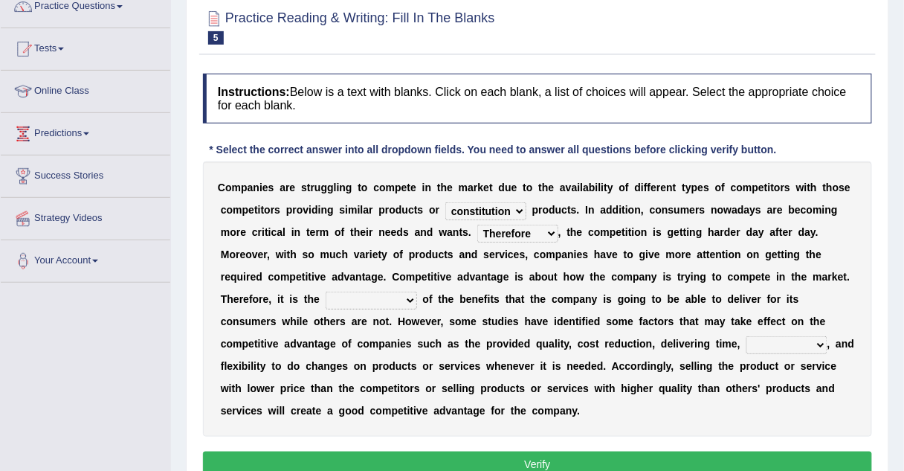
click at [477, 225] on select "However Instead Additionally Therefore" at bounding box center [517, 234] width 81 height 18
click at [477, 240] on select "However Instead Additionally Therefore" at bounding box center [517, 234] width 81 height 18
click at [417, 292] on select "dissemination ordination determination incarnation" at bounding box center [371, 301] width 91 height 18
click at [477, 232] on select "However Instead Additionally Therefore" at bounding box center [517, 234] width 81 height 18
click at [417, 292] on select "dissemination ordination determination incarnation" at bounding box center [371, 301] width 91 height 18
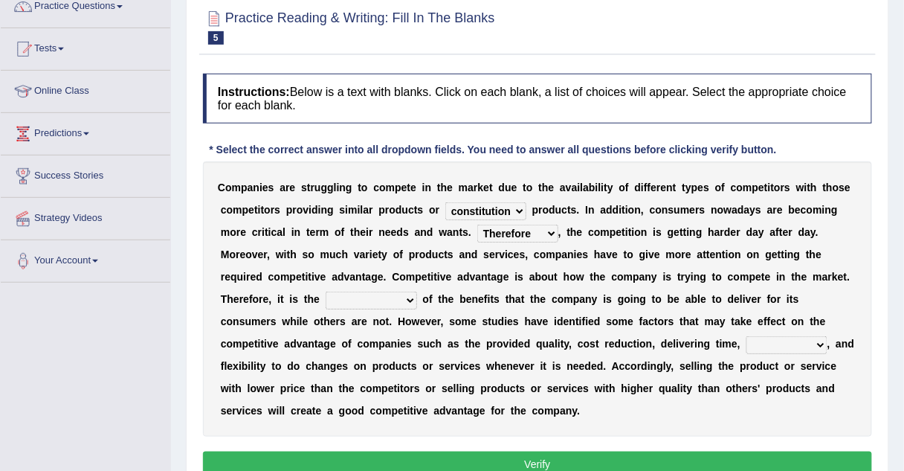
click at [417, 292] on select "dissemination ordination determination incarnation" at bounding box center [371, 301] width 91 height 18
select select "determination"
click at [417, 292] on select "dissemination ordination determination incarnation" at bounding box center [371, 301] width 91 height 18
click at [747, 341] on select "captivation aggregation deprivation innovation" at bounding box center [787, 345] width 81 height 18
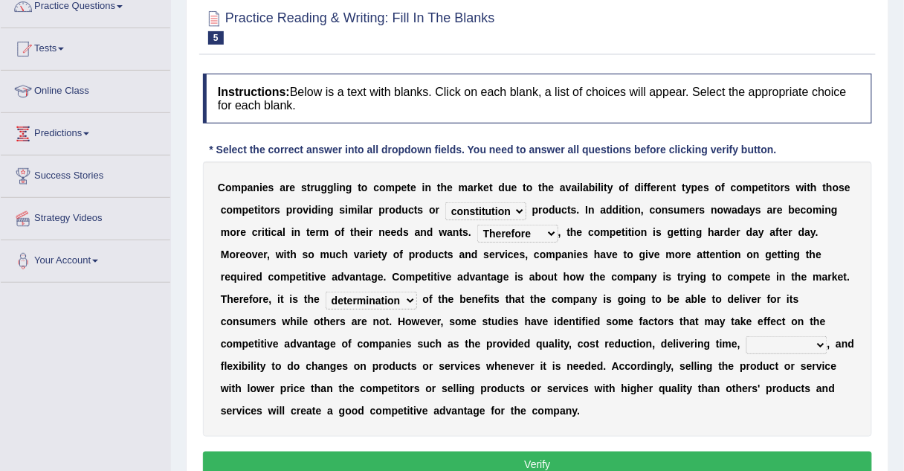
select select "aggregation"
click at [747, 336] on select "captivation aggregation deprivation innovation" at bounding box center [787, 345] width 81 height 18
click at [434, 451] on button "Verify" at bounding box center [537, 463] width 669 height 25
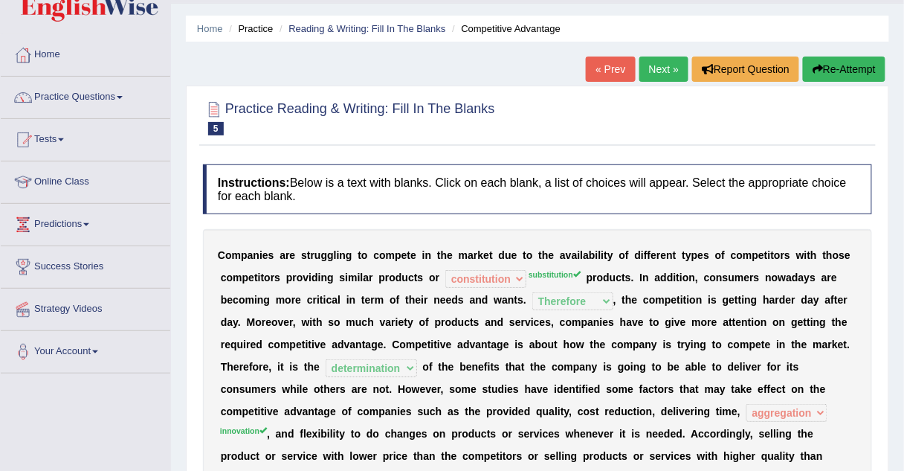
scroll to position [38, 0]
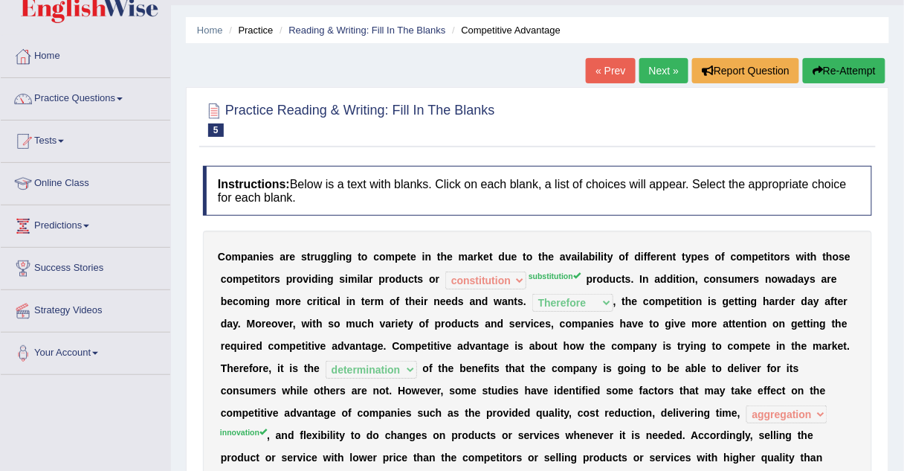
click at [680, 76] on link "Next »" at bounding box center [664, 70] width 49 height 25
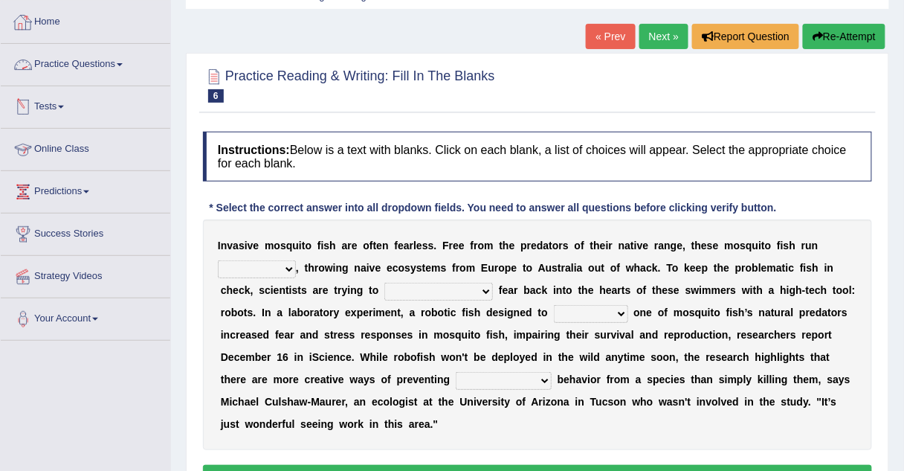
scroll to position [71, 0]
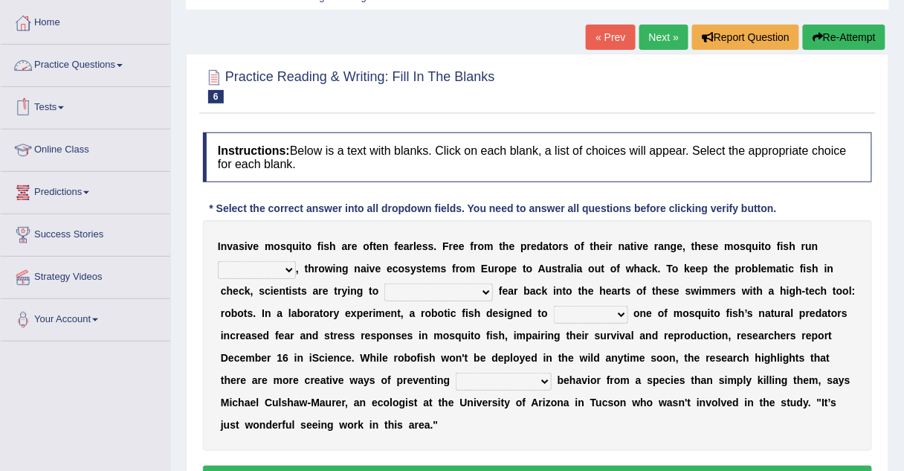
click at [44, 63] on link "Practice Questions" at bounding box center [86, 63] width 170 height 37
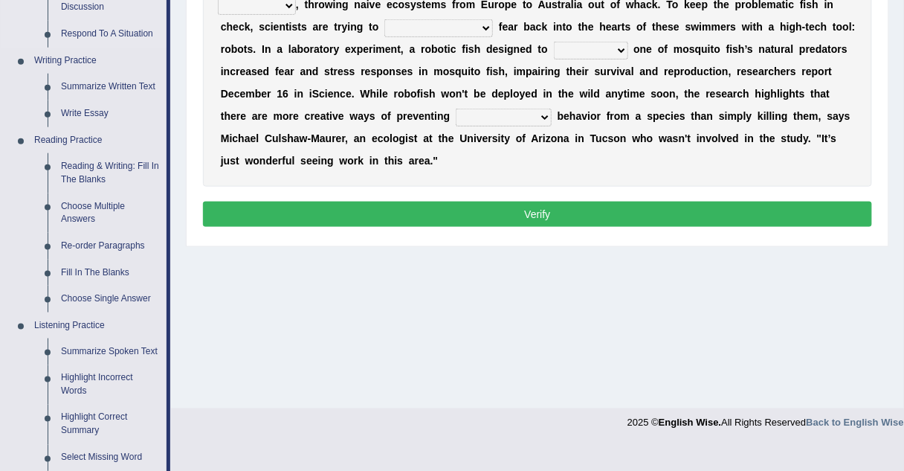
scroll to position [335, 0]
click at [101, 208] on link "Choose Multiple Answers" at bounding box center [110, 212] width 112 height 39
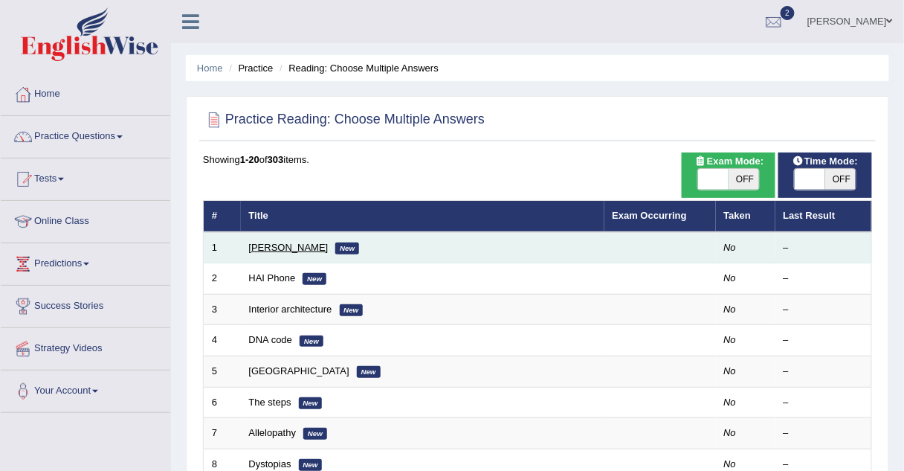
click at [274, 242] on link "[PERSON_NAME]" at bounding box center [289, 247] width 80 height 11
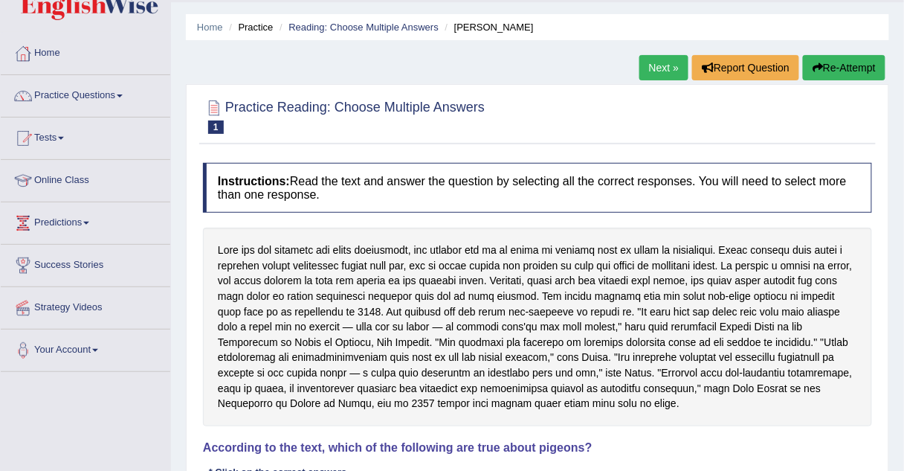
scroll to position [40, 0]
click at [654, 71] on link "Next »" at bounding box center [664, 68] width 49 height 25
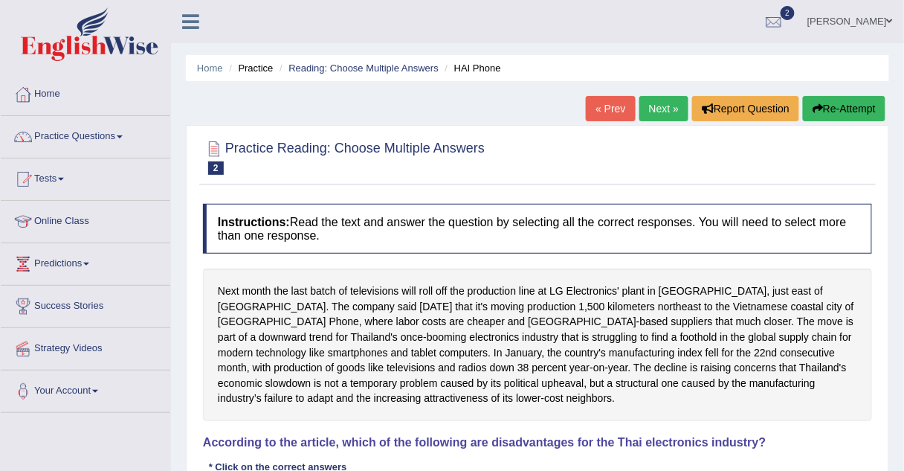
scroll to position [1, 0]
click at [81, 131] on link "Practice Questions" at bounding box center [86, 133] width 170 height 37
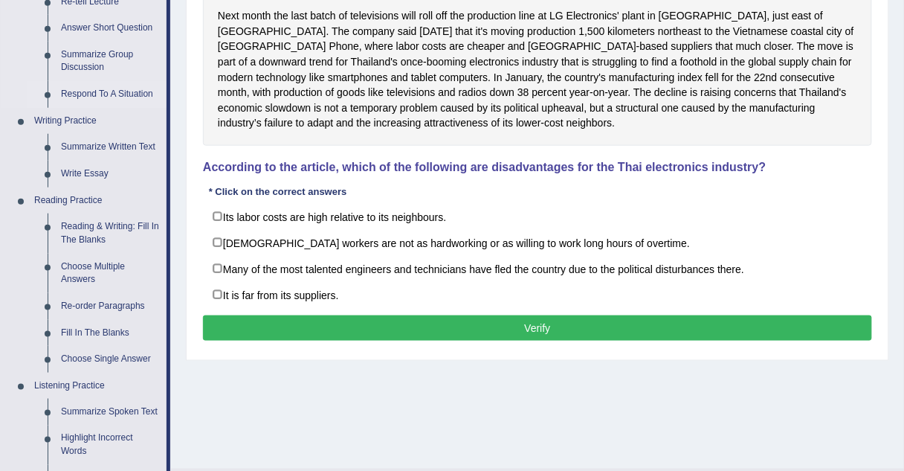
scroll to position [276, 0]
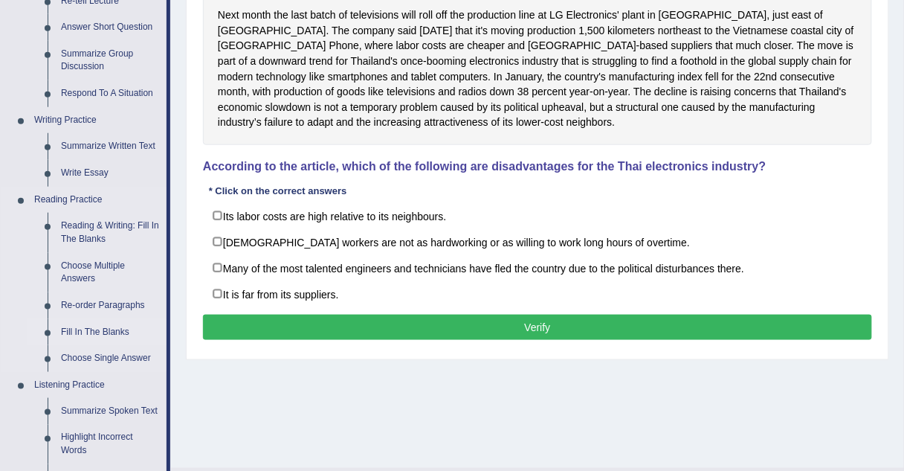
click at [82, 332] on link "Fill In The Blanks" at bounding box center [110, 332] width 112 height 27
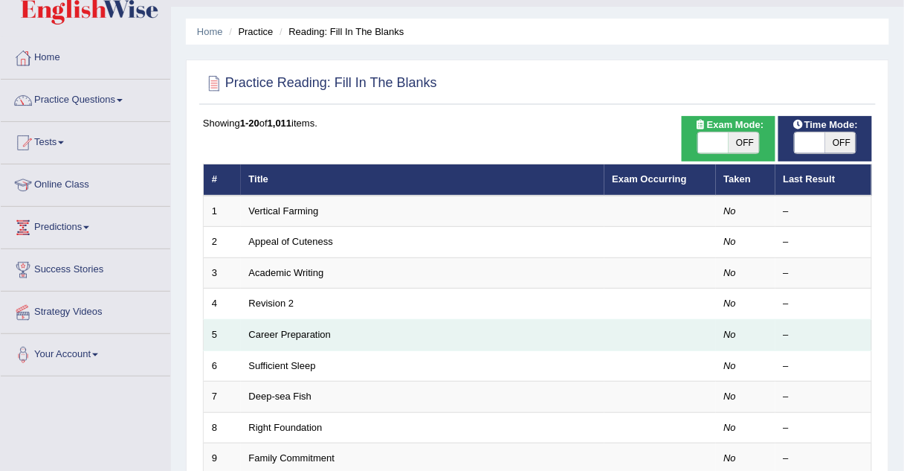
scroll to position [37, 0]
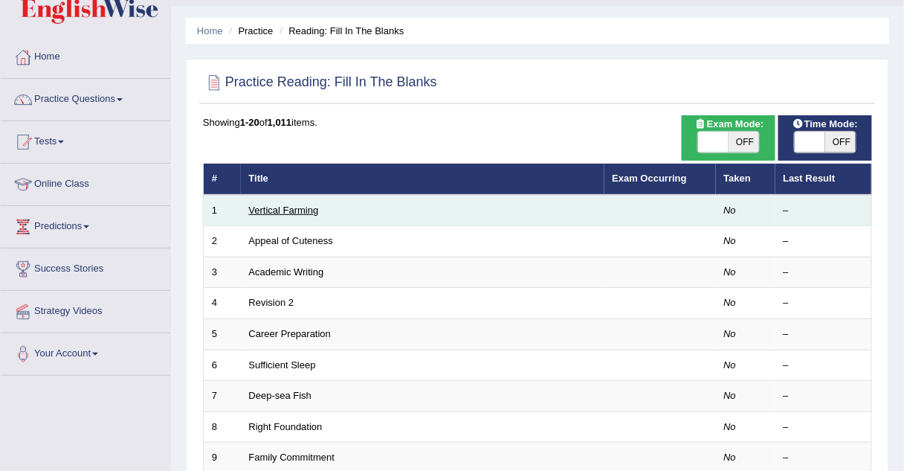
click at [296, 208] on link "Vertical Farming" at bounding box center [284, 210] width 70 height 11
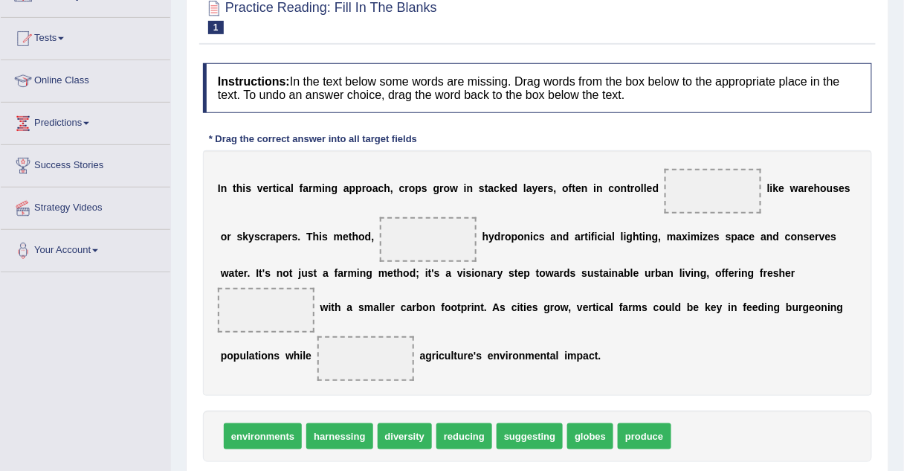
scroll to position [142, 0]
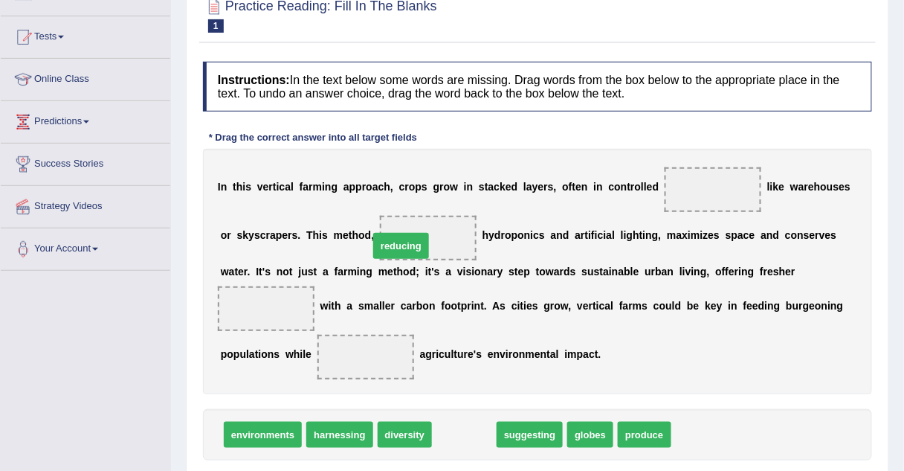
drag, startPoint x: 448, startPoint y: 432, endPoint x: 384, endPoint y: 242, distance: 199.9
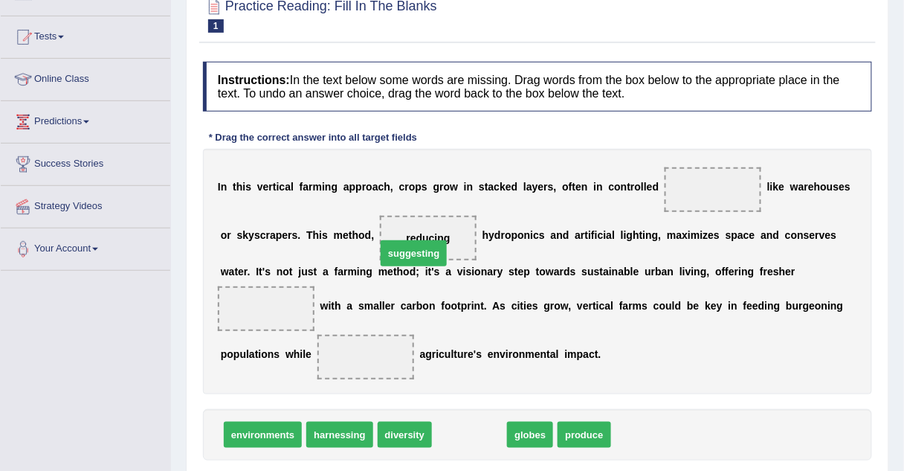
drag, startPoint x: 446, startPoint y: 431, endPoint x: 390, endPoint y: 249, distance: 189.8
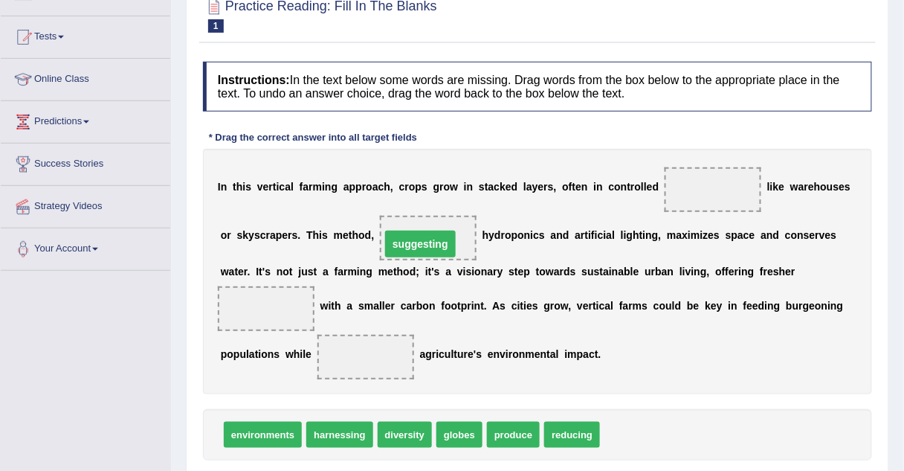
drag, startPoint x: 408, startPoint y: 237, endPoint x: 400, endPoint y: 242, distance: 8.7
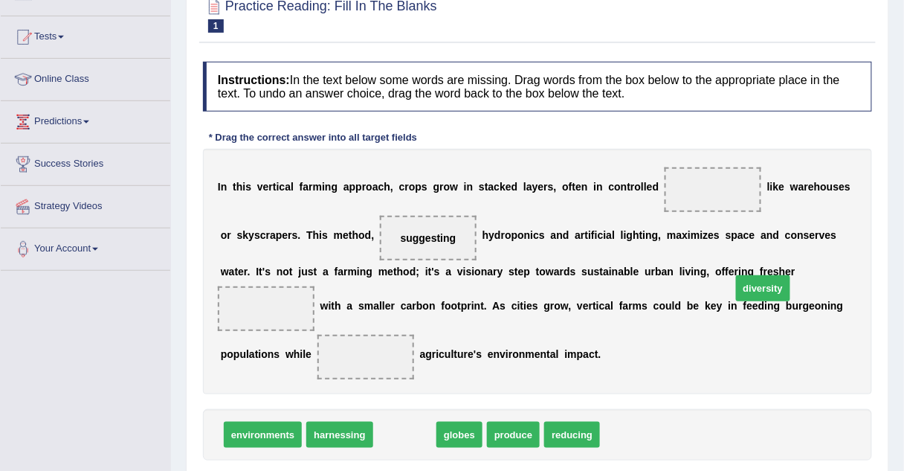
drag, startPoint x: 384, startPoint y: 438, endPoint x: 741, endPoint y: 294, distance: 384.3
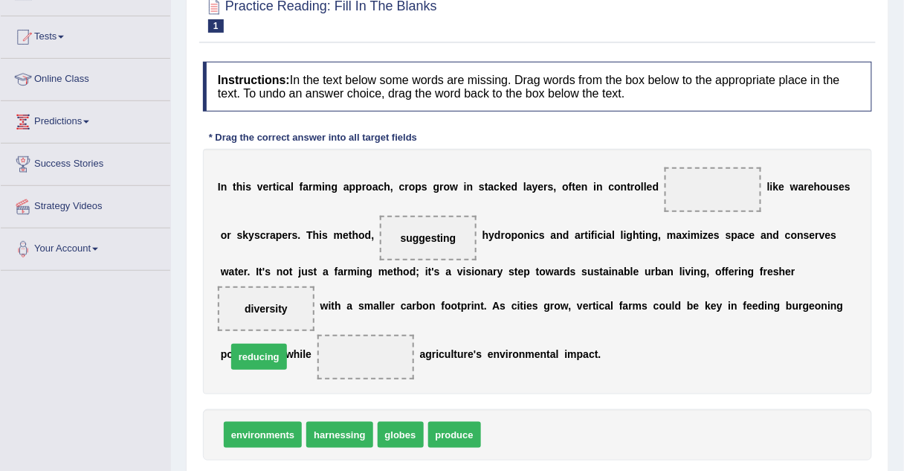
drag, startPoint x: 499, startPoint y: 428, endPoint x: 245, endPoint y: 350, distance: 266.0
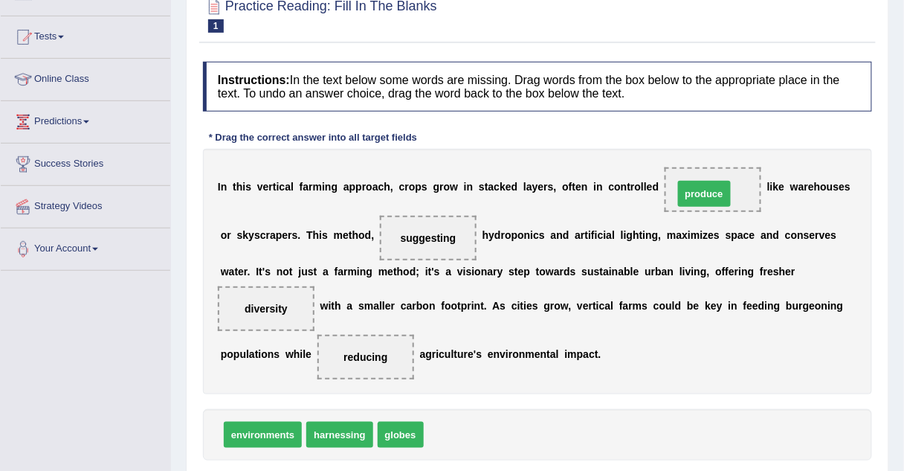
drag, startPoint x: 437, startPoint y: 434, endPoint x: 686, endPoint y: 195, distance: 345.0
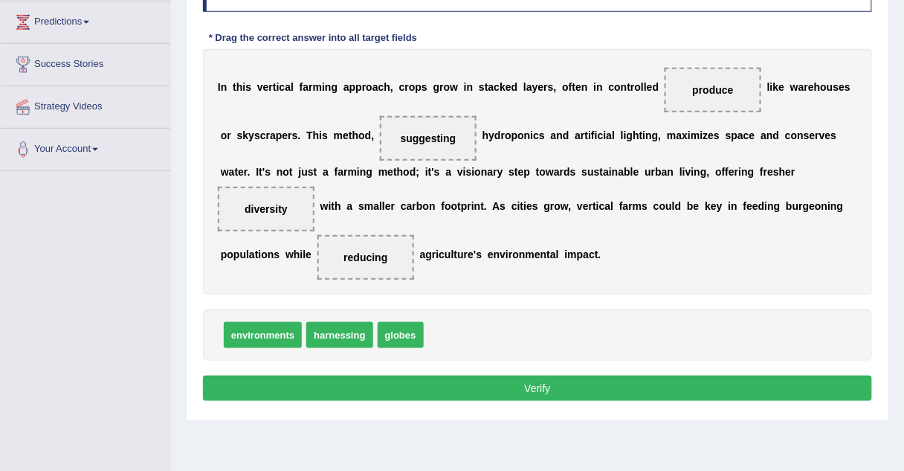
scroll to position [242, 0]
click at [534, 392] on button "Verify" at bounding box center [537, 388] width 669 height 25
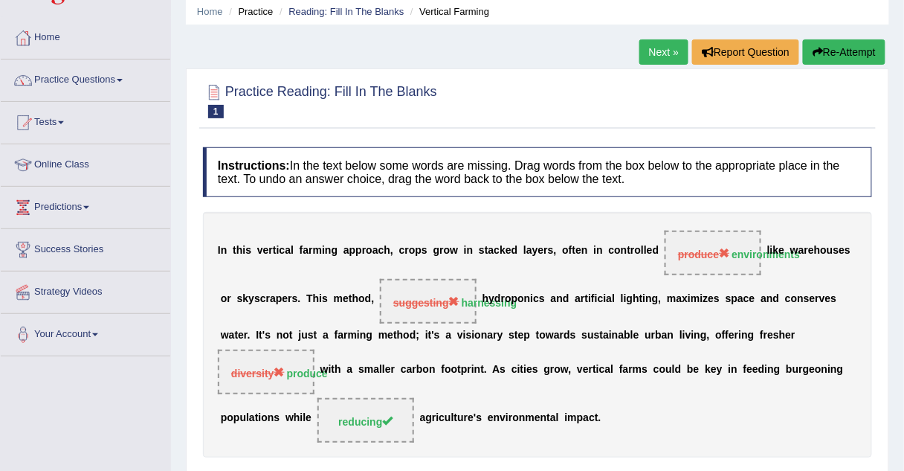
scroll to position [54, 0]
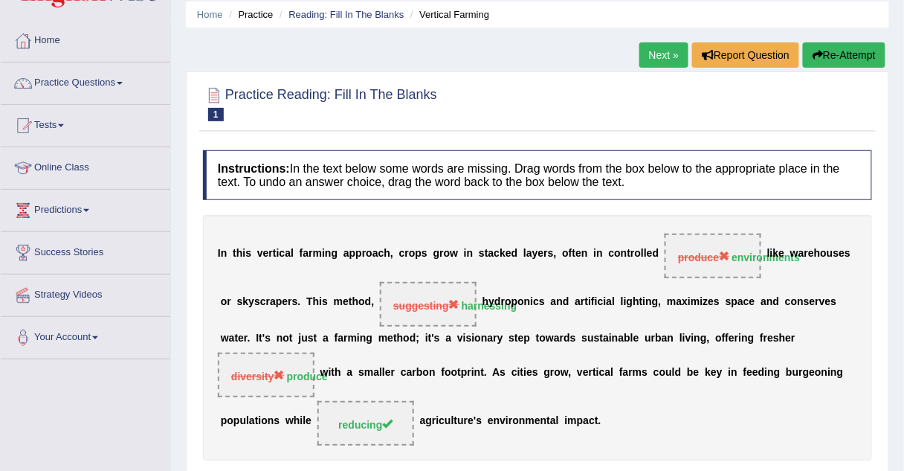
click at [660, 50] on link "Next »" at bounding box center [664, 54] width 49 height 25
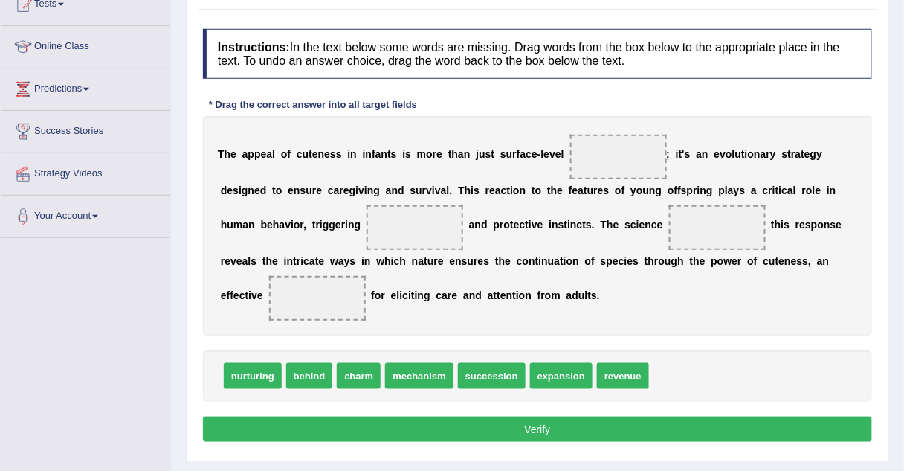
scroll to position [176, 0]
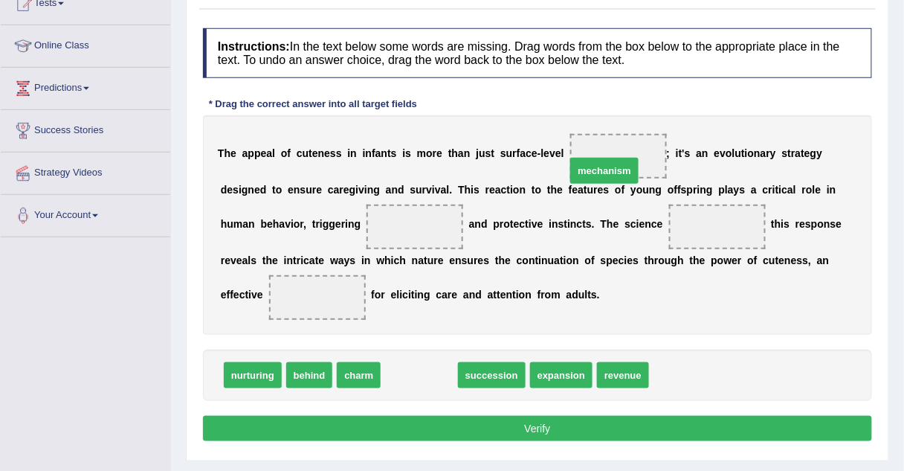
drag, startPoint x: 391, startPoint y: 364, endPoint x: 576, endPoint y: 158, distance: 277.0
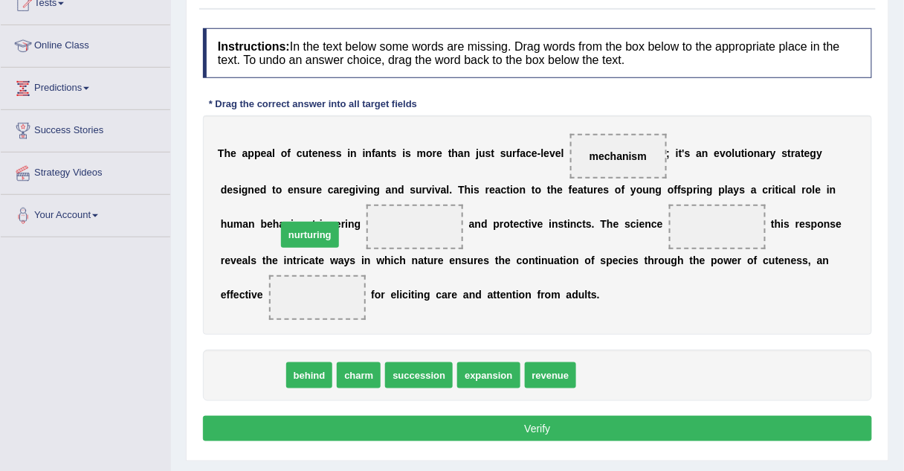
drag, startPoint x: 251, startPoint y: 376, endPoint x: 308, endPoint y: 235, distance: 151.8
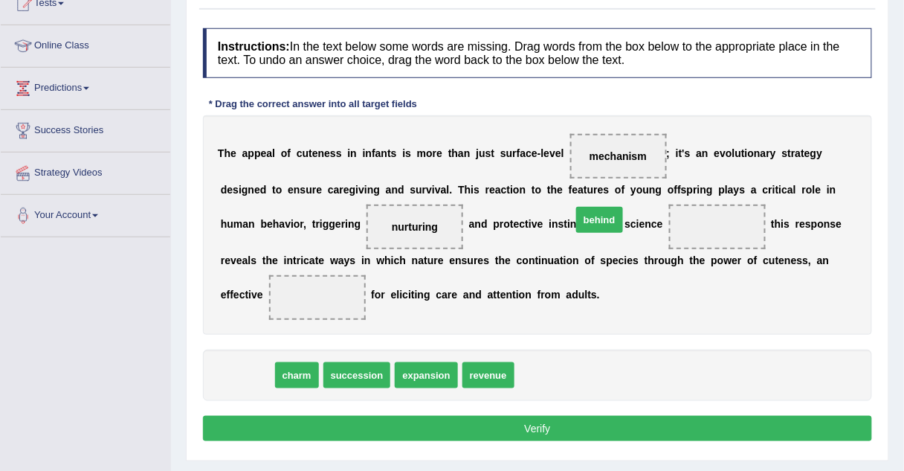
drag, startPoint x: 243, startPoint y: 370, endPoint x: 595, endPoint y: 215, distance: 384.6
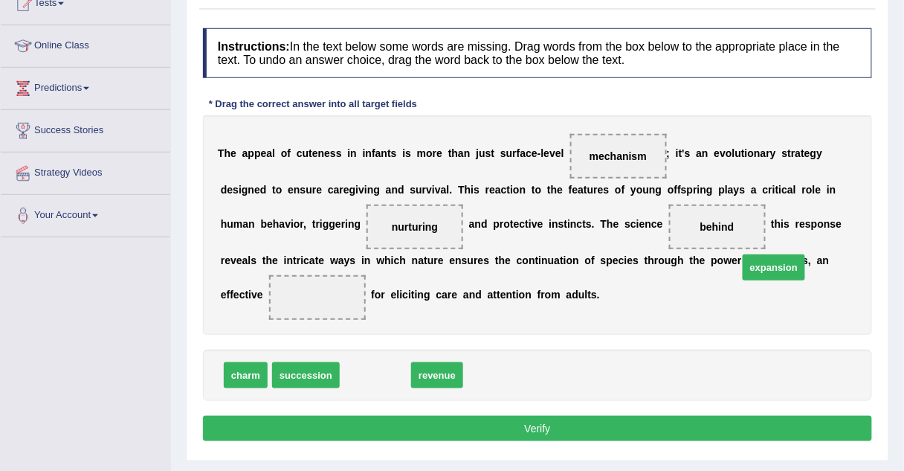
drag, startPoint x: 354, startPoint y: 370, endPoint x: 753, endPoint y: 261, distance: 413.1
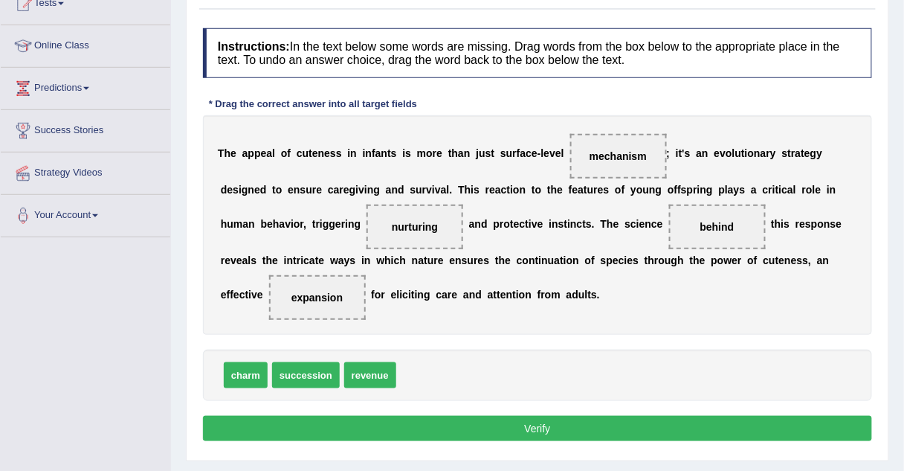
click at [533, 417] on button "Verify" at bounding box center [537, 428] width 669 height 25
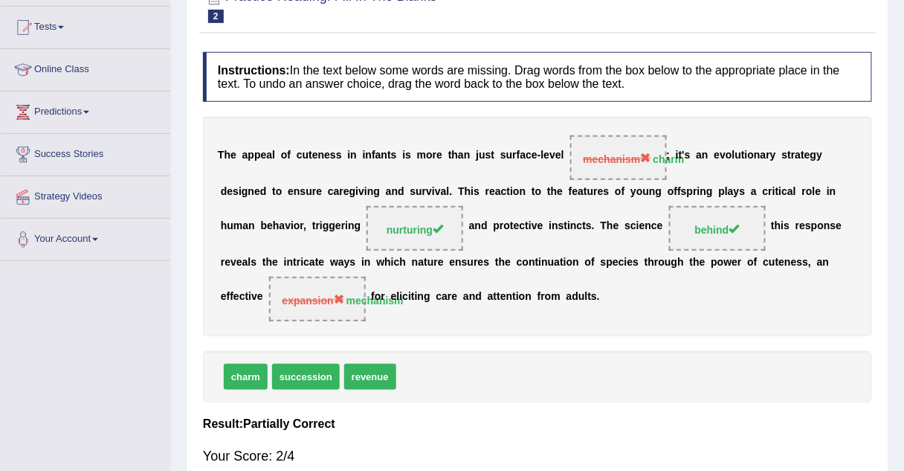
scroll to position [71, 0]
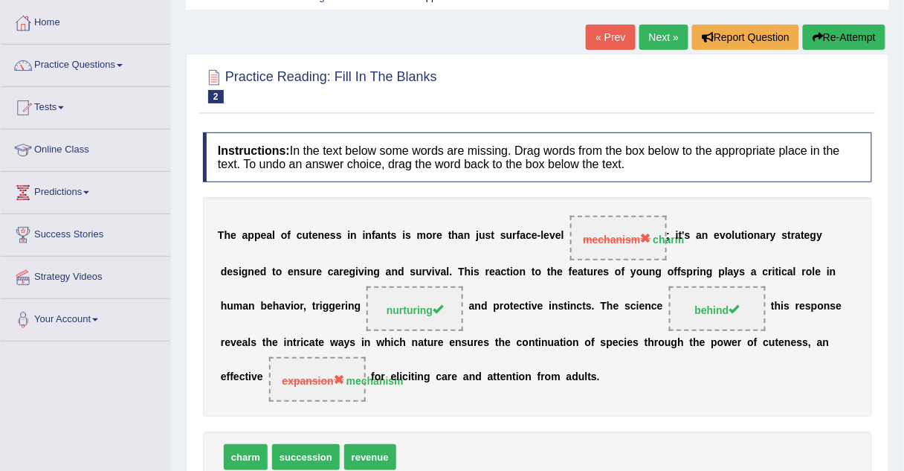
click at [663, 40] on link "Next »" at bounding box center [664, 37] width 49 height 25
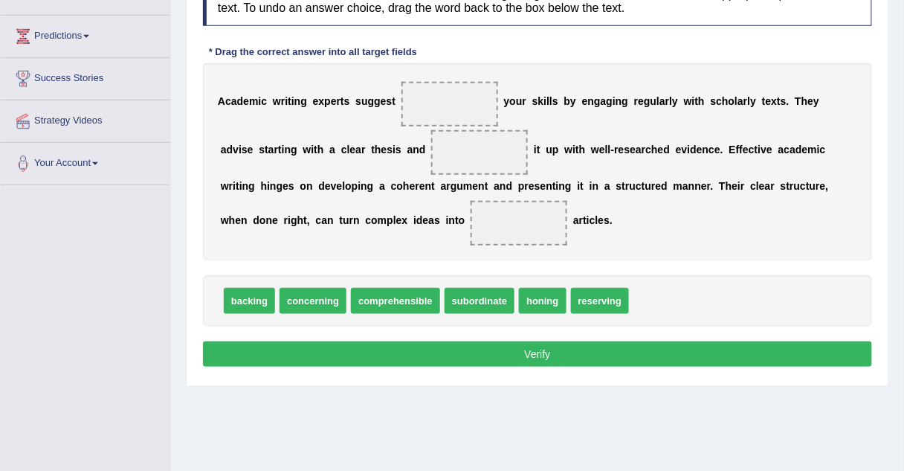
scroll to position [228, 0]
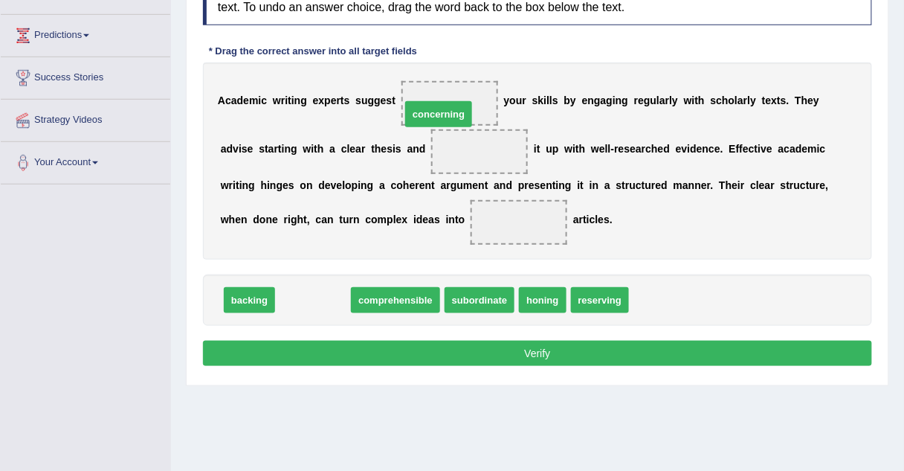
drag, startPoint x: 324, startPoint y: 298, endPoint x: 450, endPoint y: 114, distance: 223.2
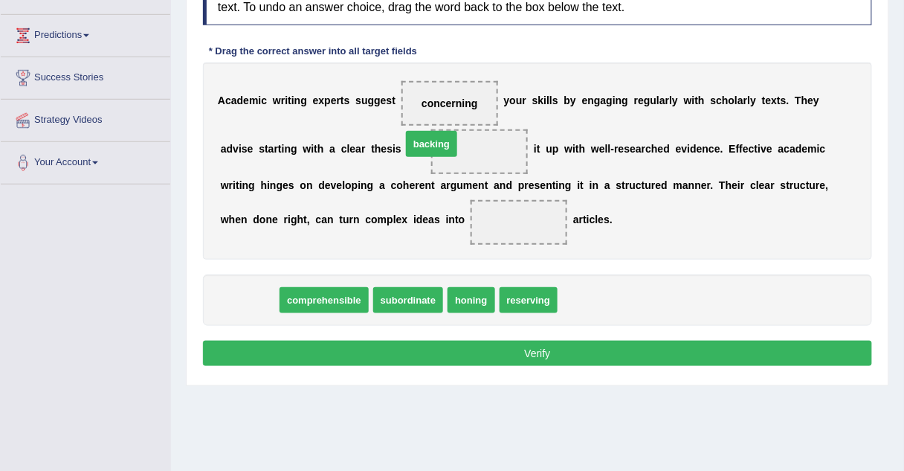
drag, startPoint x: 252, startPoint y: 297, endPoint x: 434, endPoint y: 141, distance: 240.0
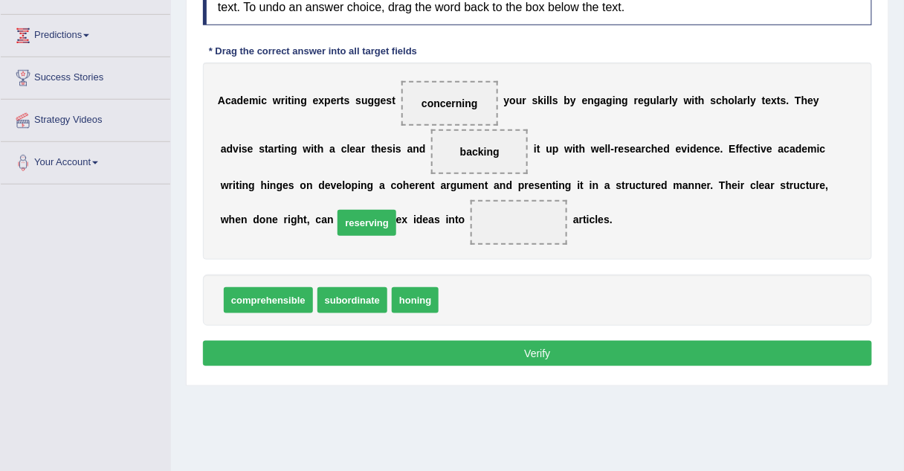
drag, startPoint x: 461, startPoint y: 292, endPoint x: 355, endPoint y: 215, distance: 130.5
click at [373, 354] on button "Verify" at bounding box center [537, 353] width 669 height 25
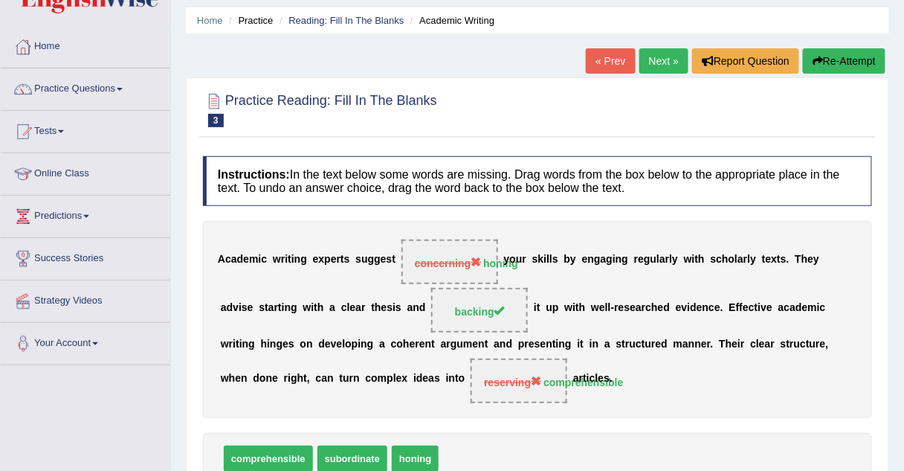
scroll to position [45, 0]
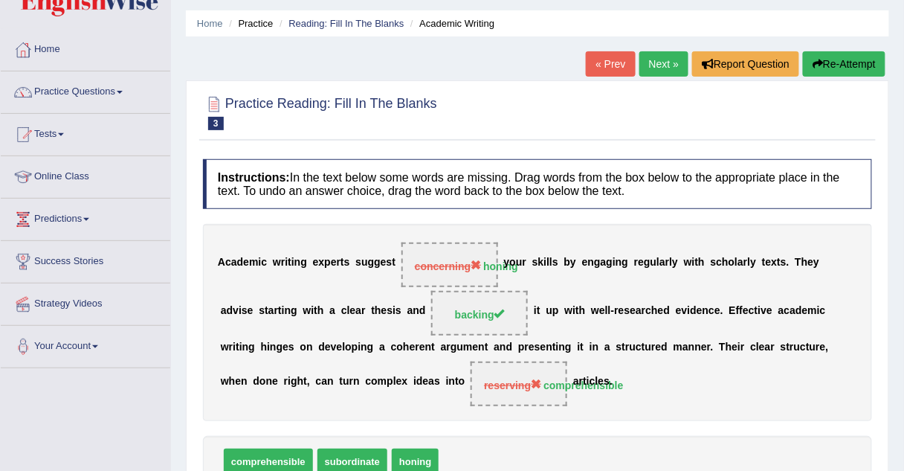
click at [660, 59] on link "Next »" at bounding box center [664, 63] width 49 height 25
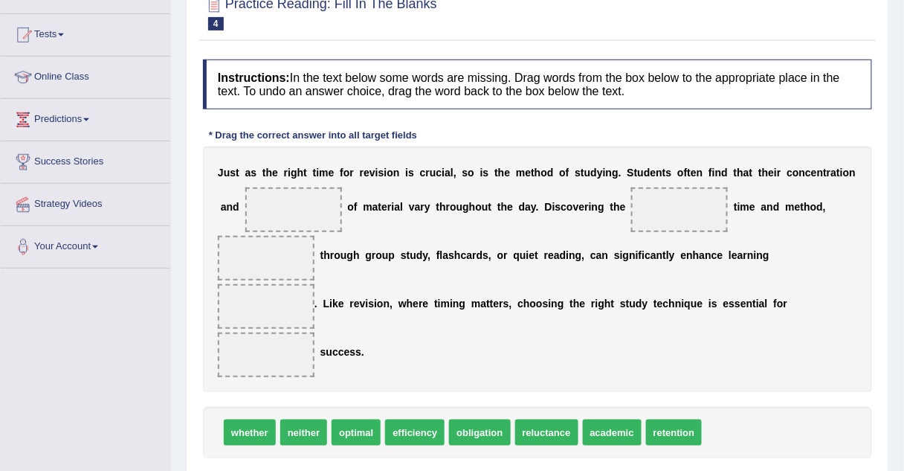
scroll to position [149, 0]
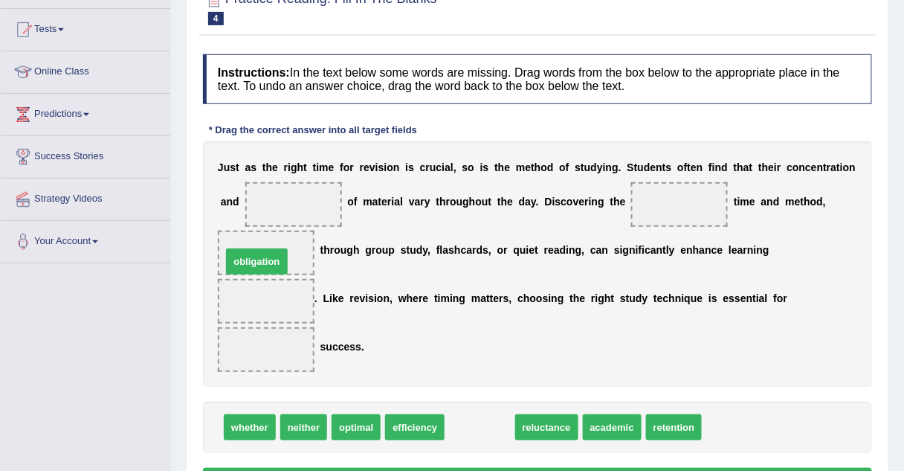
drag, startPoint x: 477, startPoint y: 381, endPoint x: 254, endPoint y: 215, distance: 278.4
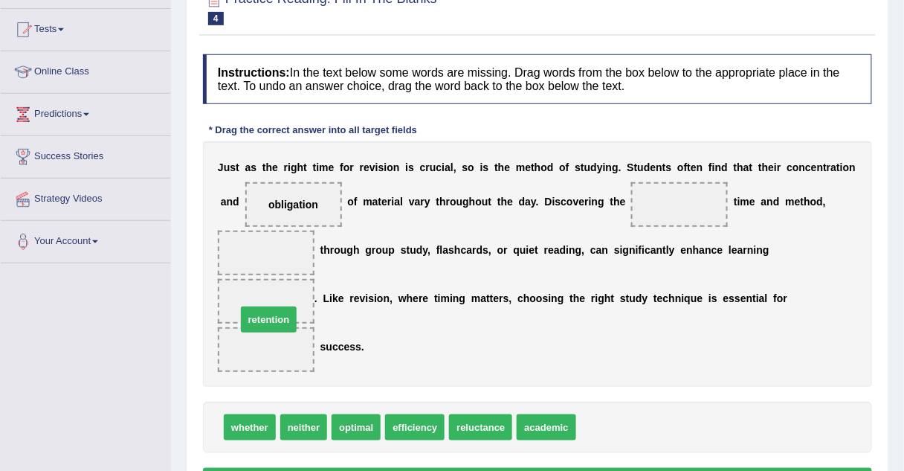
drag, startPoint x: 607, startPoint y: 372, endPoint x: 267, endPoint y: 263, distance: 356.8
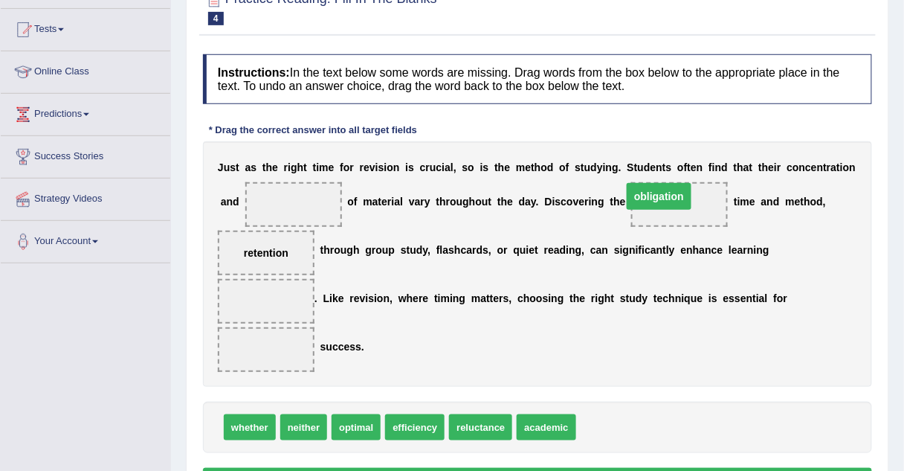
drag, startPoint x: 256, startPoint y: 198, endPoint x: 622, endPoint y: 190, distance: 366.0
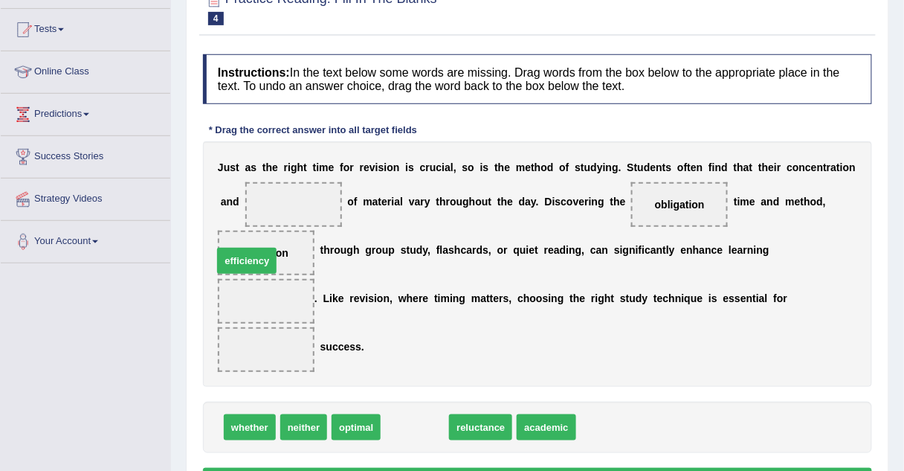
drag, startPoint x: 403, startPoint y: 368, endPoint x: 241, endPoint y: 201, distance: 233.0
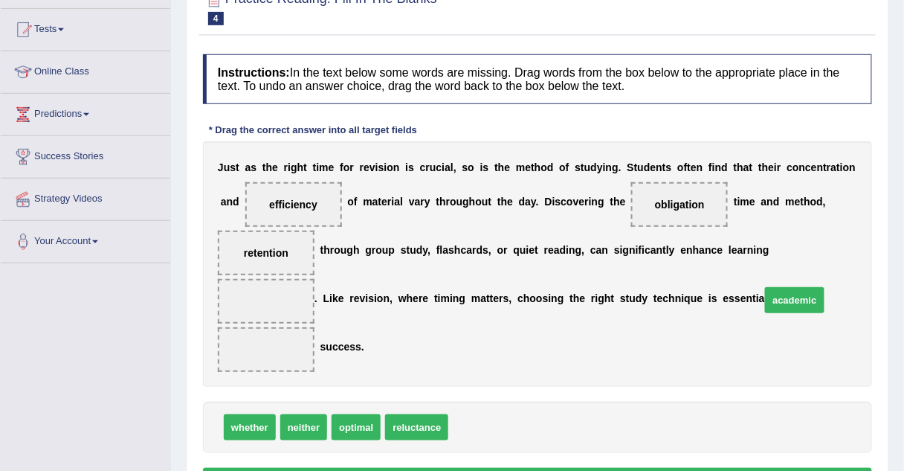
drag, startPoint x: 461, startPoint y: 375, endPoint x: 773, endPoint y: 247, distance: 337.5
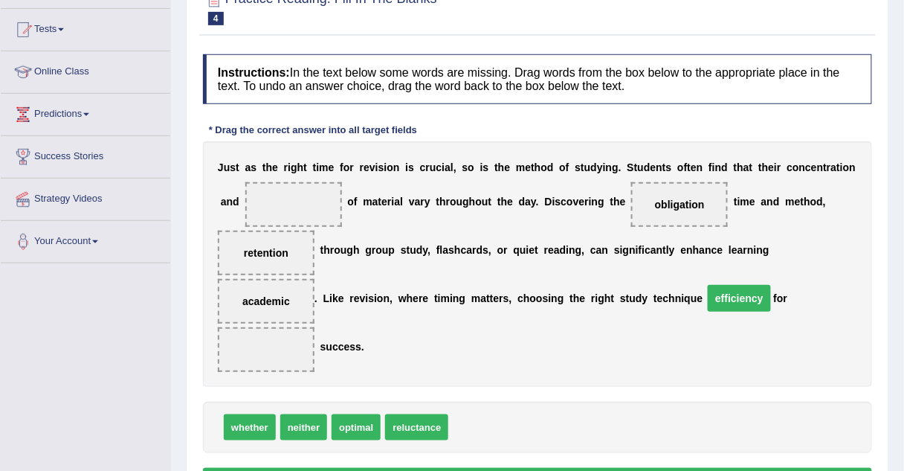
drag, startPoint x: 252, startPoint y: 199, endPoint x: 698, endPoint y: 293, distance: 455.9
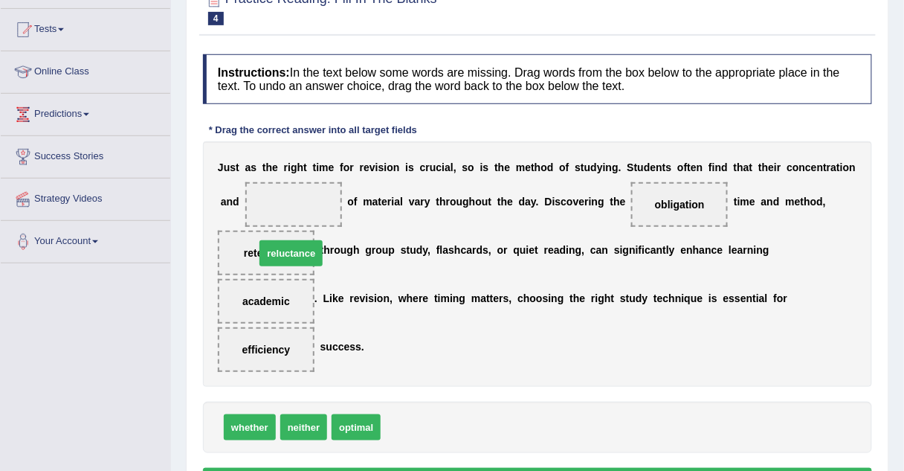
drag, startPoint x: 393, startPoint y: 370, endPoint x: 268, endPoint y: 196, distance: 214.7
click at [359, 468] on button "Verify" at bounding box center [537, 480] width 669 height 25
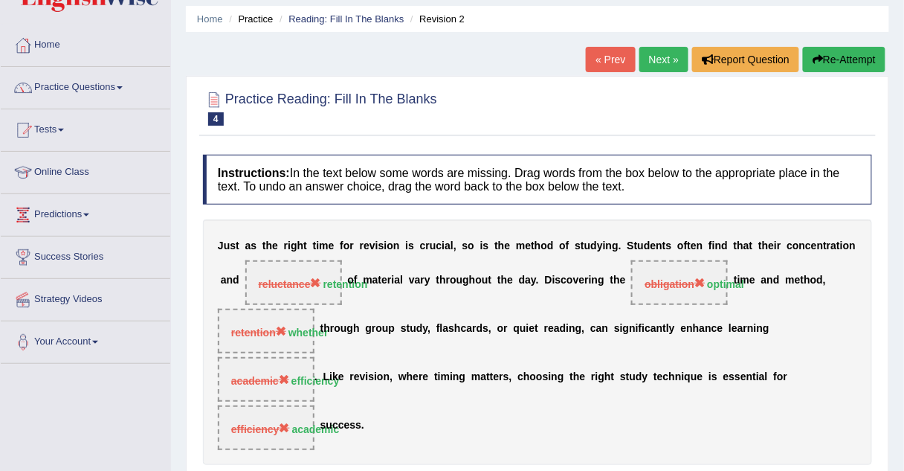
scroll to position [0, 0]
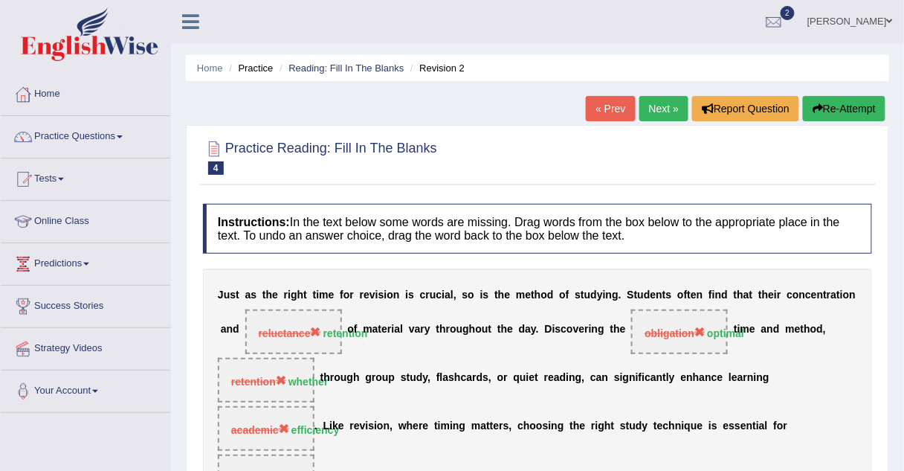
click at [657, 115] on link "Next »" at bounding box center [664, 108] width 49 height 25
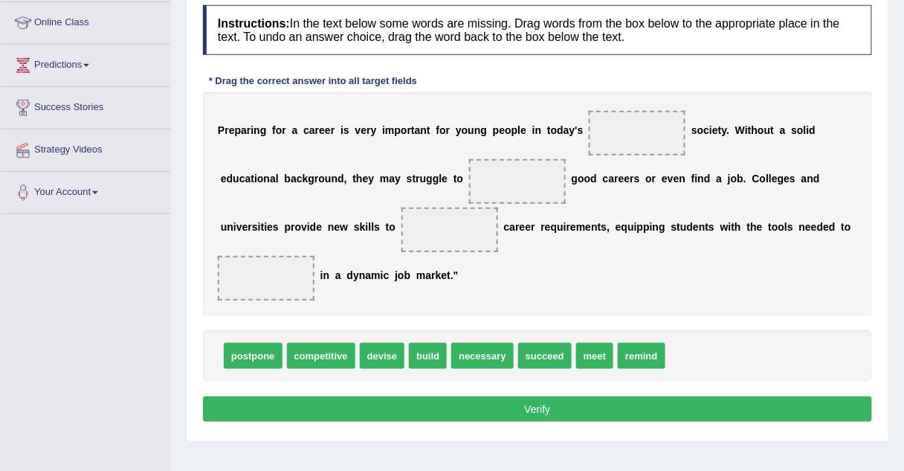
scroll to position [204, 0]
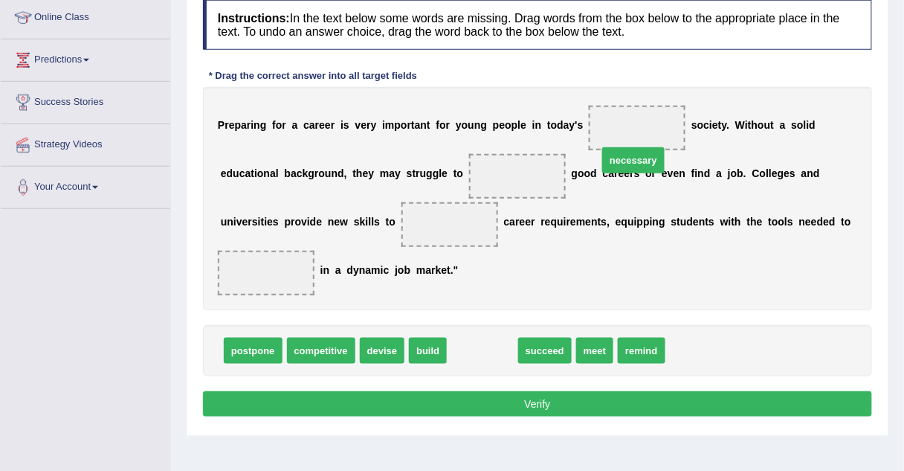
drag, startPoint x: 454, startPoint y: 323, endPoint x: 605, endPoint y: 132, distance: 243.5
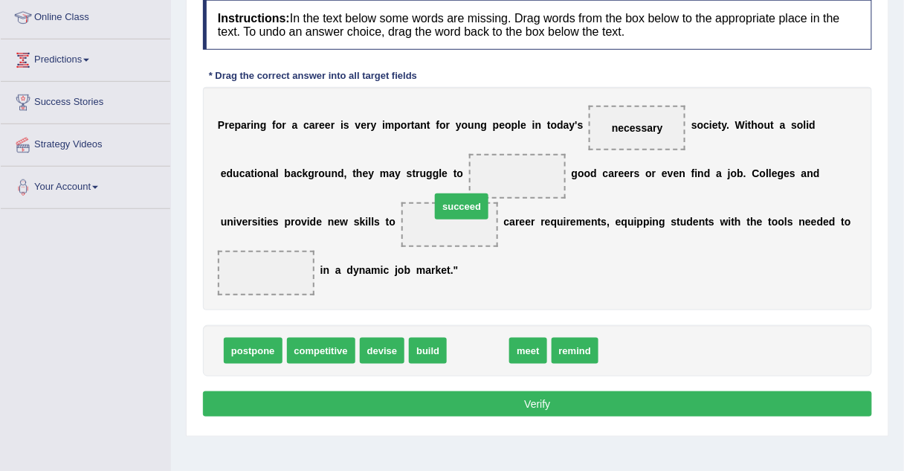
drag, startPoint x: 456, startPoint y: 321, endPoint x: 440, endPoint y: 177, distance: 145.2
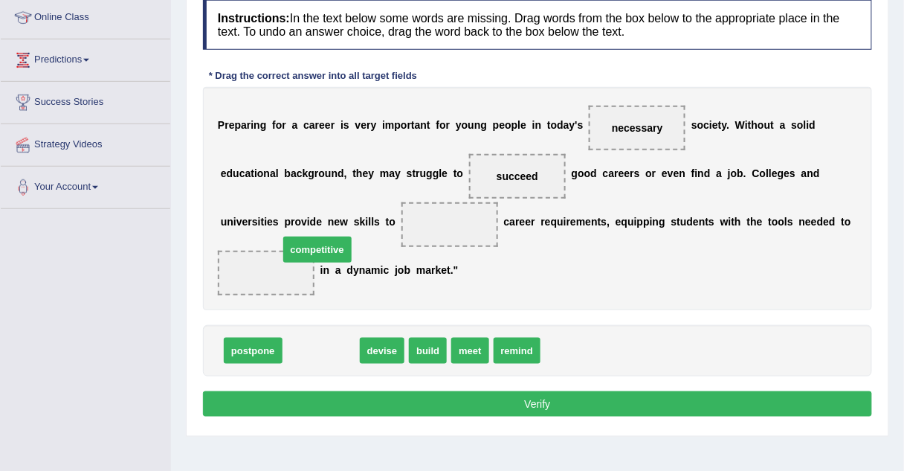
drag, startPoint x: 315, startPoint y: 327, endPoint x: 312, endPoint y: 227, distance: 100.5
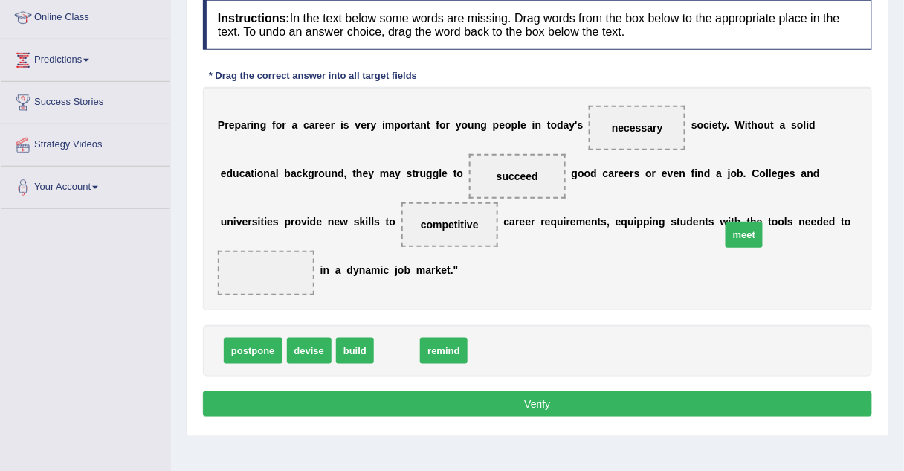
drag, startPoint x: 375, startPoint y: 319, endPoint x: 719, endPoint y: 205, distance: 362.6
click at [585, 391] on button "Verify" at bounding box center [537, 403] width 669 height 25
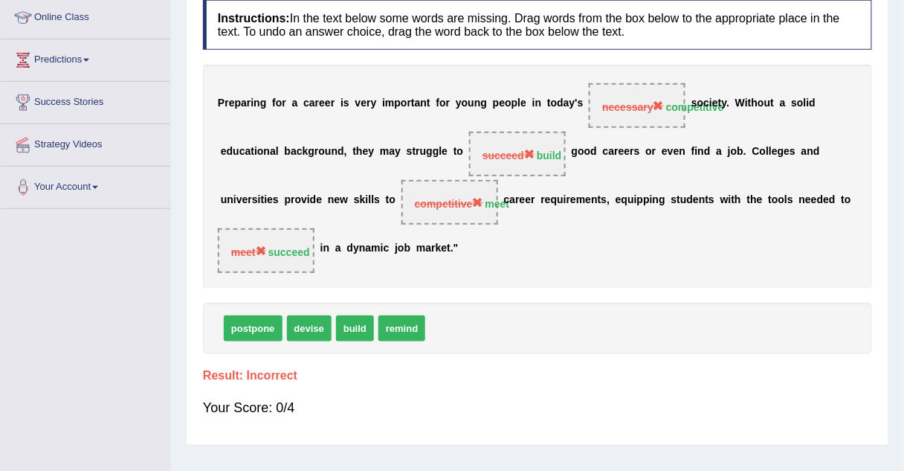
click at [585, 390] on div "Your Score: 0/4" at bounding box center [537, 408] width 669 height 36
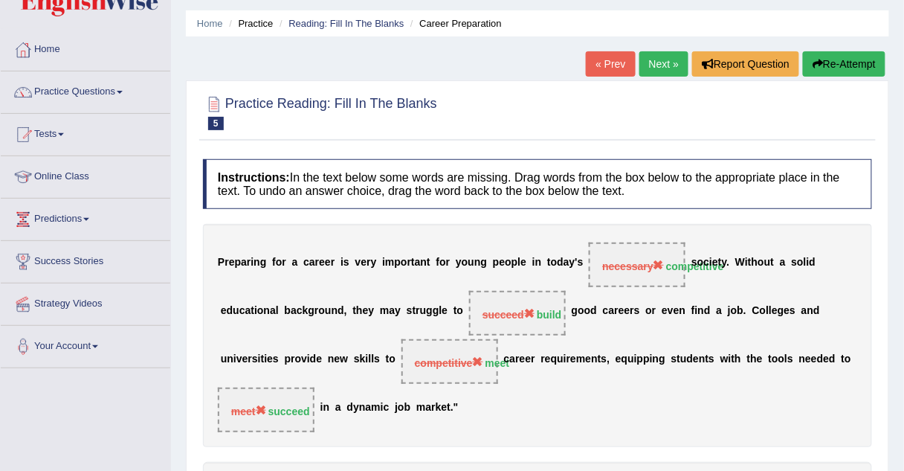
scroll to position [0, 0]
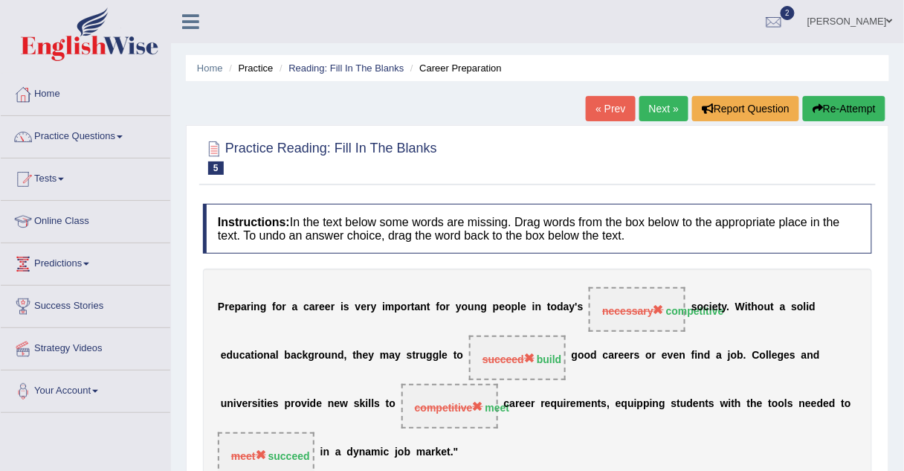
click at [646, 112] on link "Next »" at bounding box center [664, 108] width 49 height 25
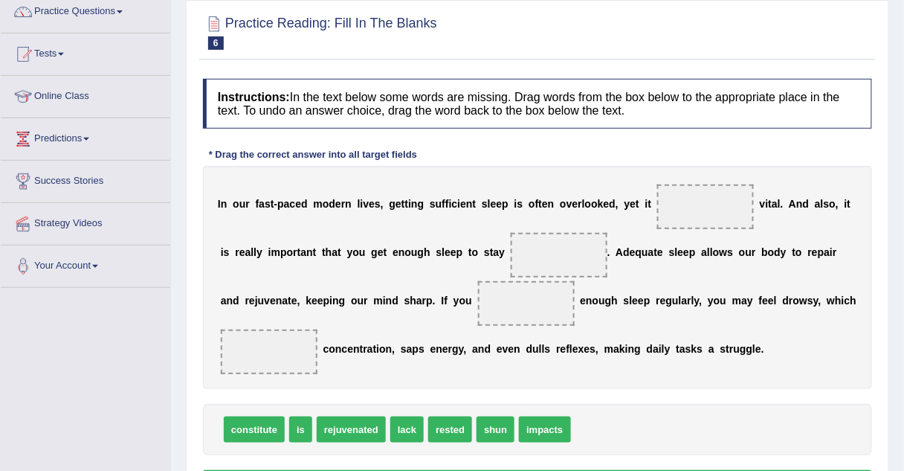
scroll to position [125, 0]
drag, startPoint x: 303, startPoint y: 431, endPoint x: 701, endPoint y: 216, distance: 452.5
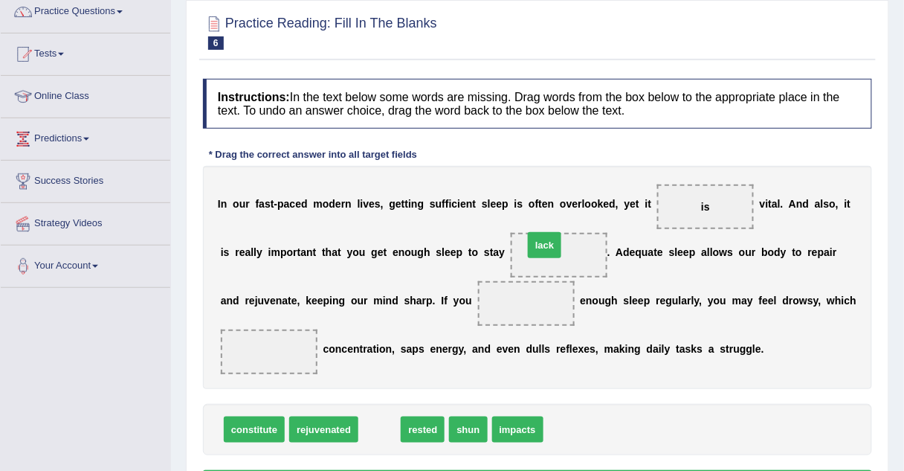
drag, startPoint x: 366, startPoint y: 418, endPoint x: 531, endPoint y: 235, distance: 246.4
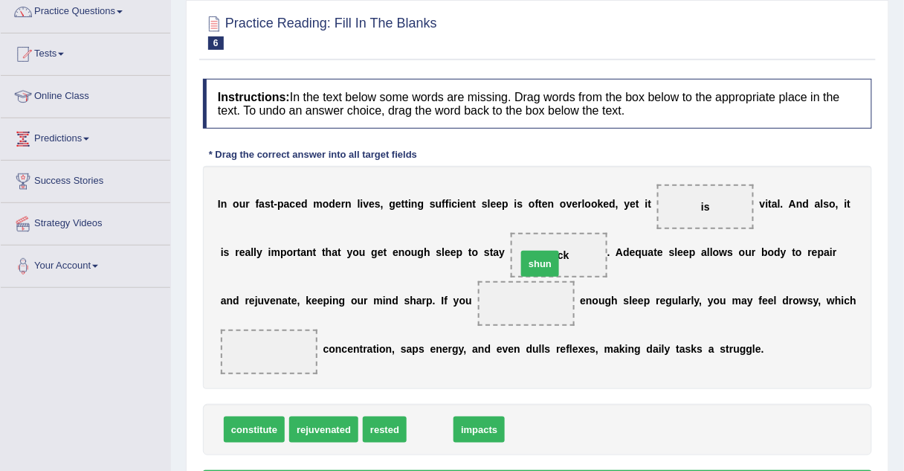
drag, startPoint x: 412, startPoint y: 430, endPoint x: 523, endPoint y: 265, distance: 198.2
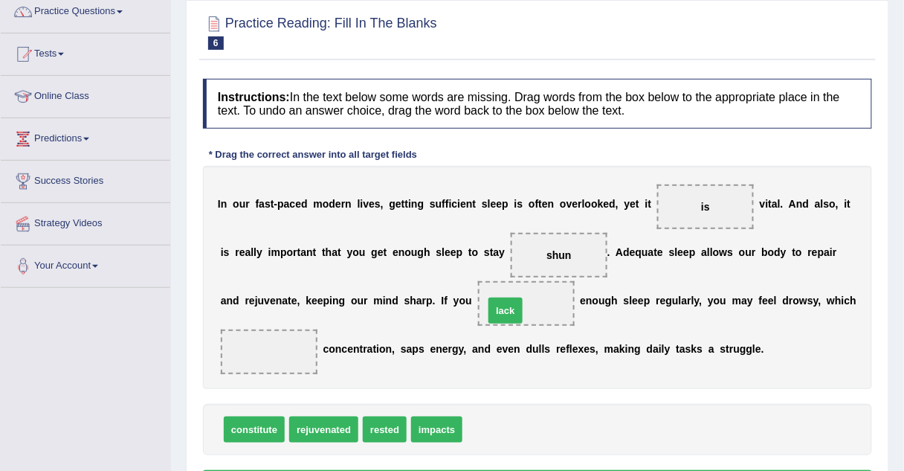
drag, startPoint x: 460, startPoint y: 426, endPoint x: 481, endPoint y: 307, distance: 120.9
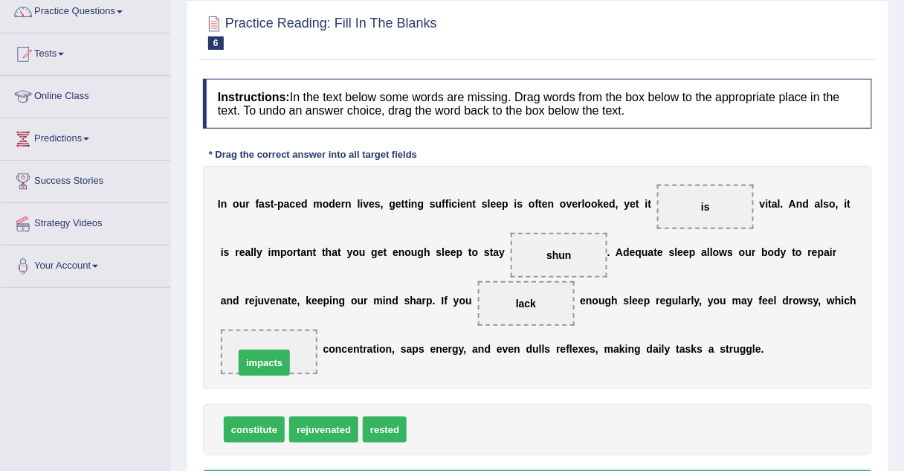
drag, startPoint x: 411, startPoint y: 431, endPoint x: 239, endPoint y: 364, distance: 185.1
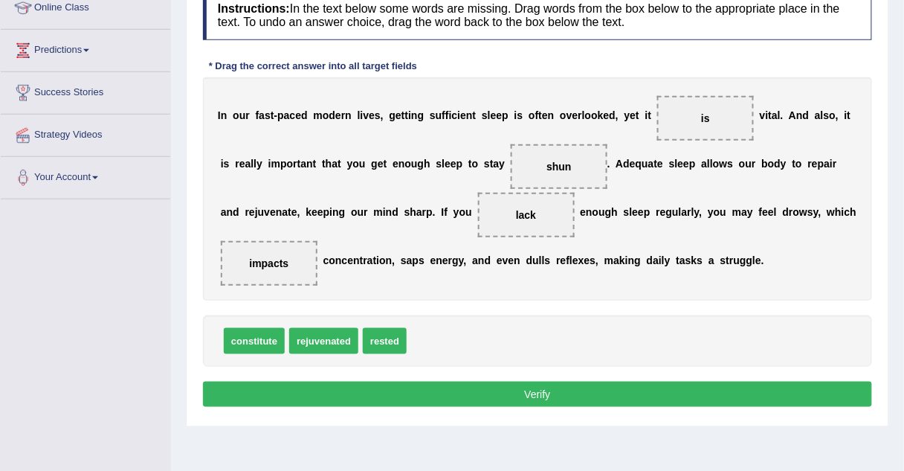
scroll to position [224, 0]
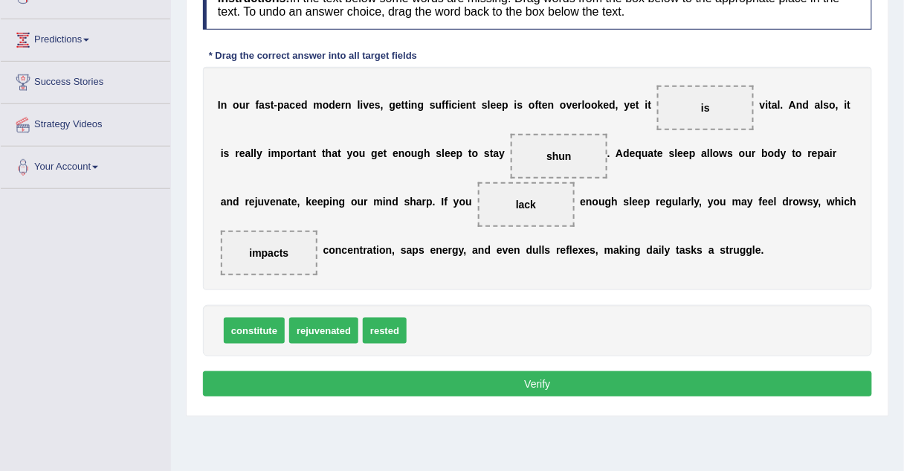
click at [316, 375] on button "Verify" at bounding box center [537, 383] width 669 height 25
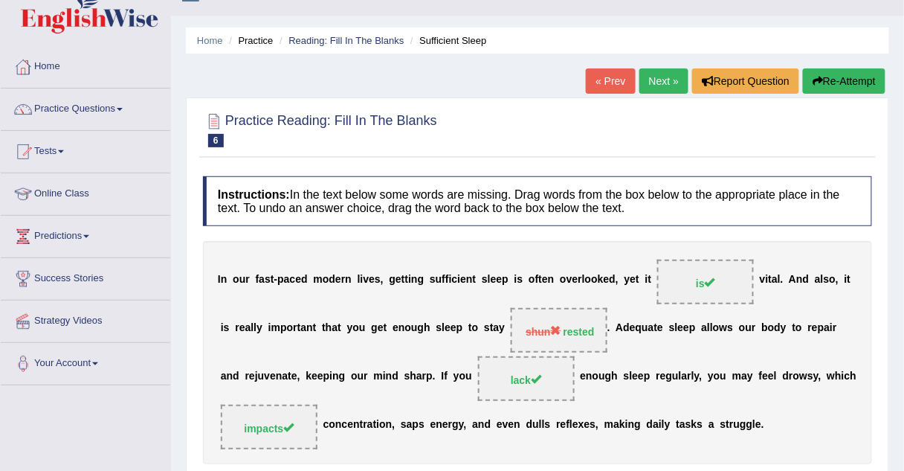
scroll to position [14, 0]
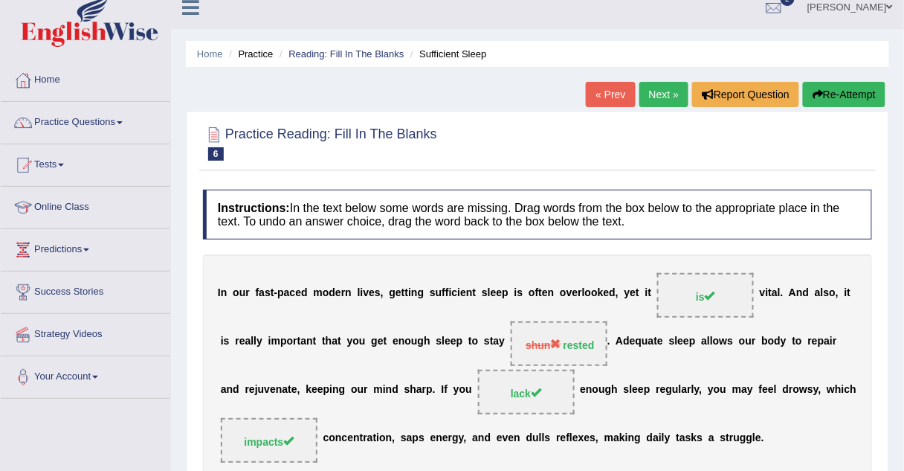
click at [651, 96] on link "Next »" at bounding box center [664, 94] width 49 height 25
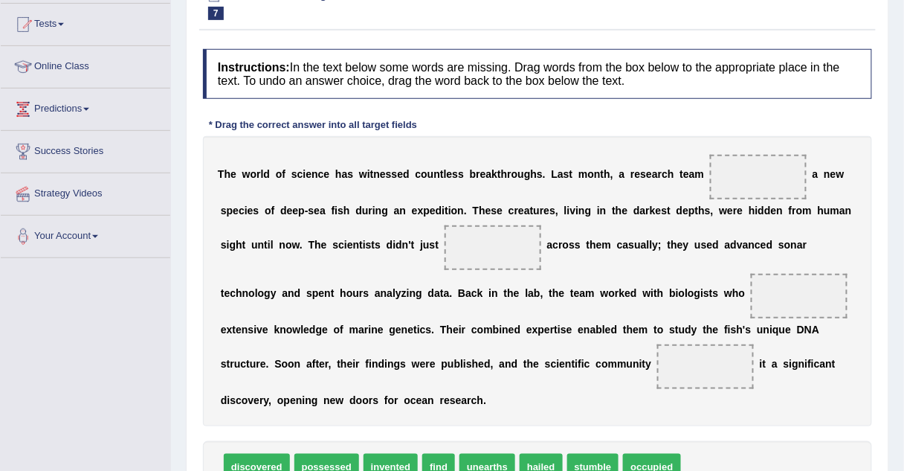
scroll to position [155, 0]
drag, startPoint x: 421, startPoint y: 437, endPoint x: 726, endPoint y: 181, distance: 398.0
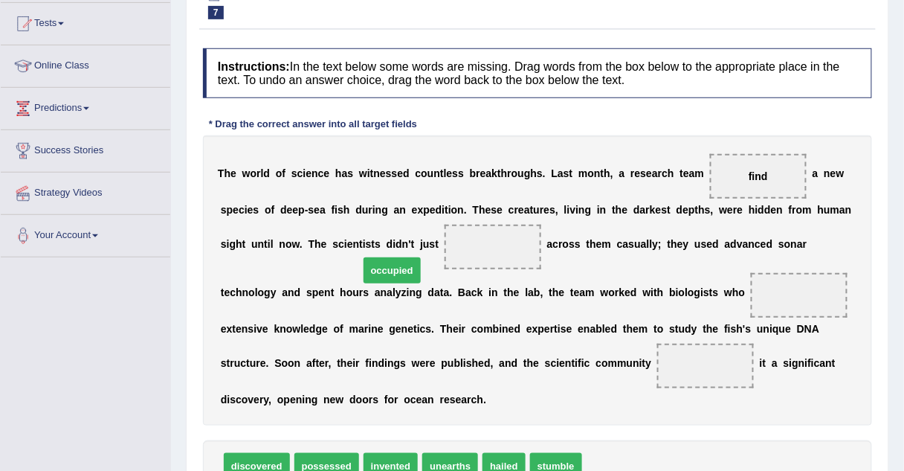
drag, startPoint x: 614, startPoint y: 435, endPoint x: 392, endPoint y: 240, distance: 295.6
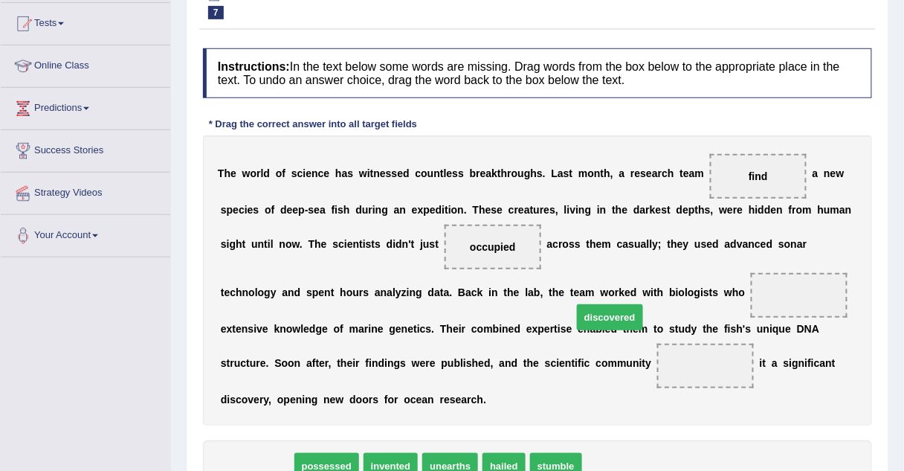
drag, startPoint x: 247, startPoint y: 442, endPoint x: 600, endPoint y: 293, distance: 383.3
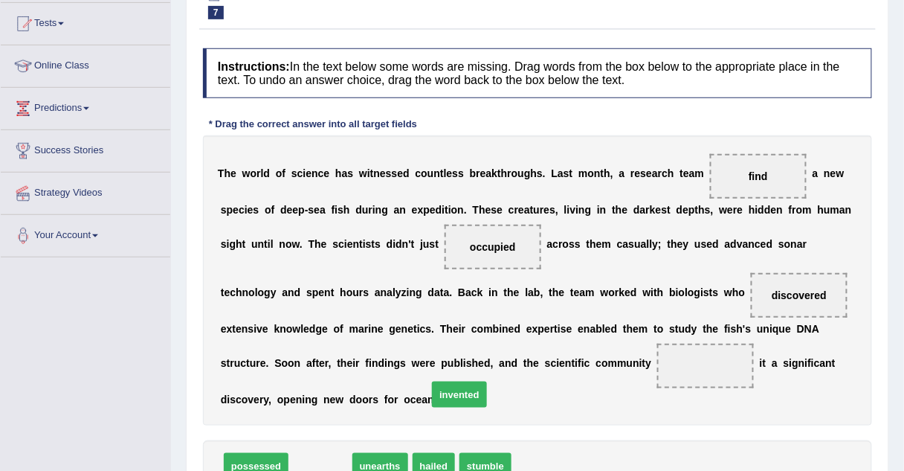
drag, startPoint x: 296, startPoint y: 445, endPoint x: 435, endPoint y: 374, distance: 156.3
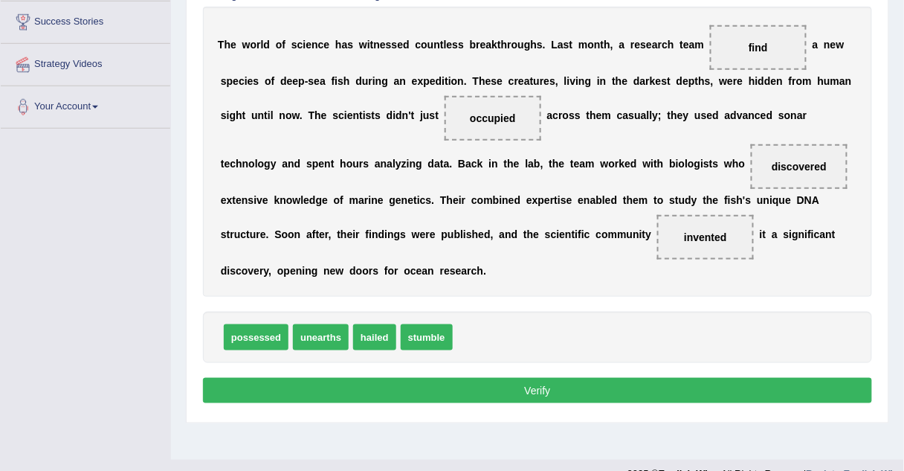
scroll to position [285, 0]
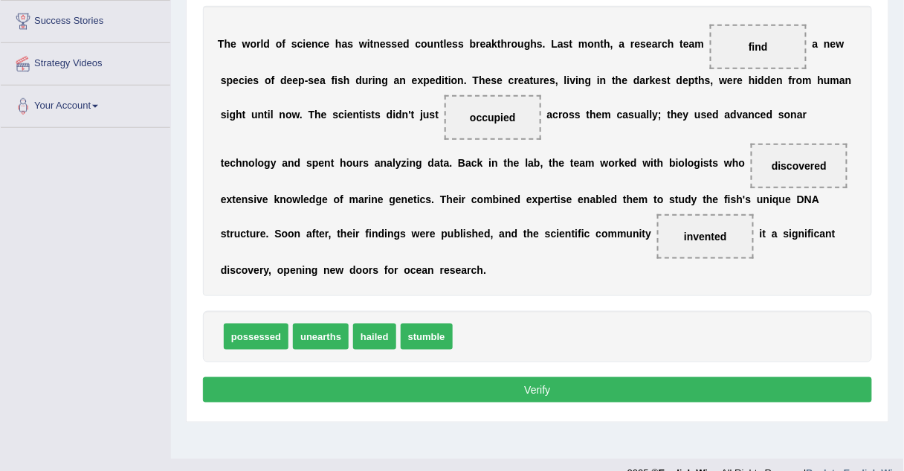
click at [428, 377] on button "Verify" at bounding box center [537, 389] width 669 height 25
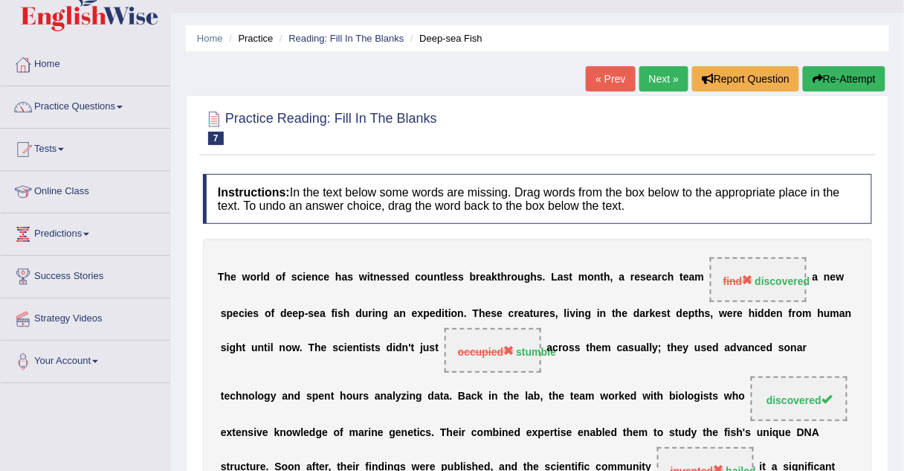
scroll to position [0, 0]
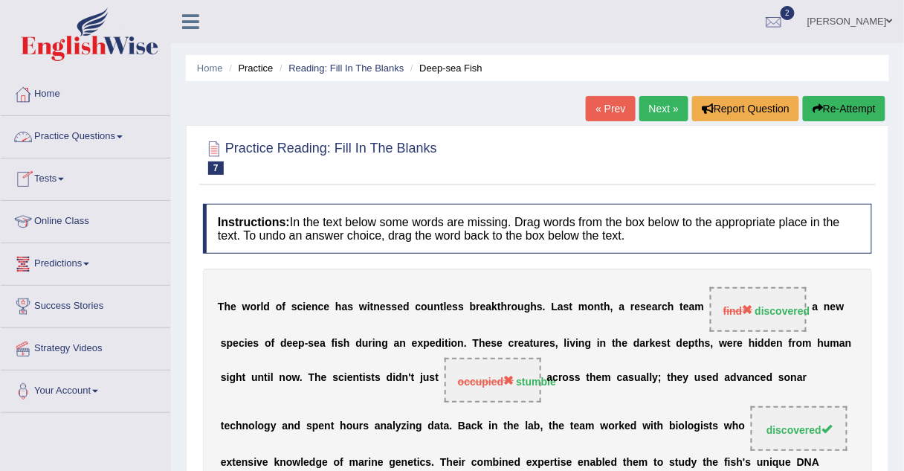
click at [74, 140] on link "Practice Questions" at bounding box center [86, 134] width 170 height 37
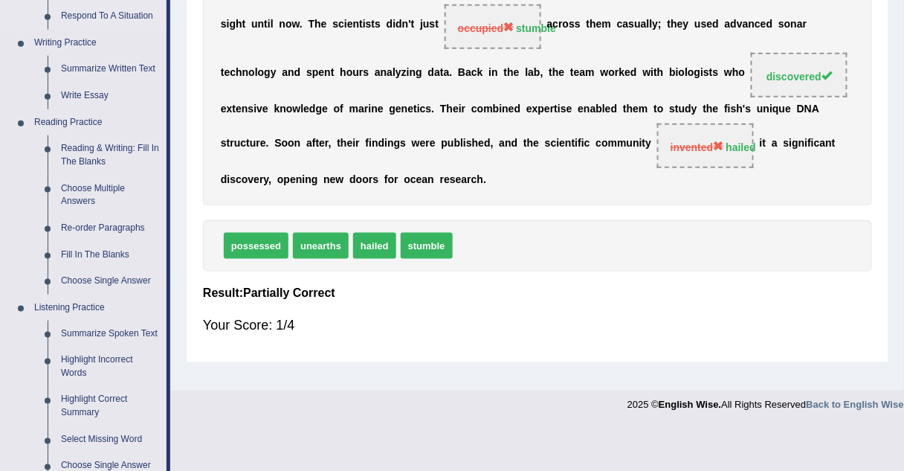
scroll to position [354, 0]
click at [80, 279] on link "Choose Single Answer" at bounding box center [110, 280] width 112 height 27
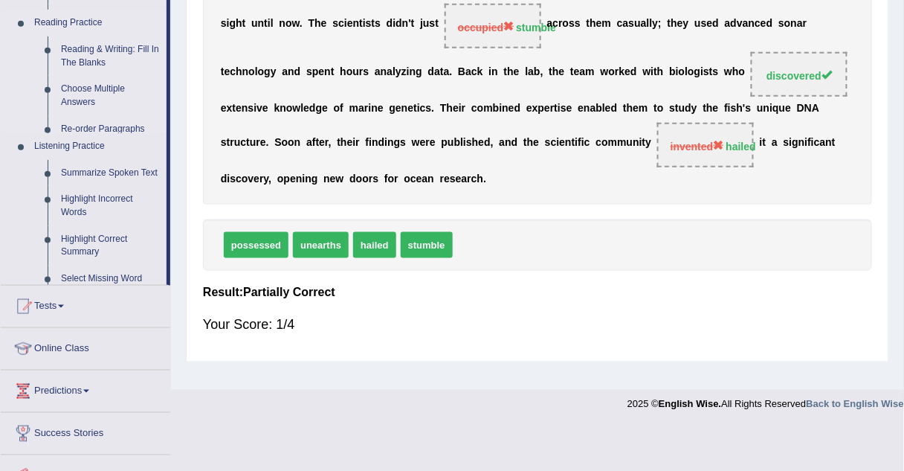
scroll to position [310, 0]
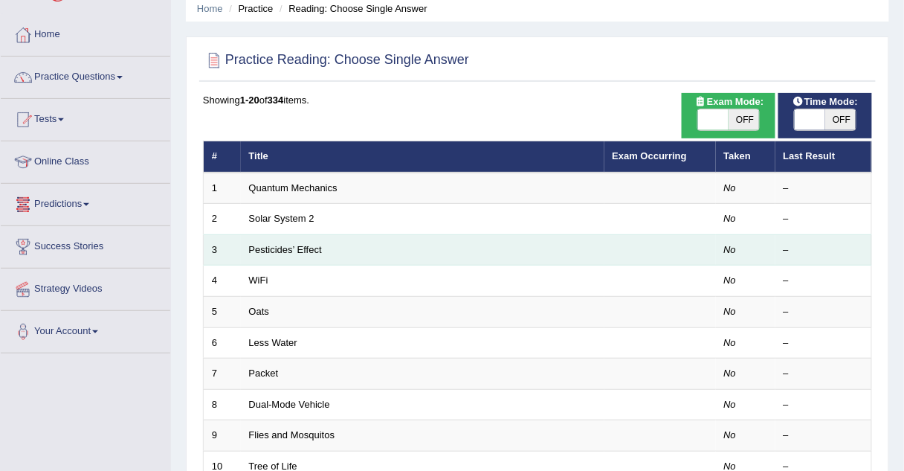
scroll to position [60, 0]
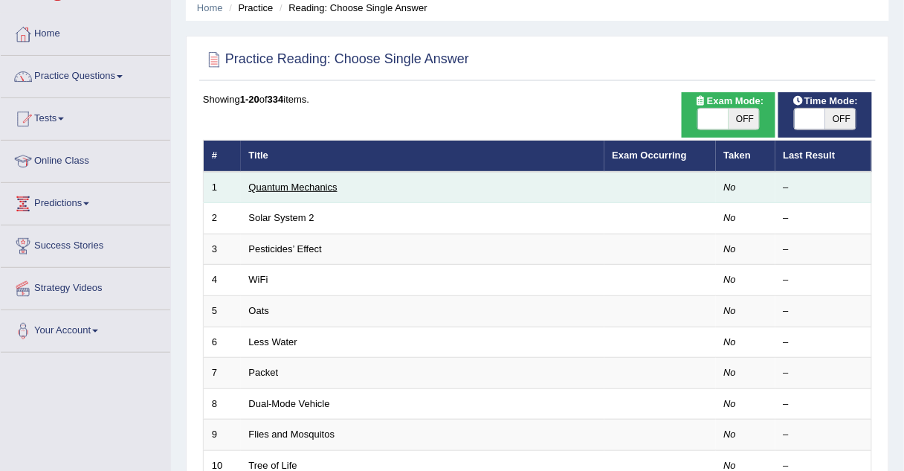
click at [303, 186] on link "Quantum Mechanics" at bounding box center [293, 186] width 88 height 11
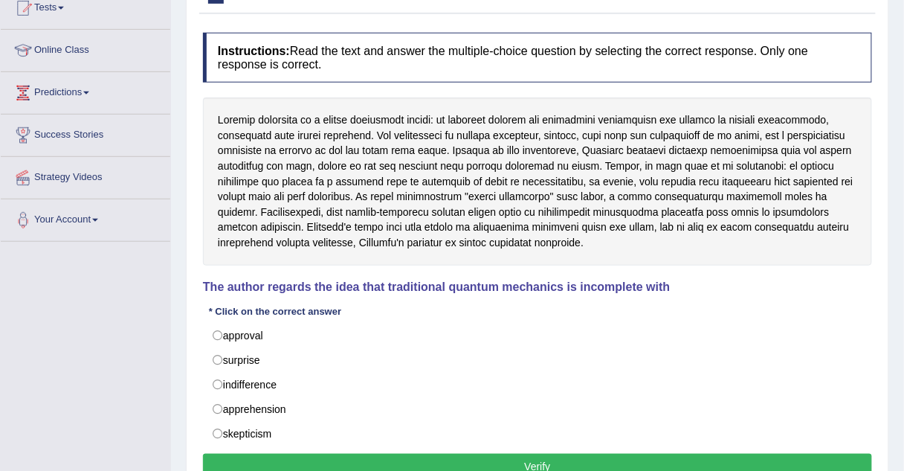
scroll to position [173, 0]
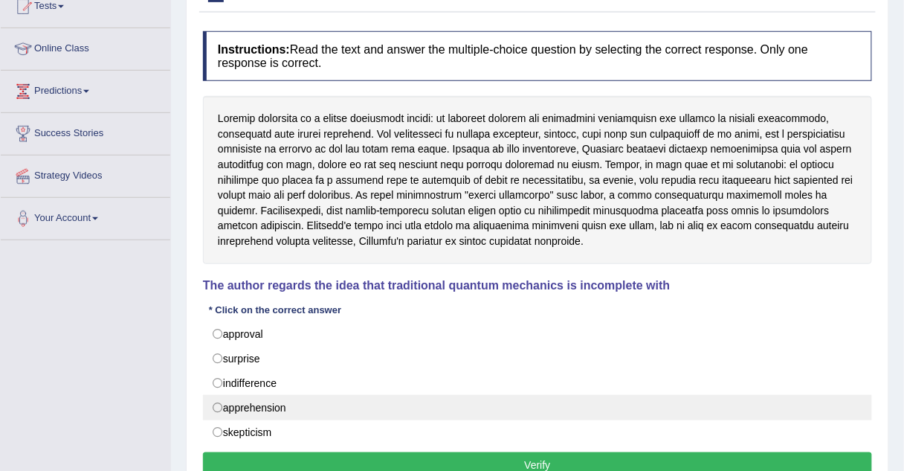
click at [218, 402] on label "apprehension" at bounding box center [537, 407] width 669 height 25
radio input "true"
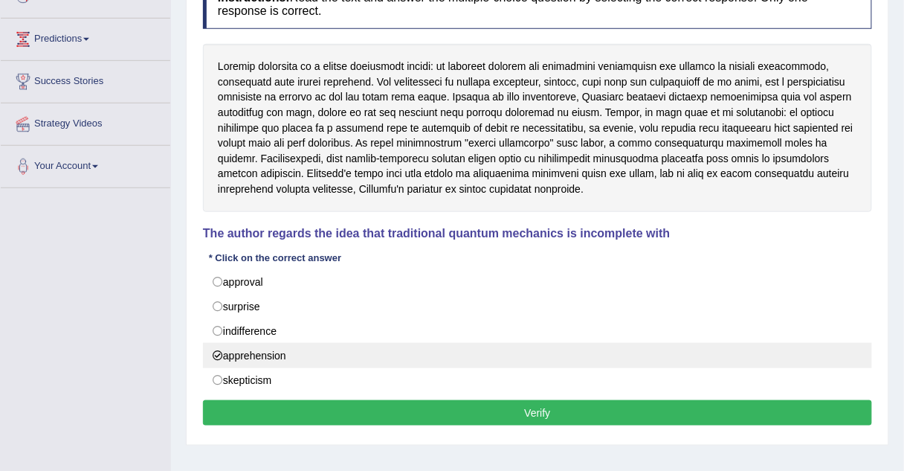
scroll to position [232, 0]
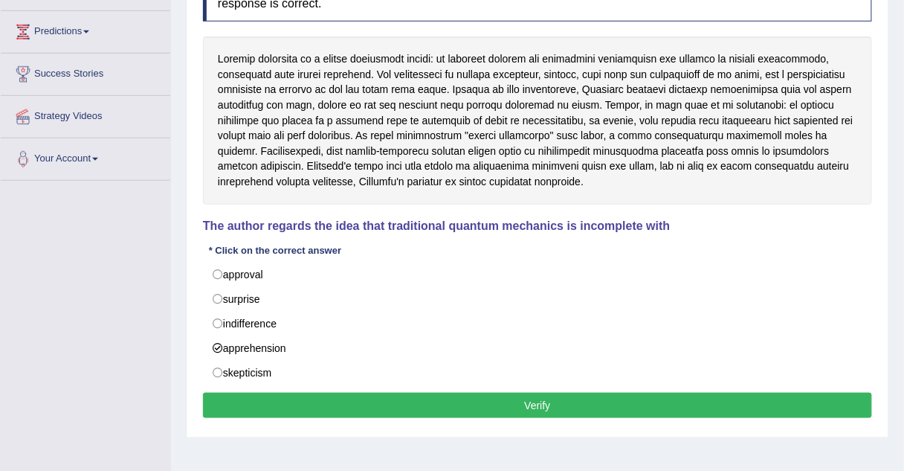
click at [223, 401] on button "Verify" at bounding box center [537, 405] width 669 height 25
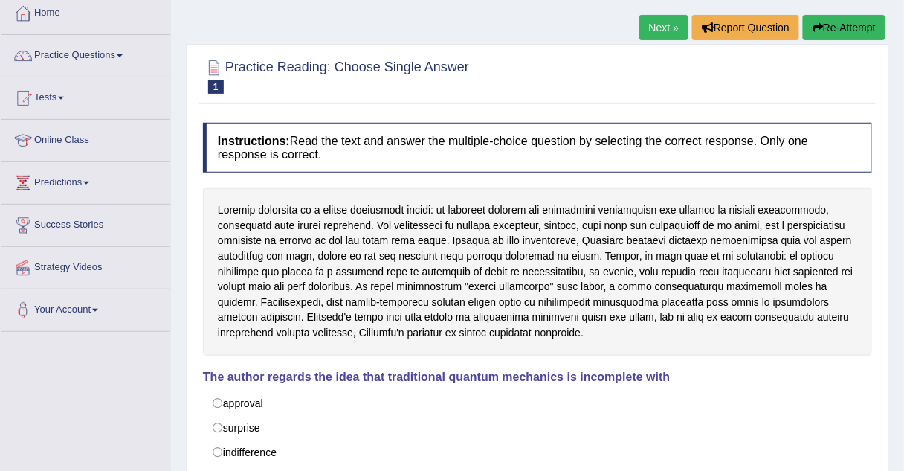
scroll to position [0, 0]
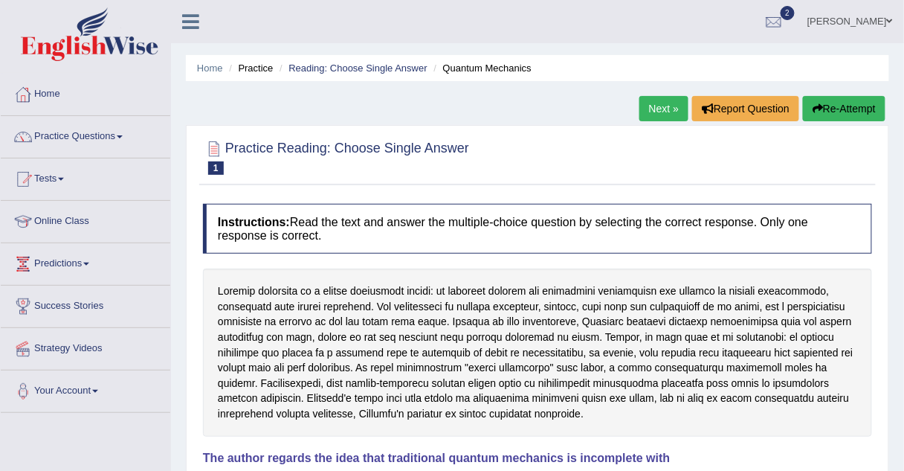
click at [649, 104] on link "Next »" at bounding box center [664, 108] width 49 height 25
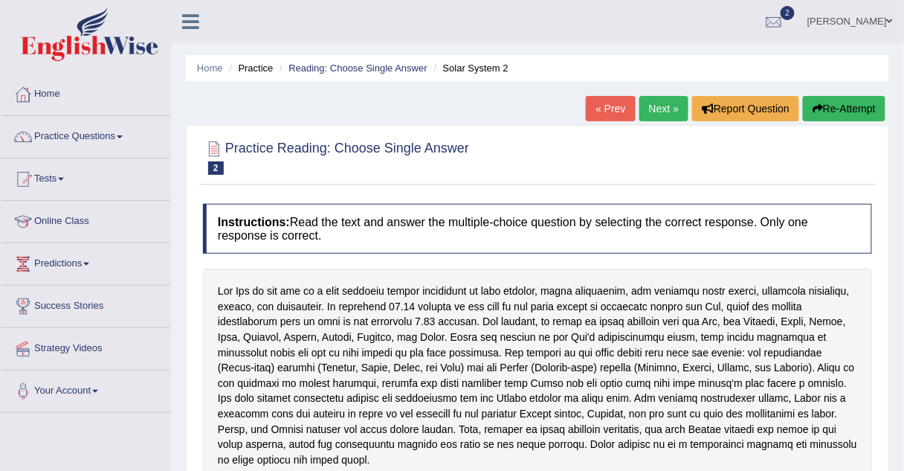
click at [609, 103] on link "« Prev" at bounding box center [610, 108] width 49 height 25
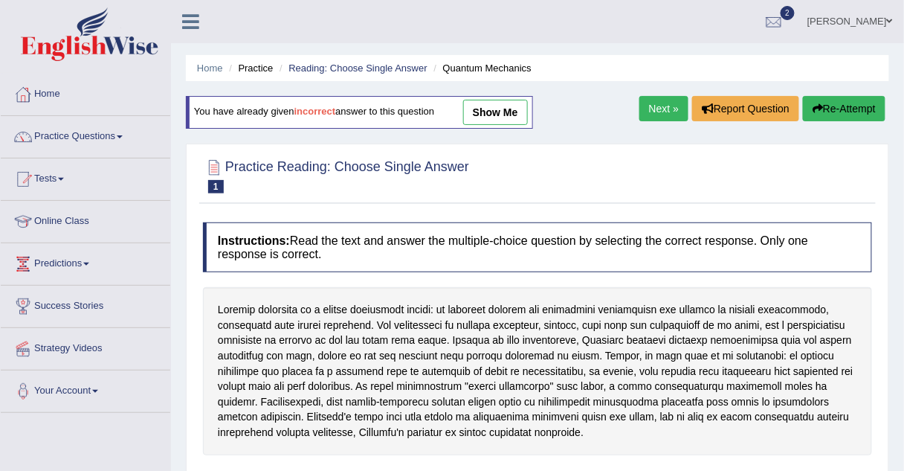
click at [814, 104] on icon "button" at bounding box center [818, 108] width 10 height 10
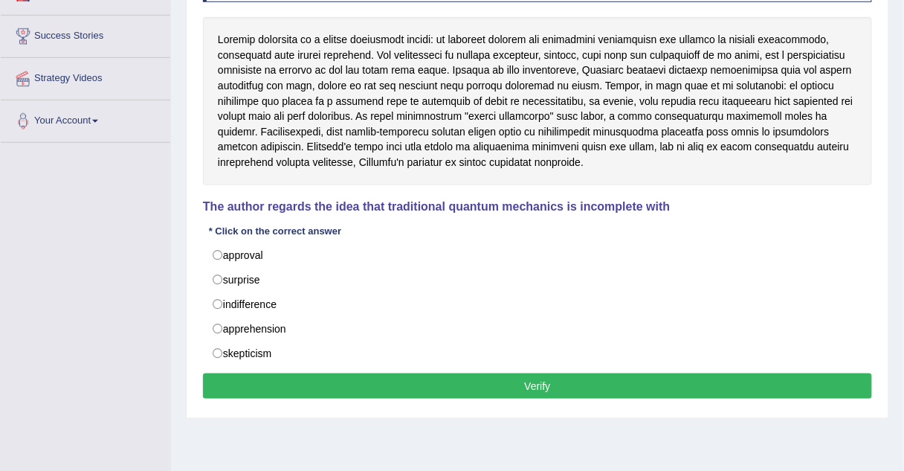
scroll to position [310, 0]
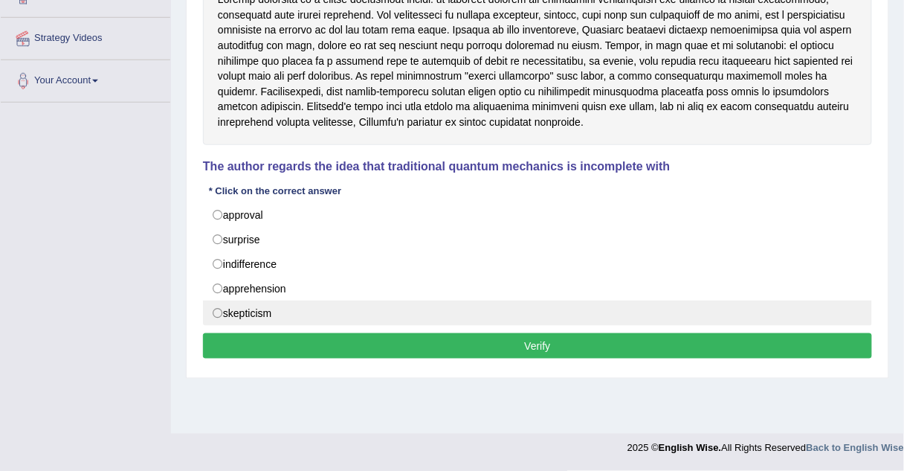
click at [390, 319] on label "skepticism" at bounding box center [537, 312] width 669 height 25
radio input "true"
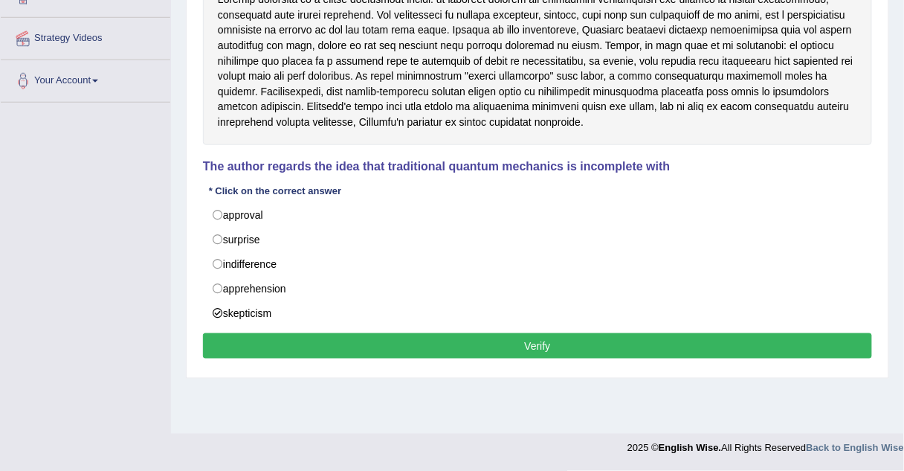
click at [402, 344] on button "Verify" at bounding box center [537, 345] width 669 height 25
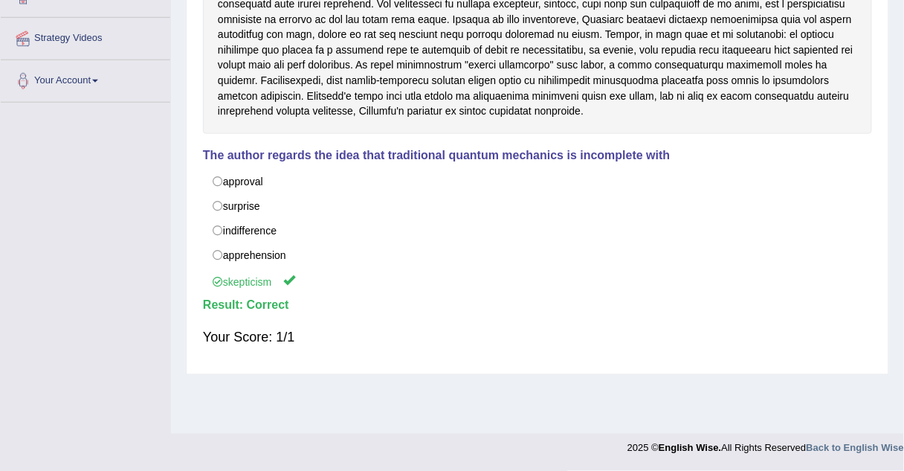
scroll to position [0, 0]
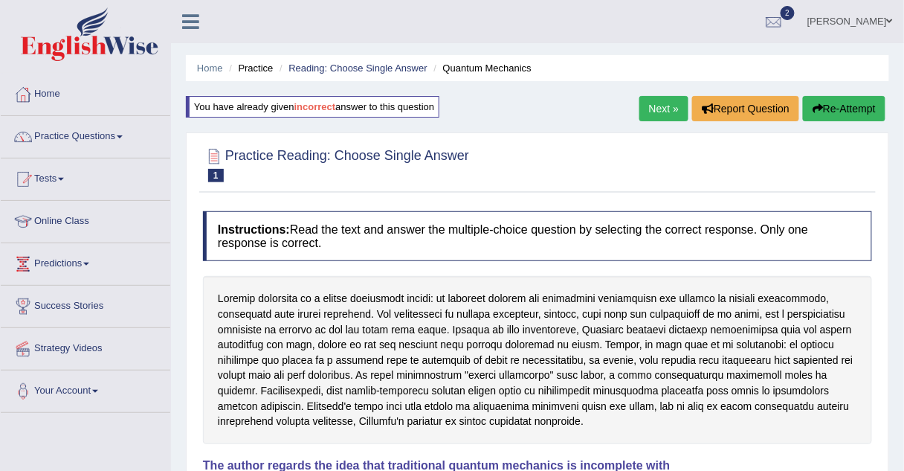
click at [648, 103] on link "Next »" at bounding box center [664, 108] width 49 height 25
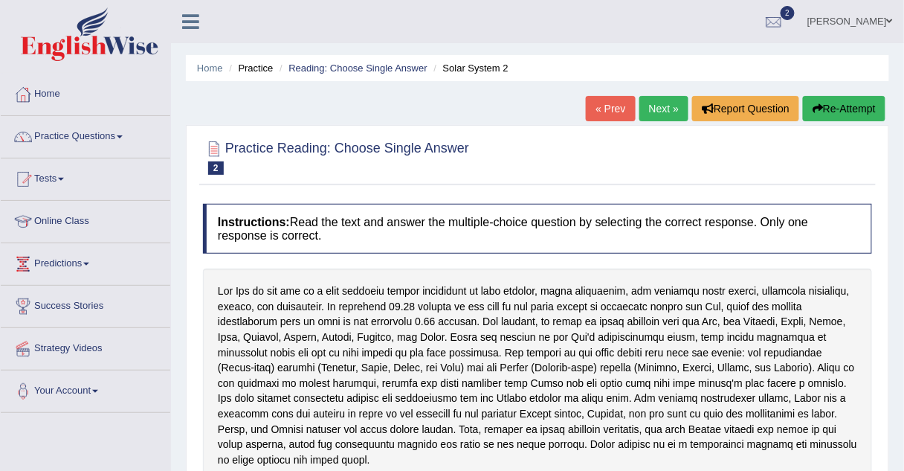
click at [67, 136] on link "Practice Questions" at bounding box center [86, 134] width 170 height 37
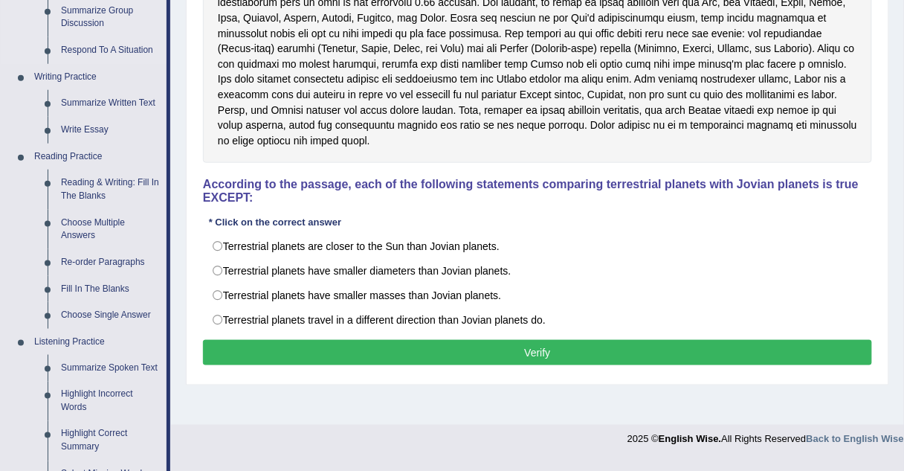
scroll to position [321, 0]
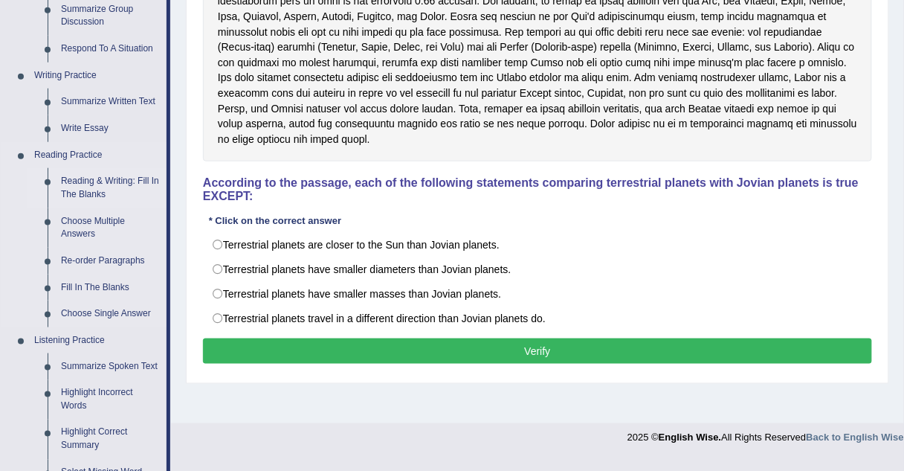
click at [88, 182] on link "Reading & Writing: Fill In The Blanks" at bounding box center [110, 187] width 112 height 39
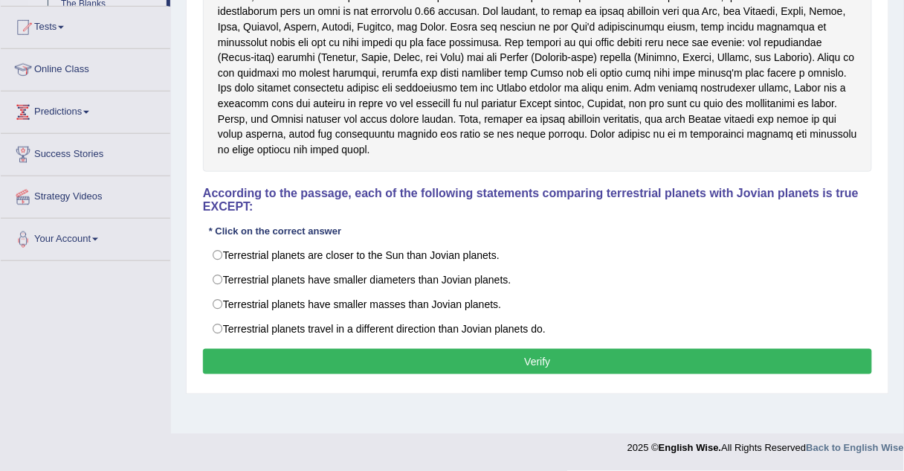
scroll to position [246, 0]
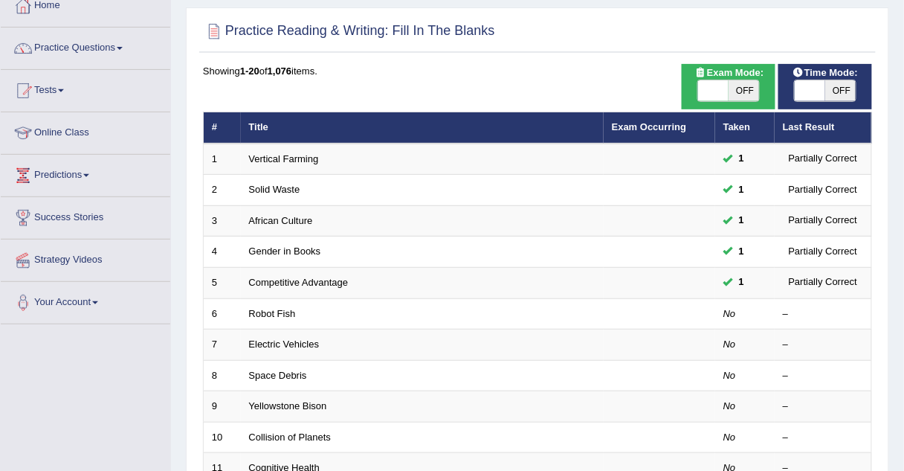
scroll to position [89, 0]
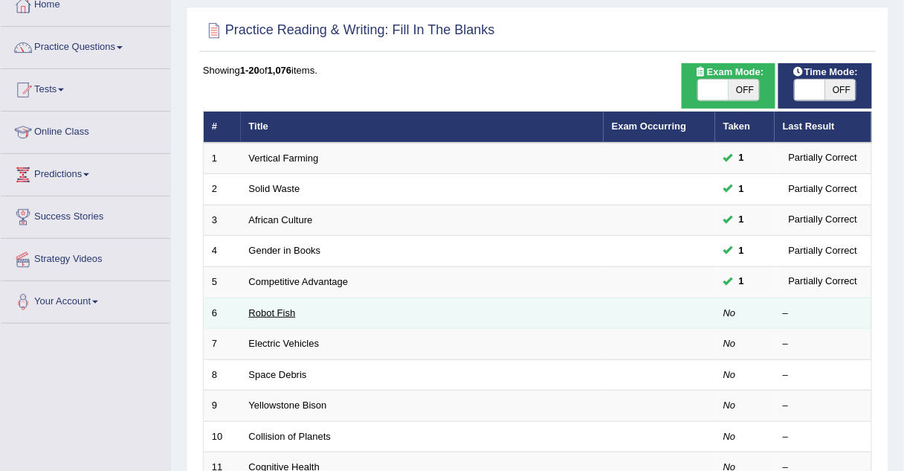
click at [285, 311] on link "Robot Fish" at bounding box center [272, 312] width 47 height 11
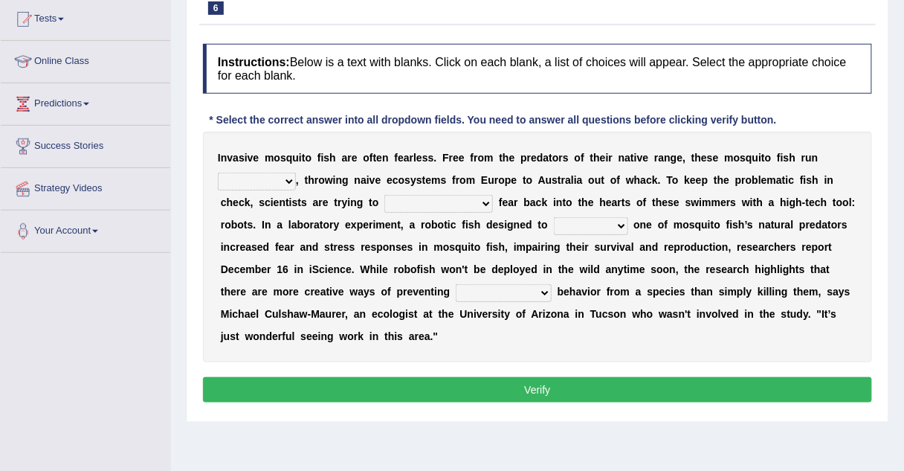
scroll to position [163, 0]
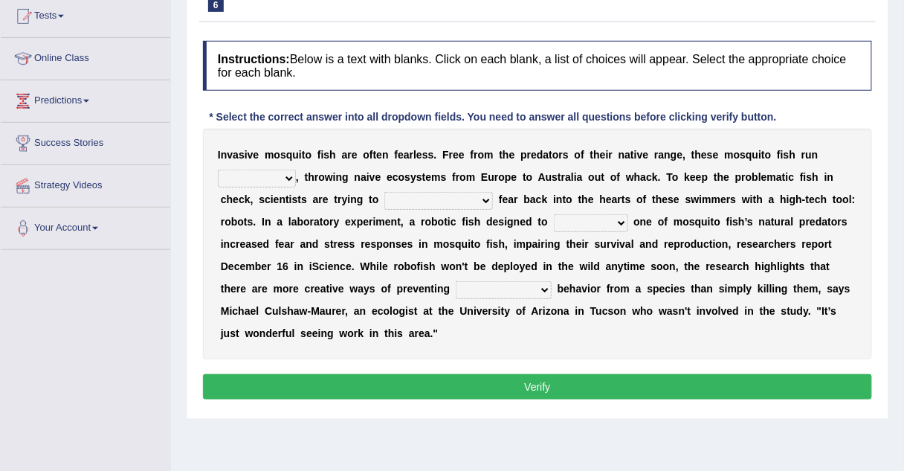
click at [266, 173] on select "occupant flippant rampant concordant" at bounding box center [257, 179] width 78 height 18
